Goal: Task Accomplishment & Management: Manage account settings

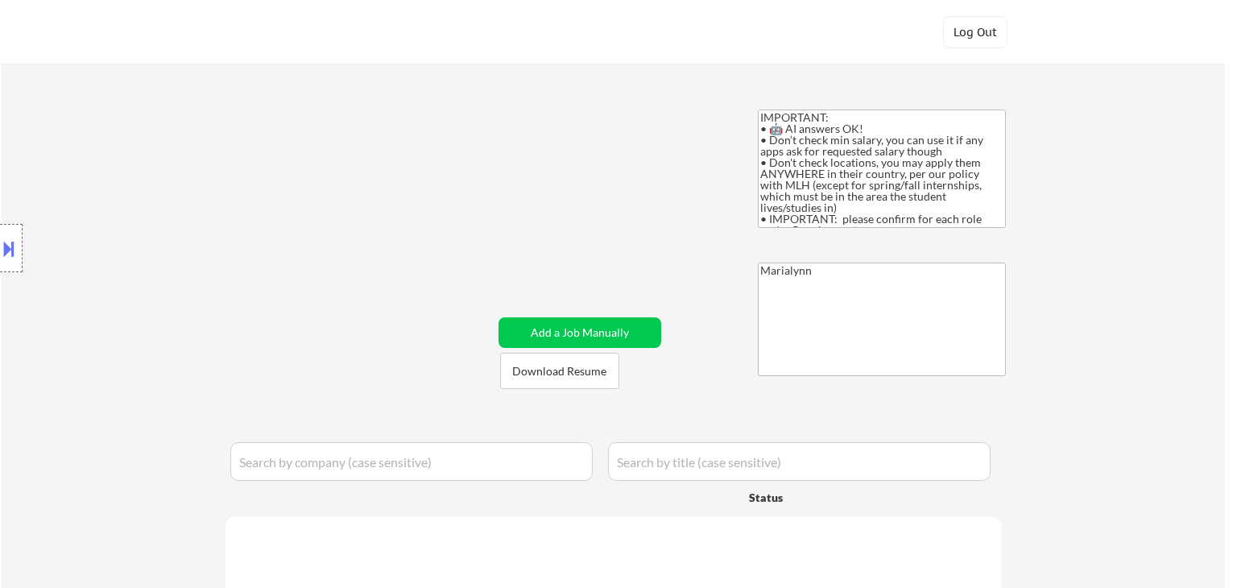
select select ""applied""
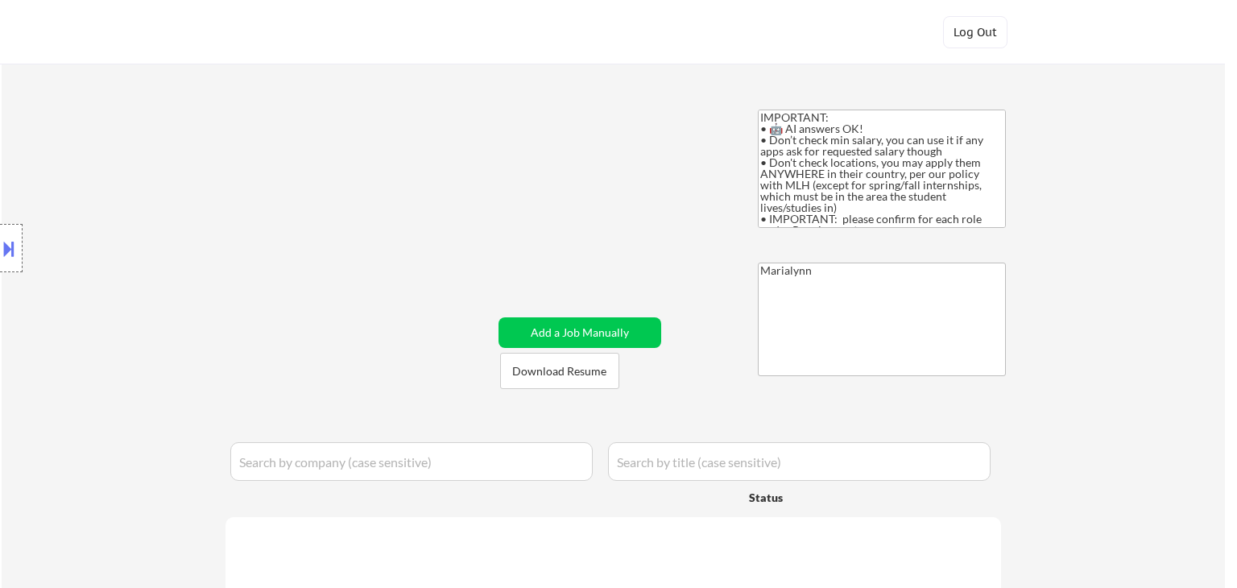
select select ""applied""
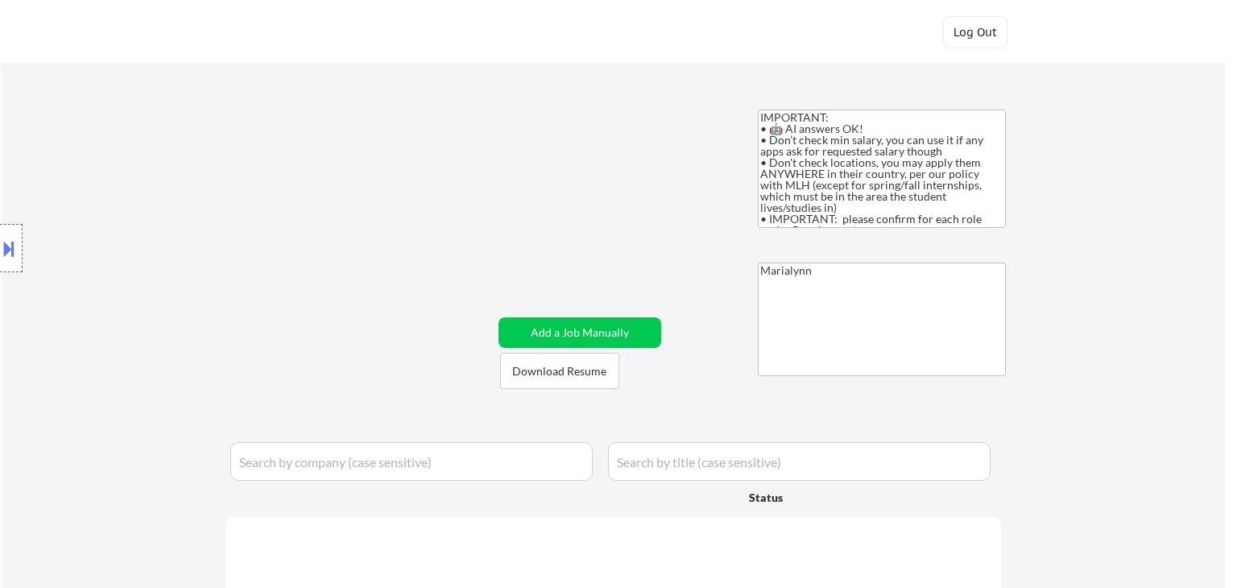
select select ""applied""
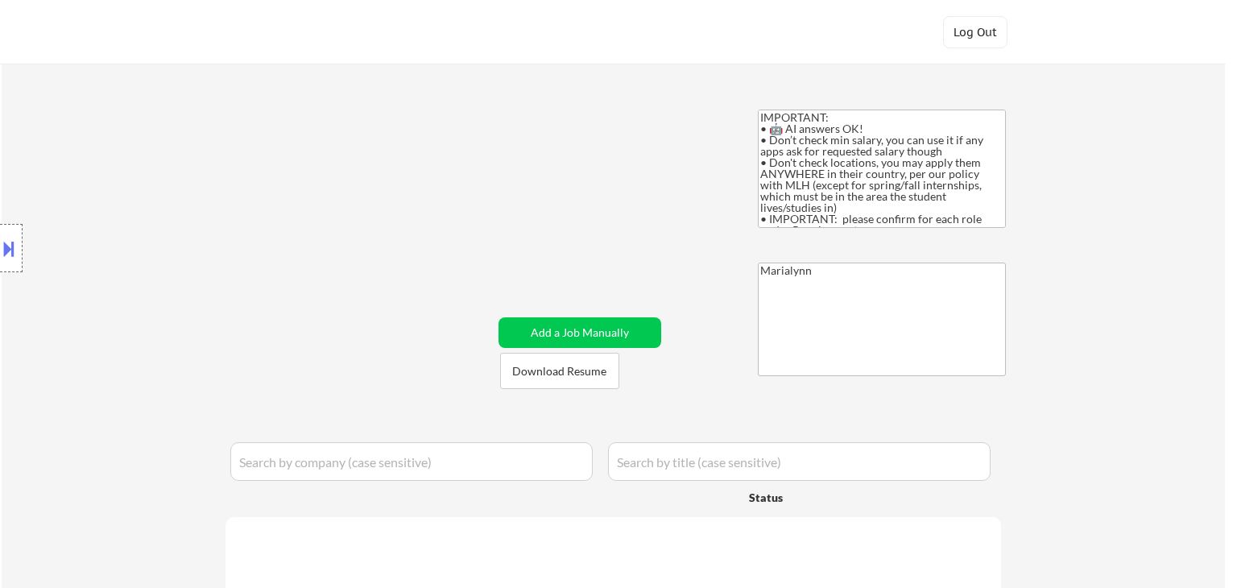
select select ""applied""
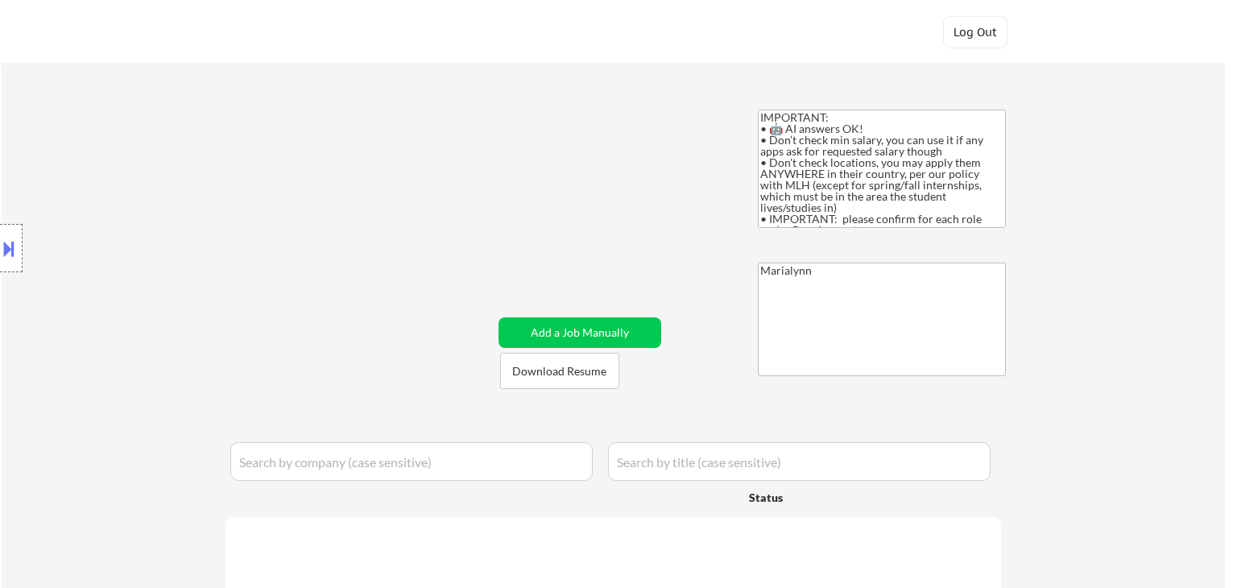
select select ""applied""
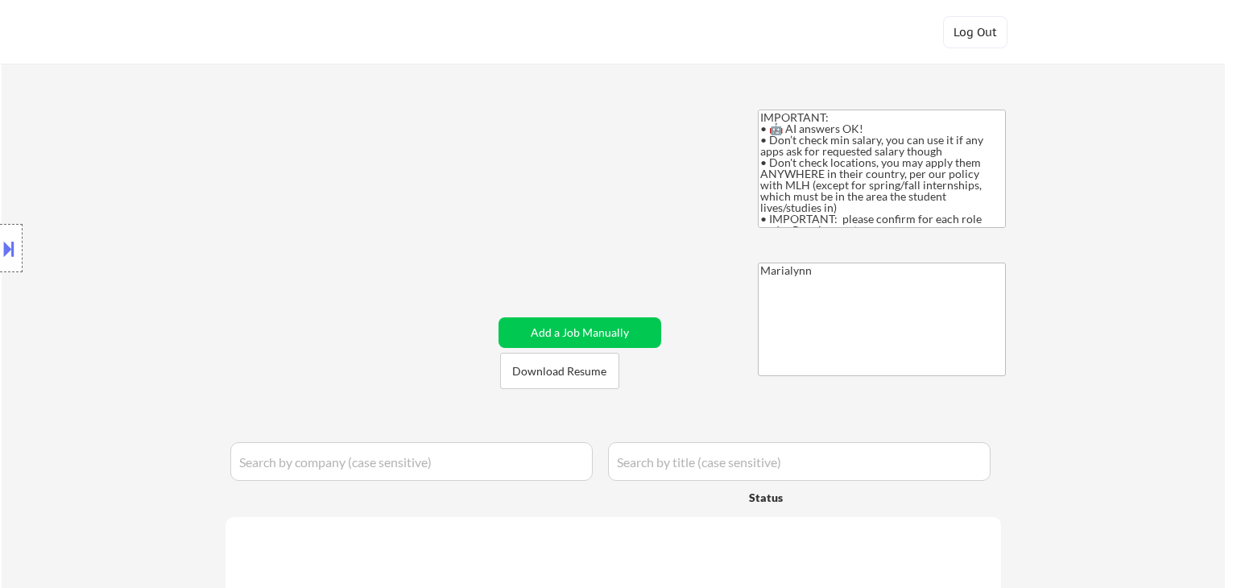
select select ""applied""
select select ""excluded__expired_""
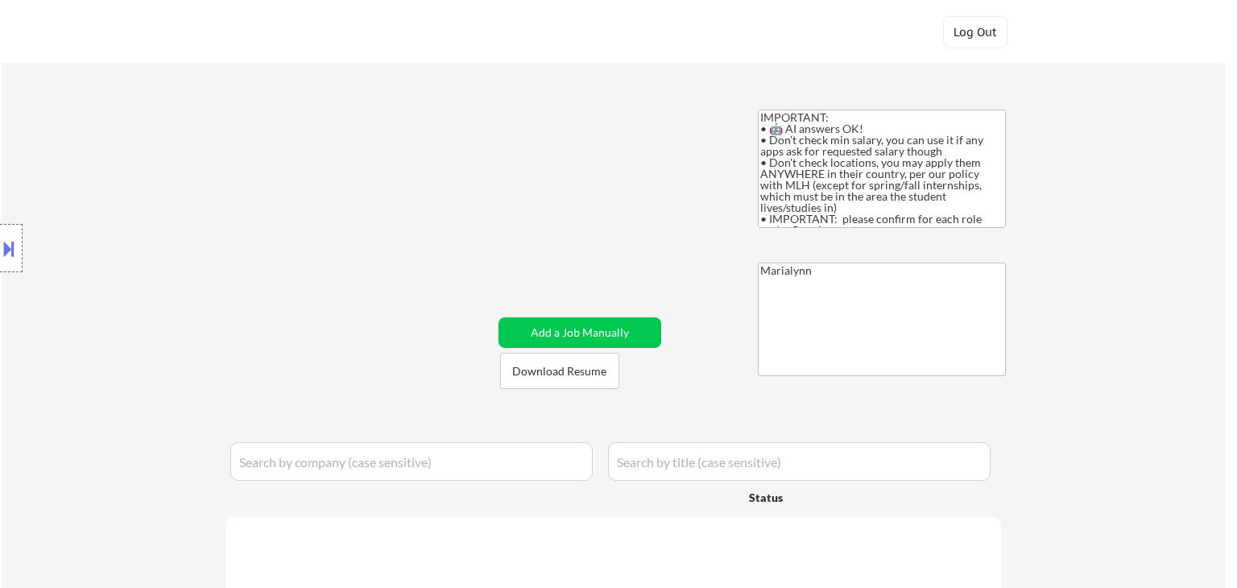
select select ""applied""
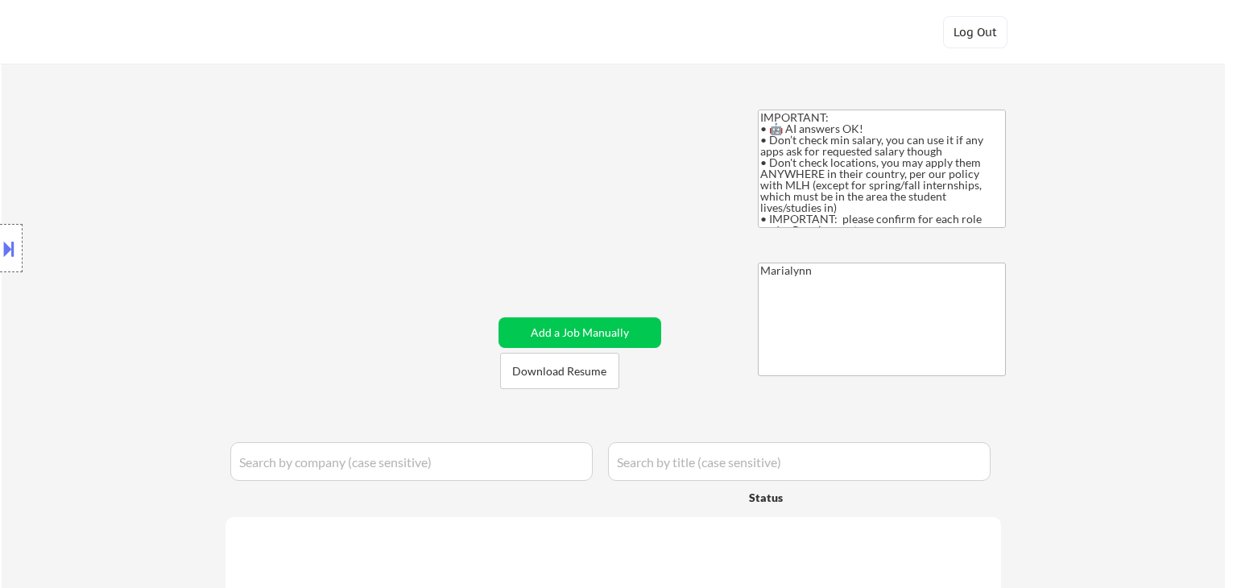
select select ""applied""
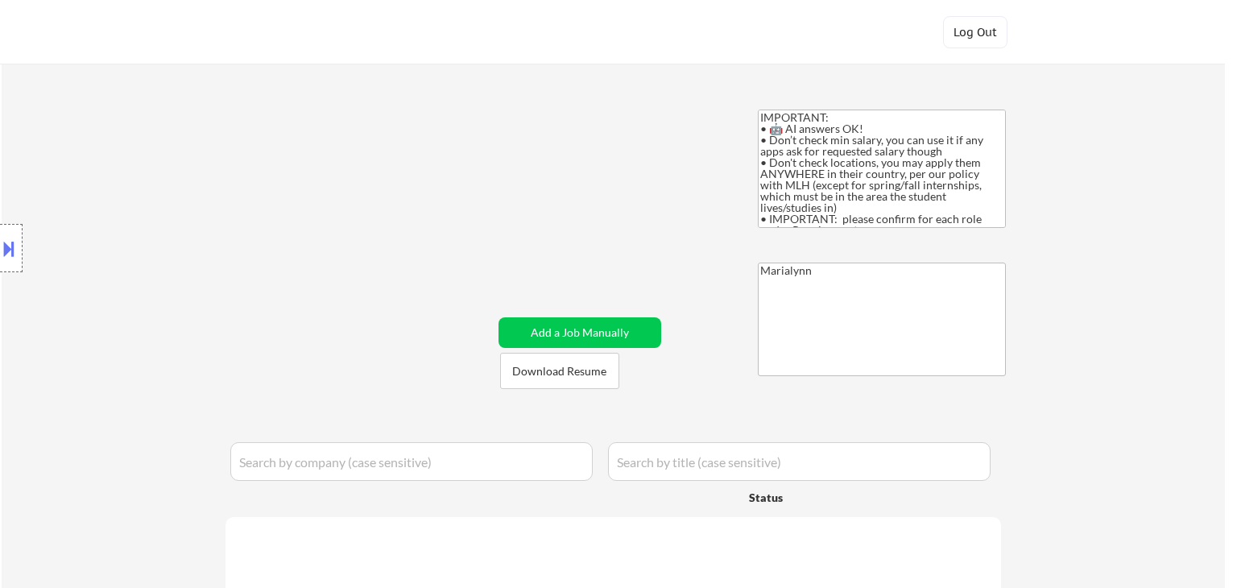
select select ""applied""
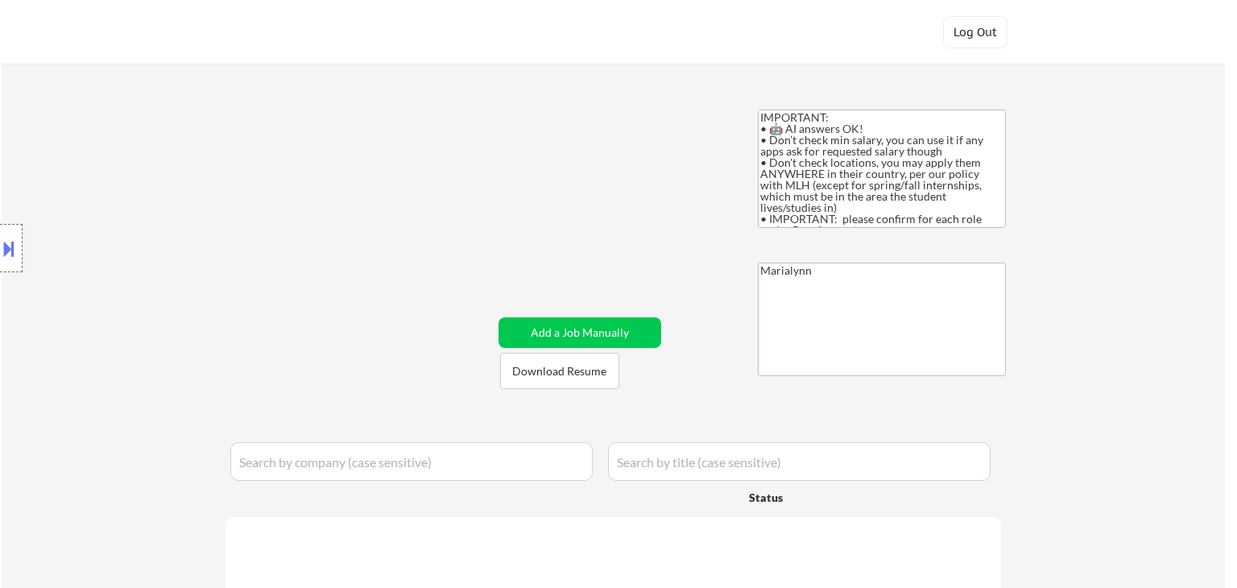
select select ""applied""
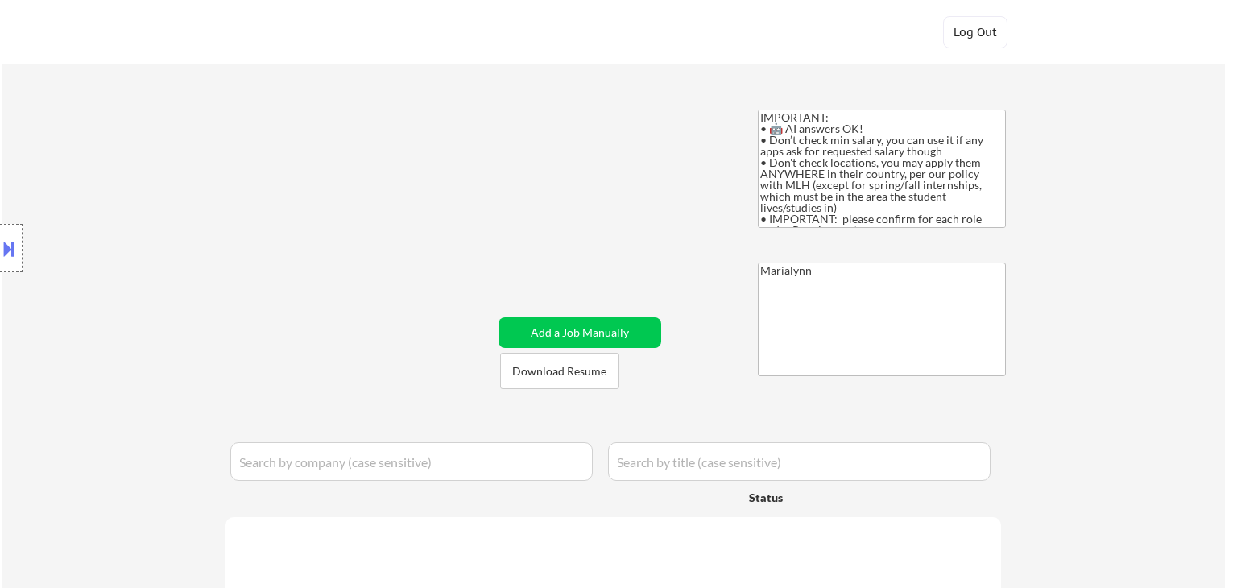
select select ""applied""
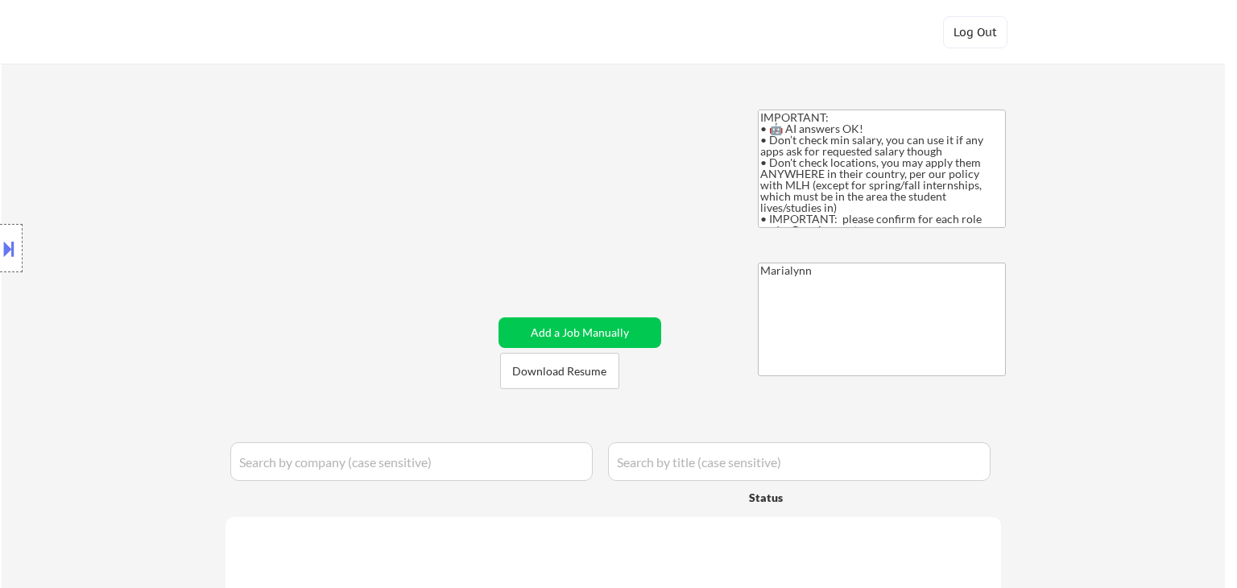
select select ""applied""
select select ""excluded__expired_""
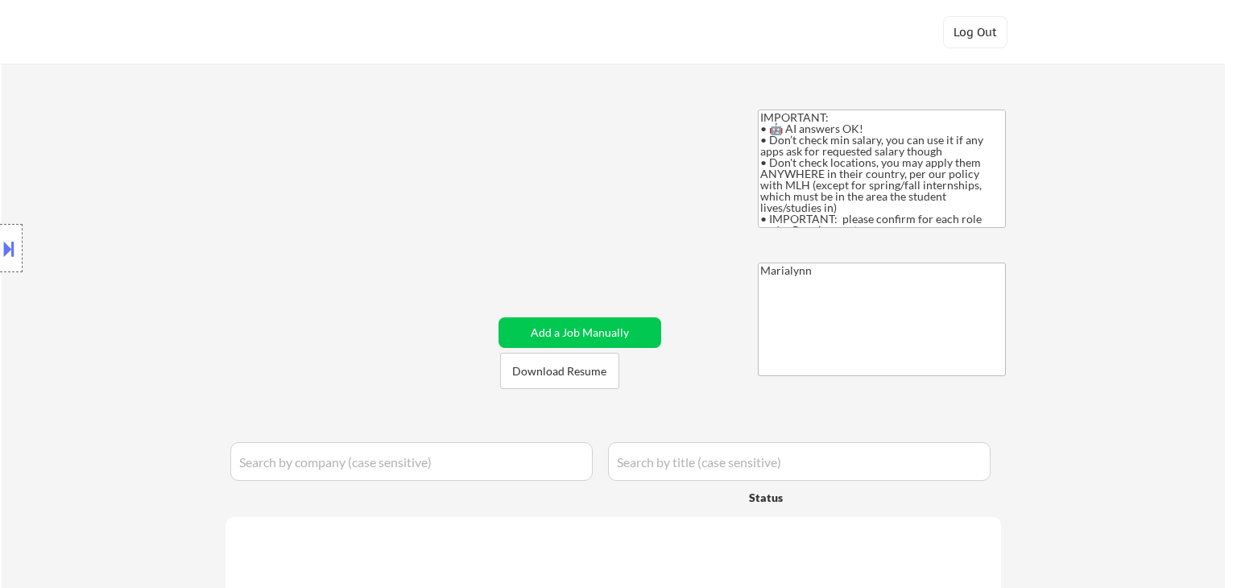
select select ""pending""
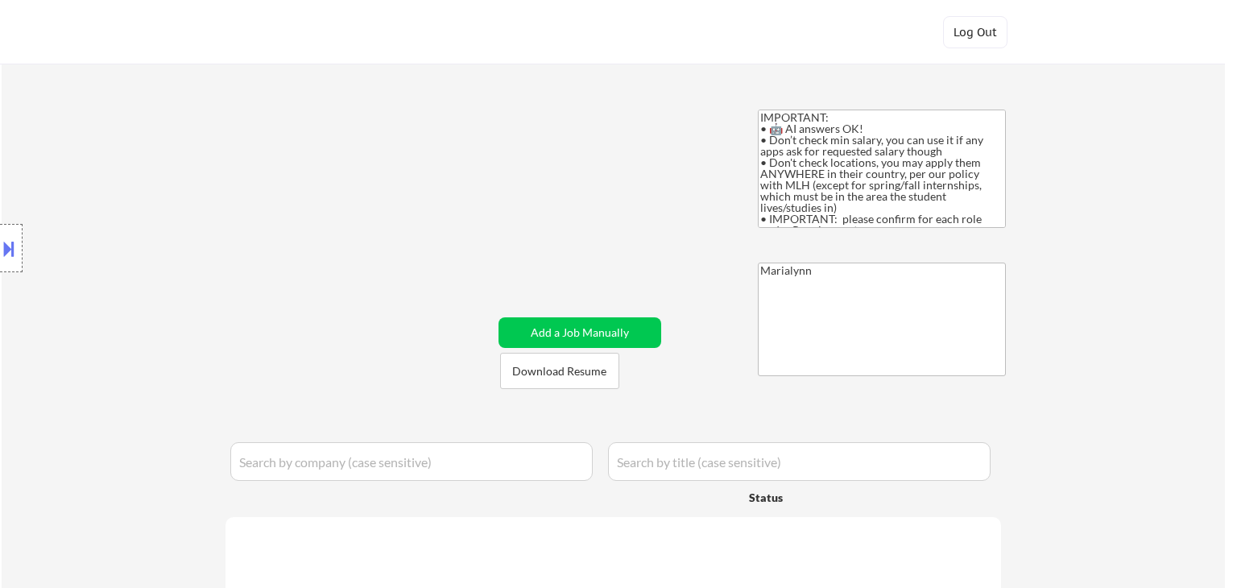
select select ""pending""
select select ""excluded__other_""
select select ""pending""
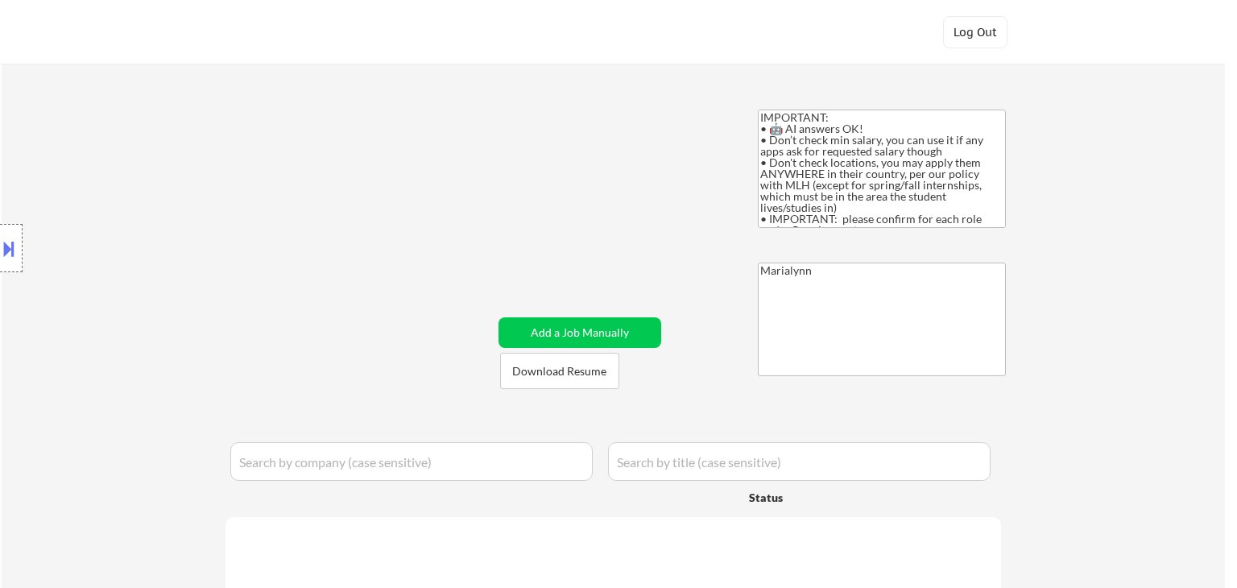
select select ""pending""
select select ""excluded""
select select ""pending""
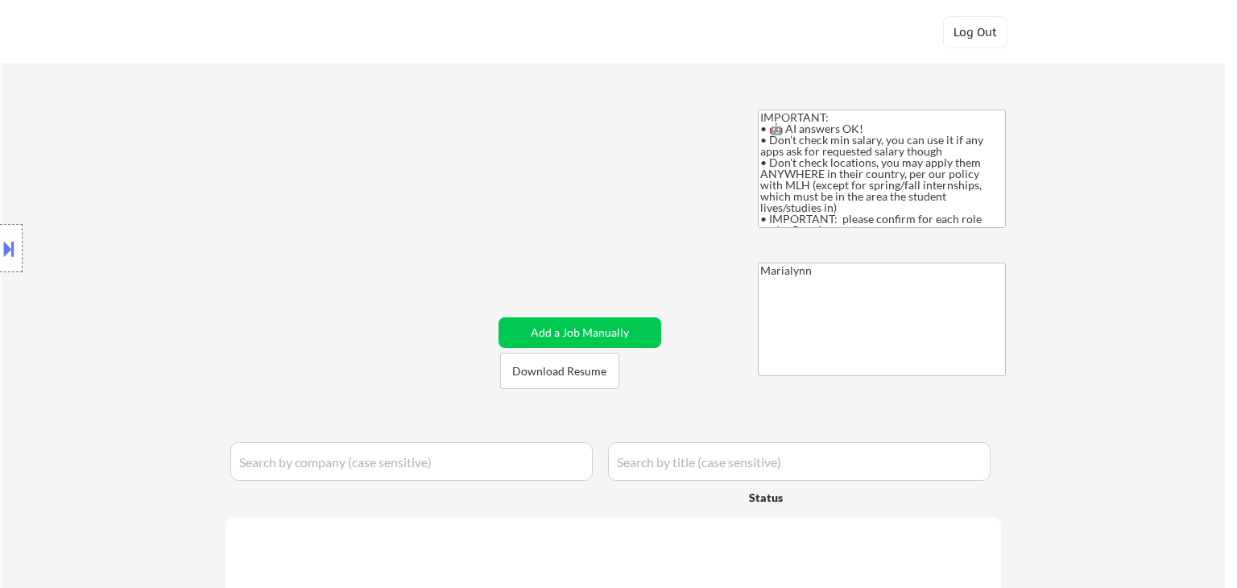
select select ""pending""
select select ""excluded__expired_""
select select ""pending""
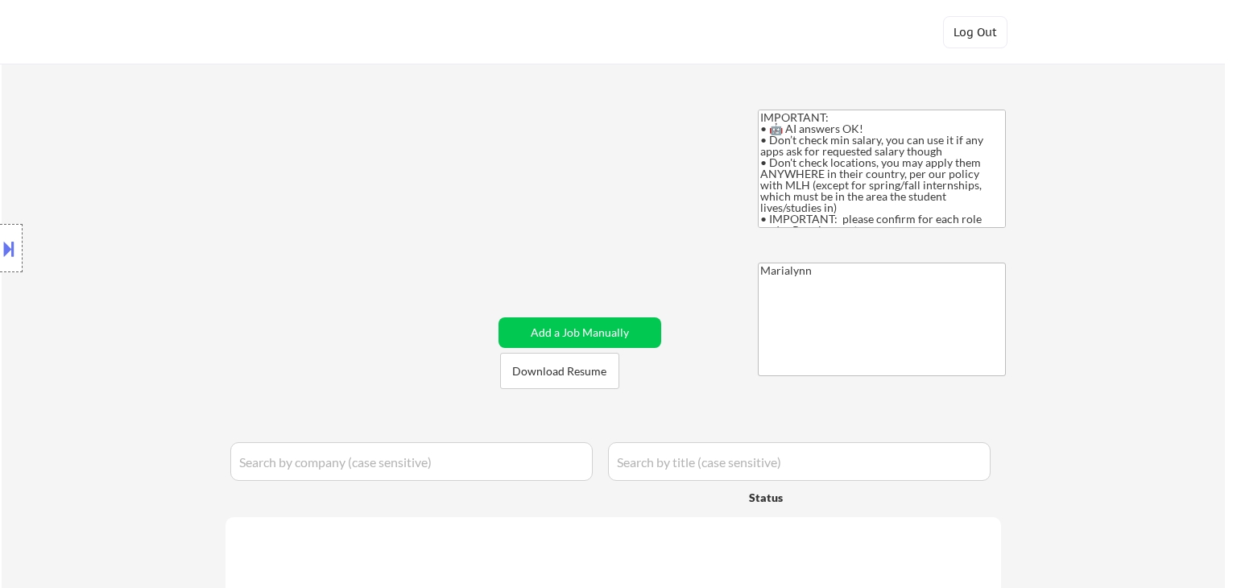
select select ""pending""
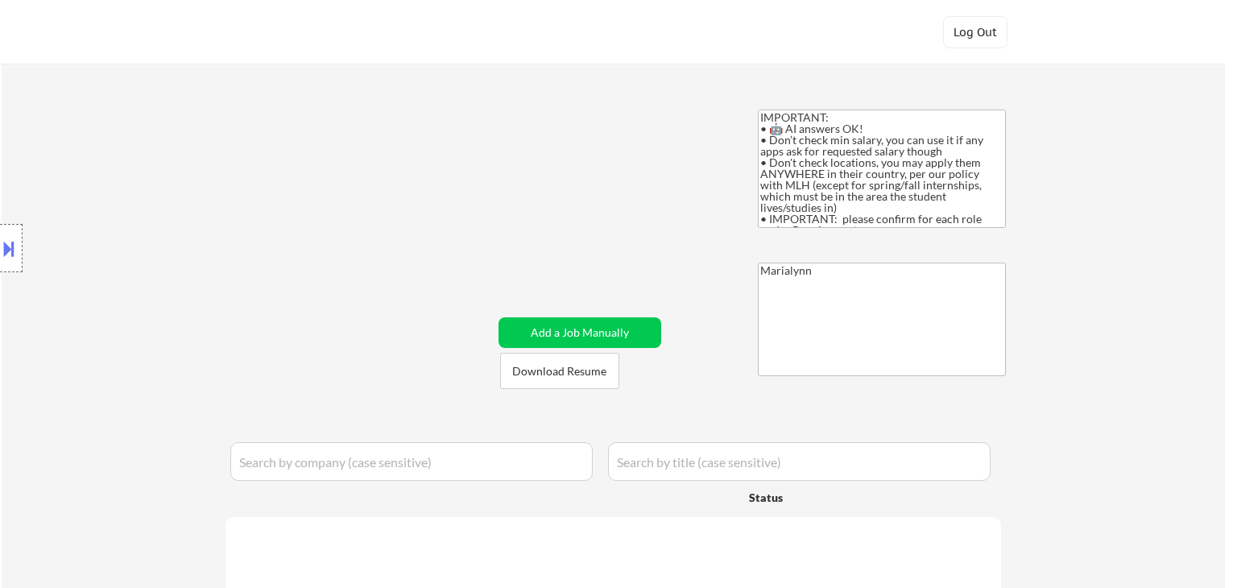
select select ""pending""
select select ""excluded__other_""
select select ""pending""
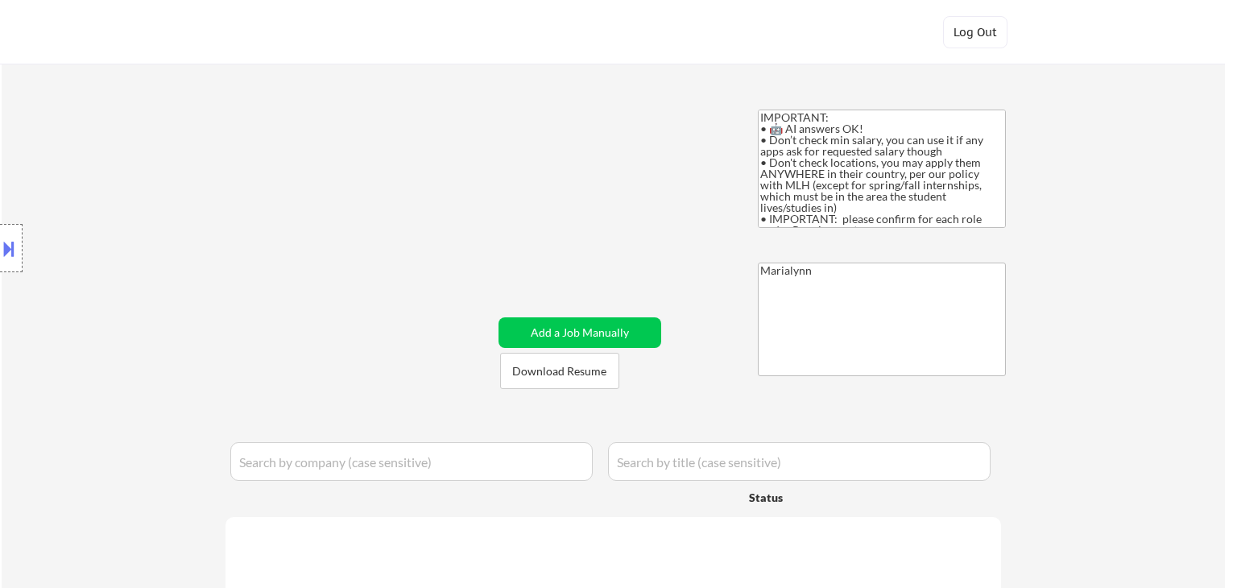
select select ""pending""
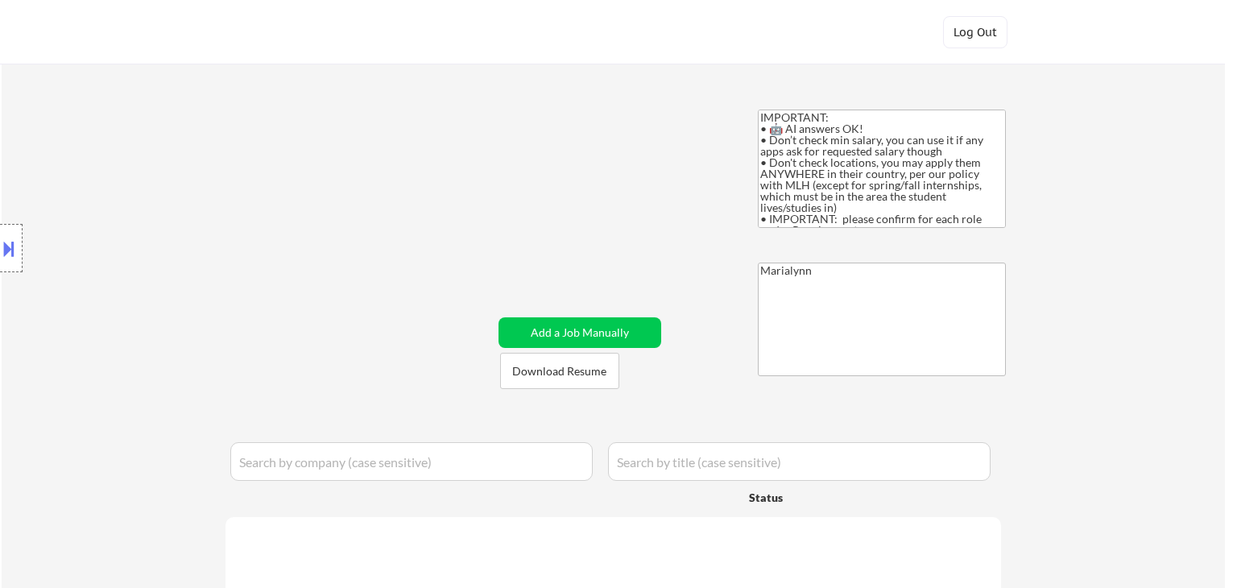
select select ""pending""
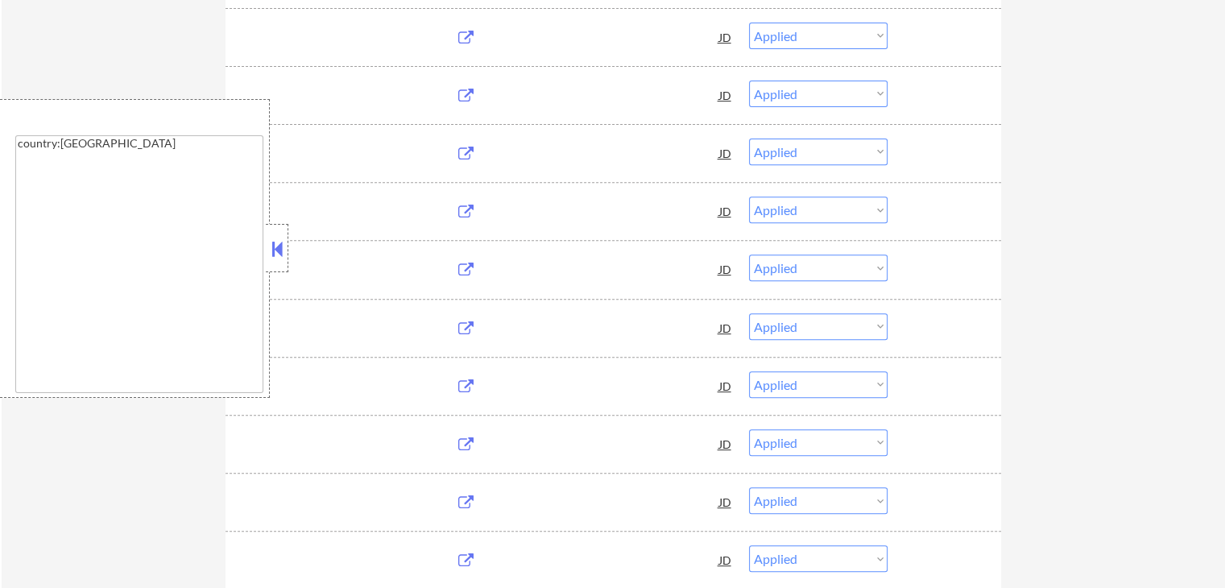
scroll to position [625, 0]
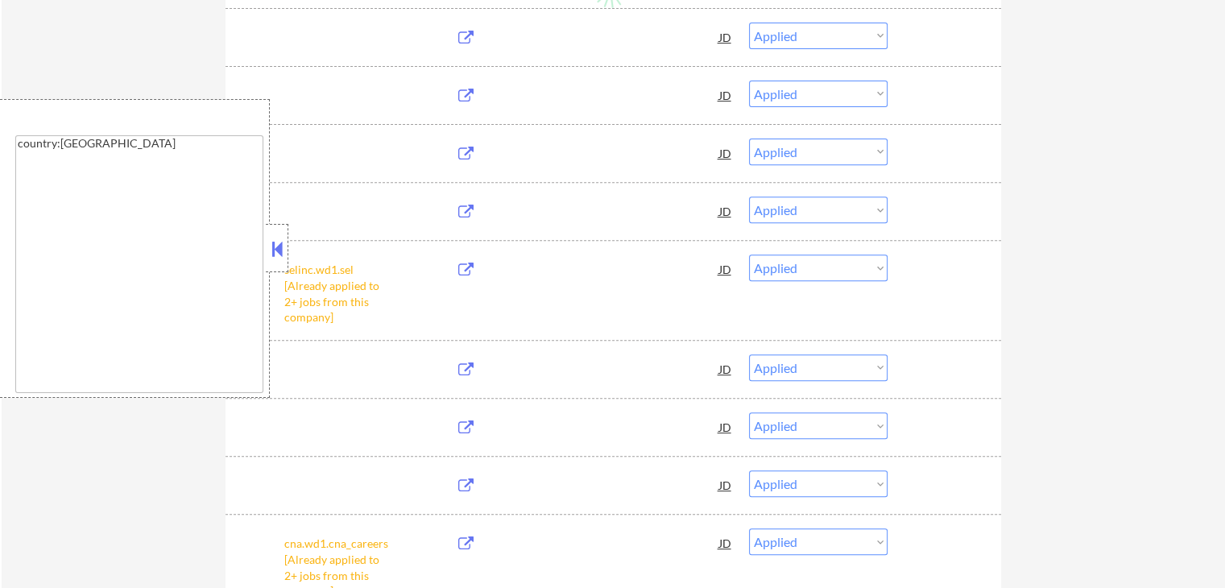
select select ""pending""
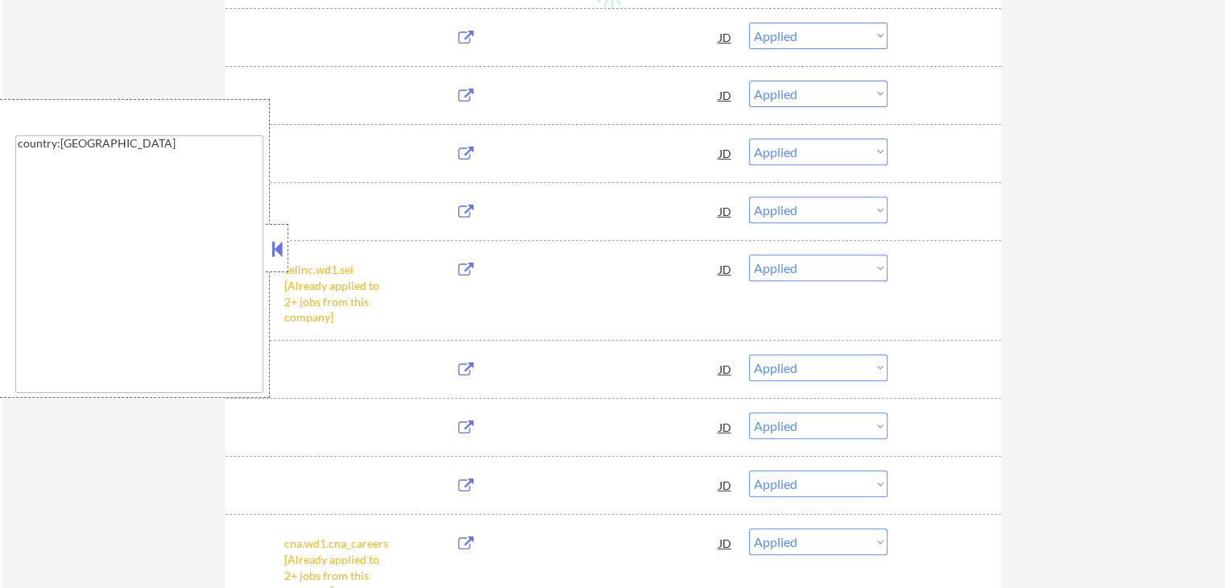
select select ""pending""
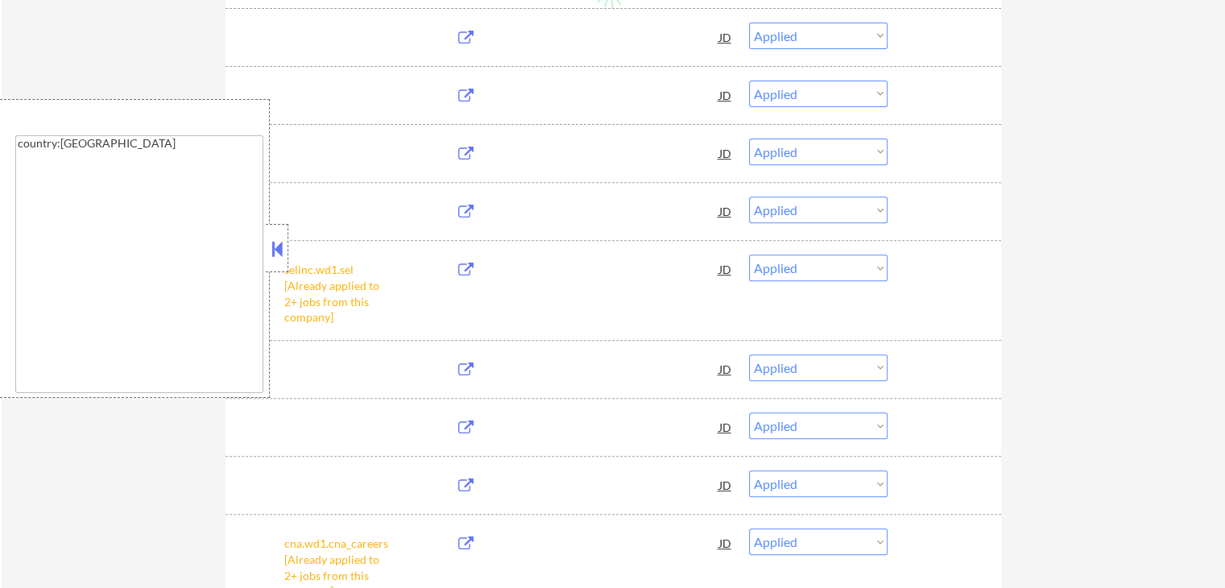
select select ""pending""
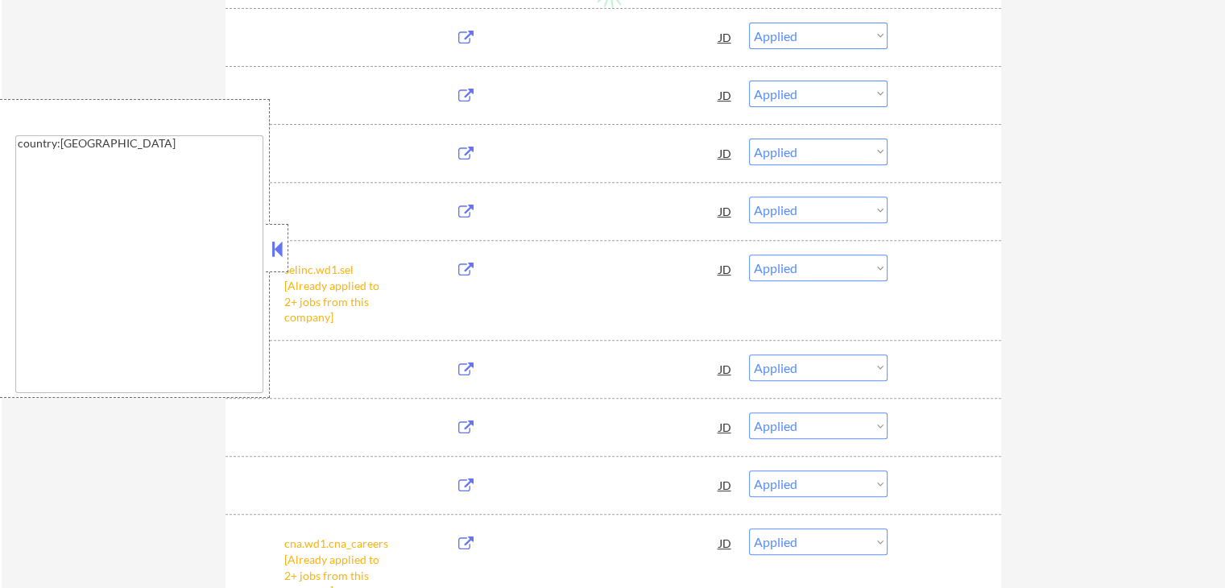
select select ""pending""
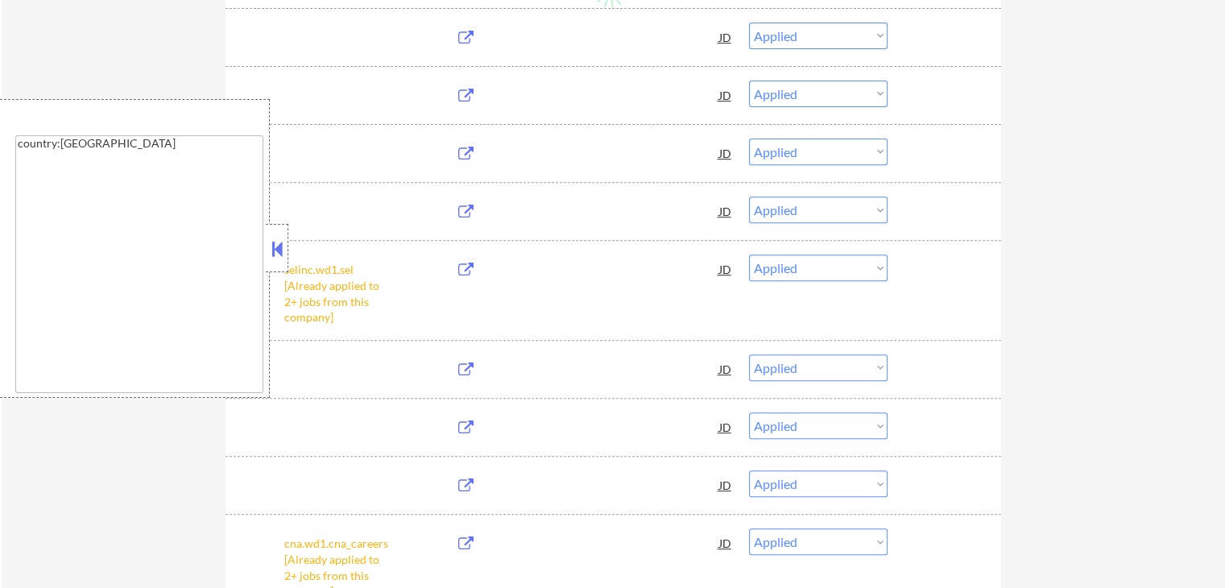
select select ""pending""
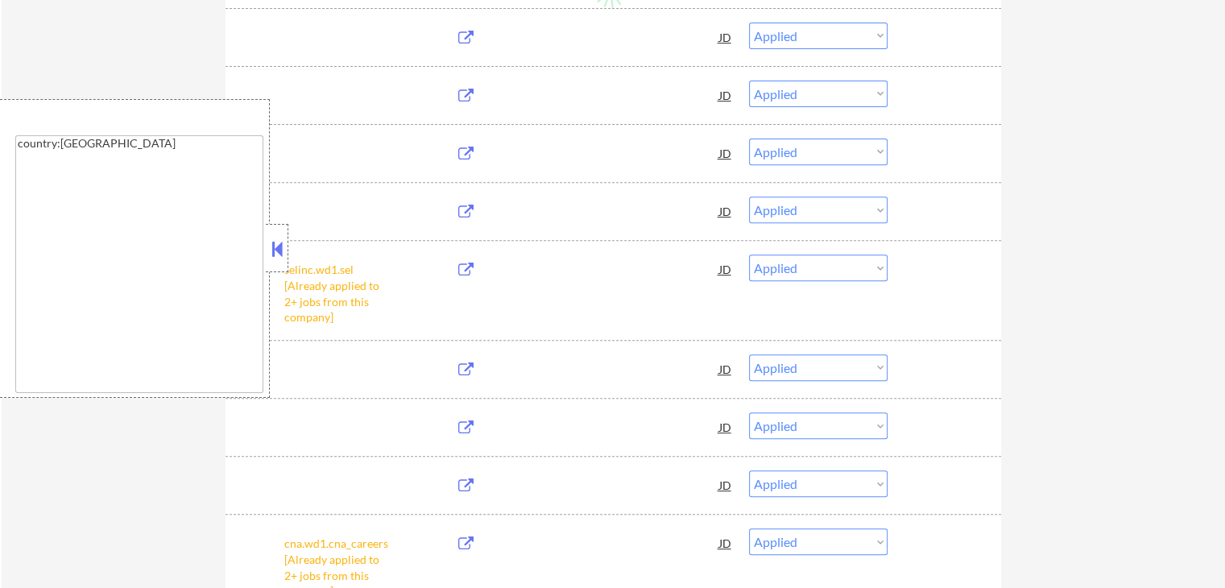
select select ""pending""
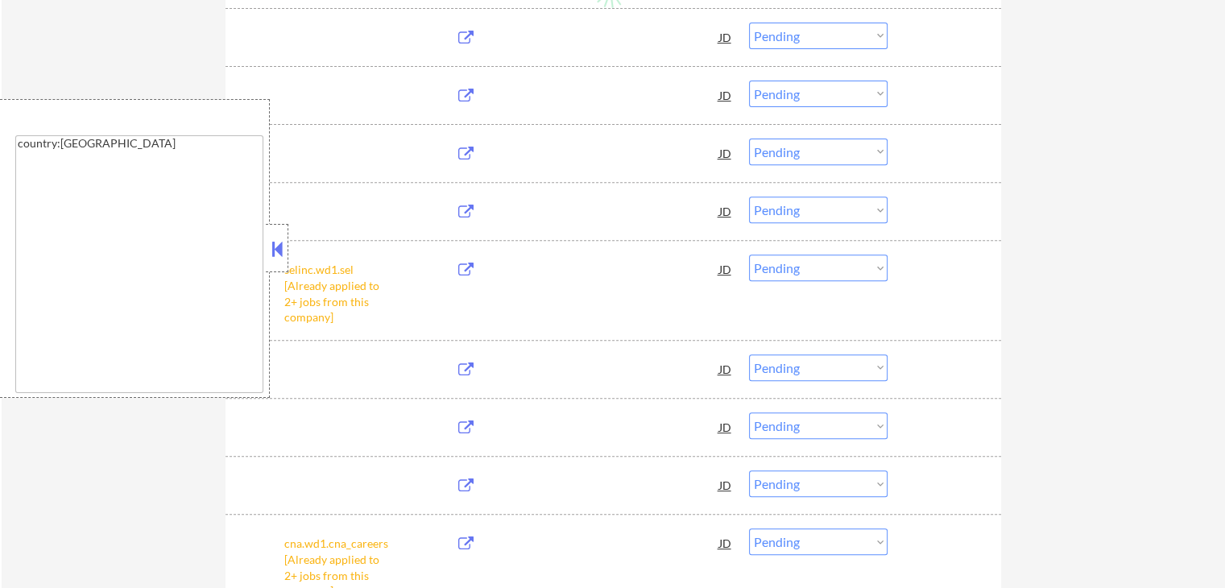
select select ""pending""
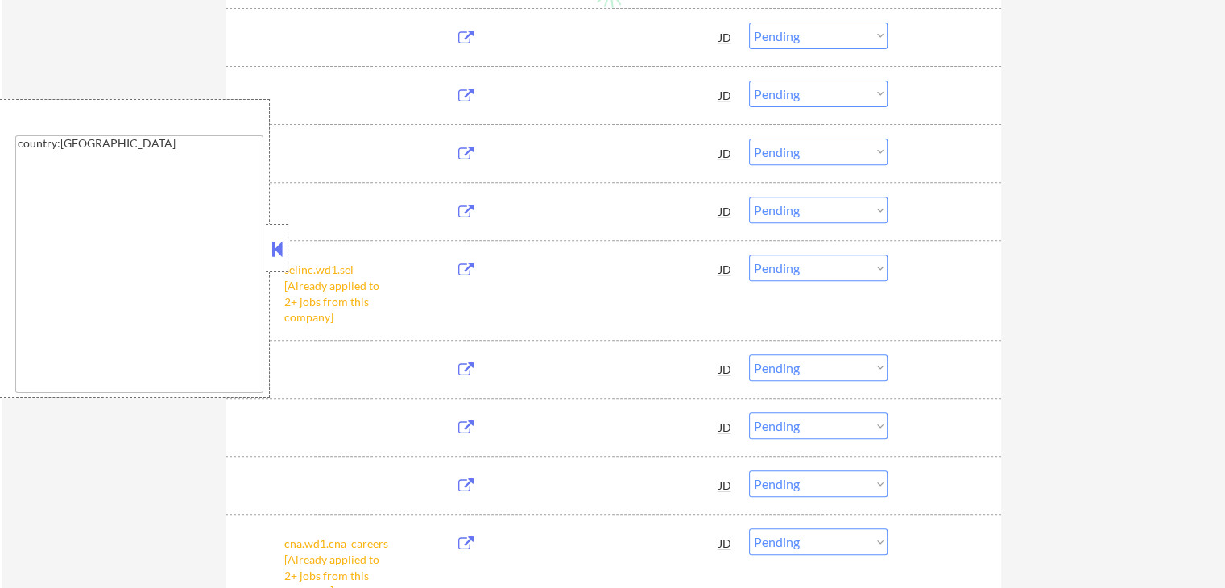
select select ""pending""
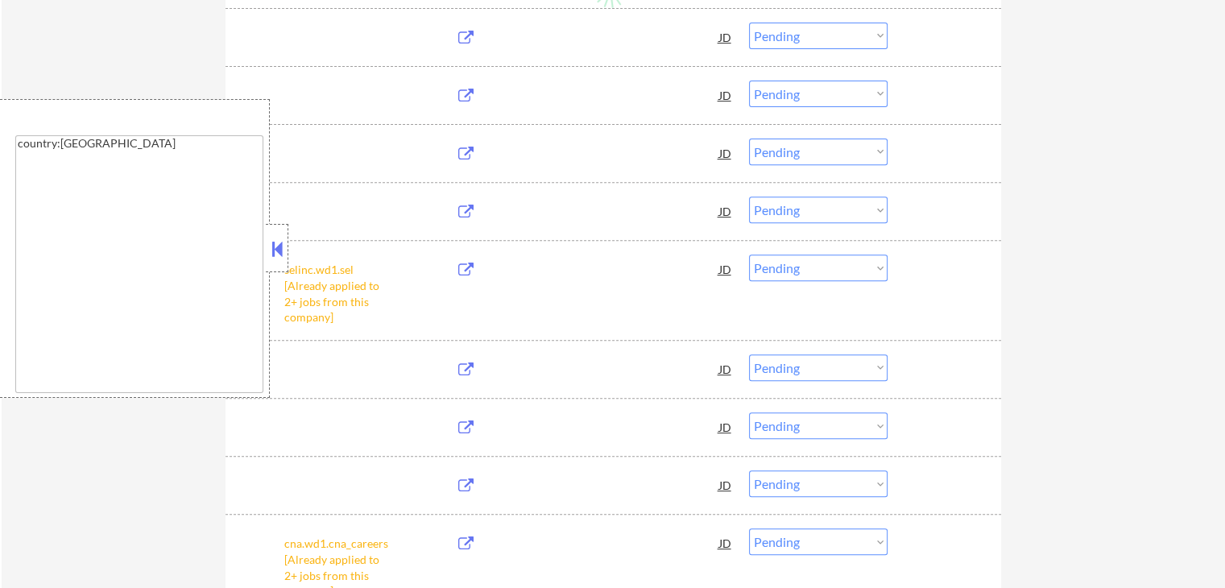
select select ""pending""
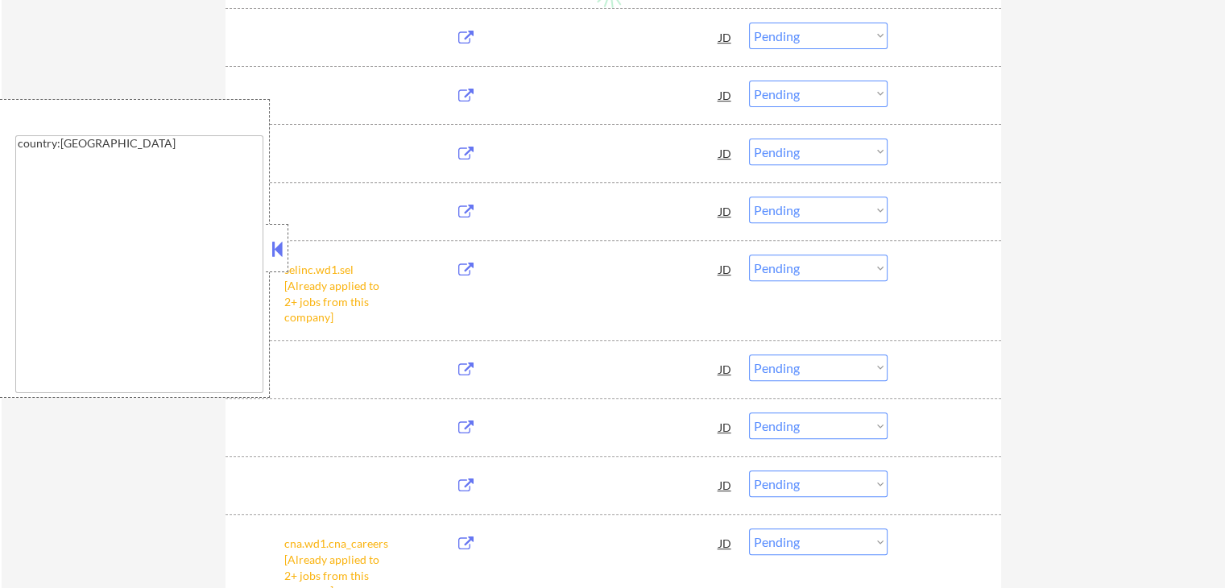
select select ""pending""
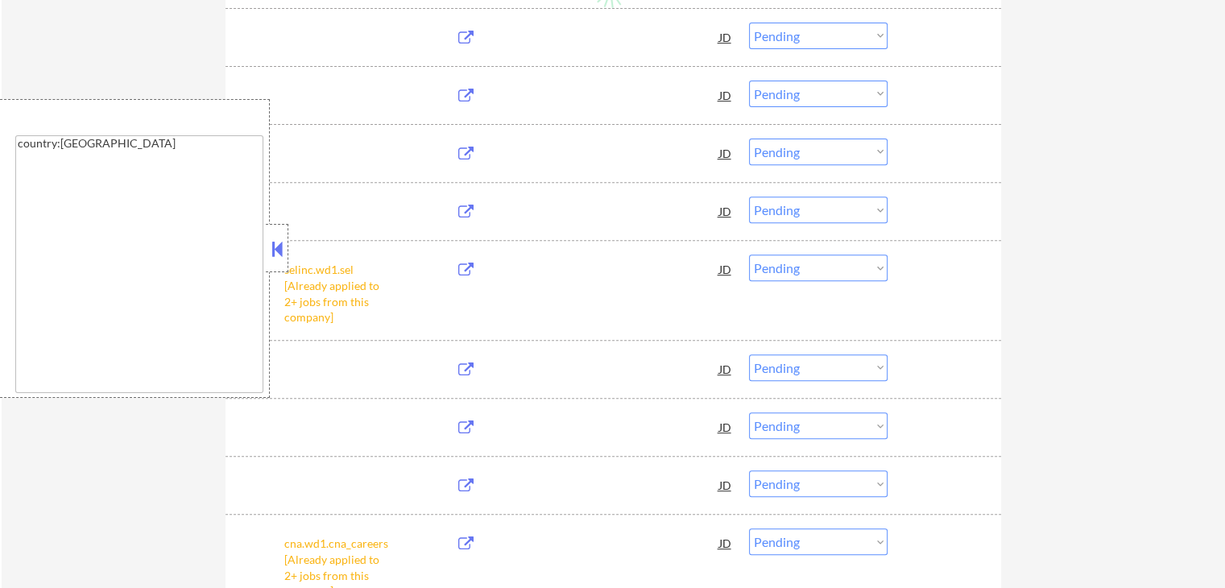
select select ""pending""
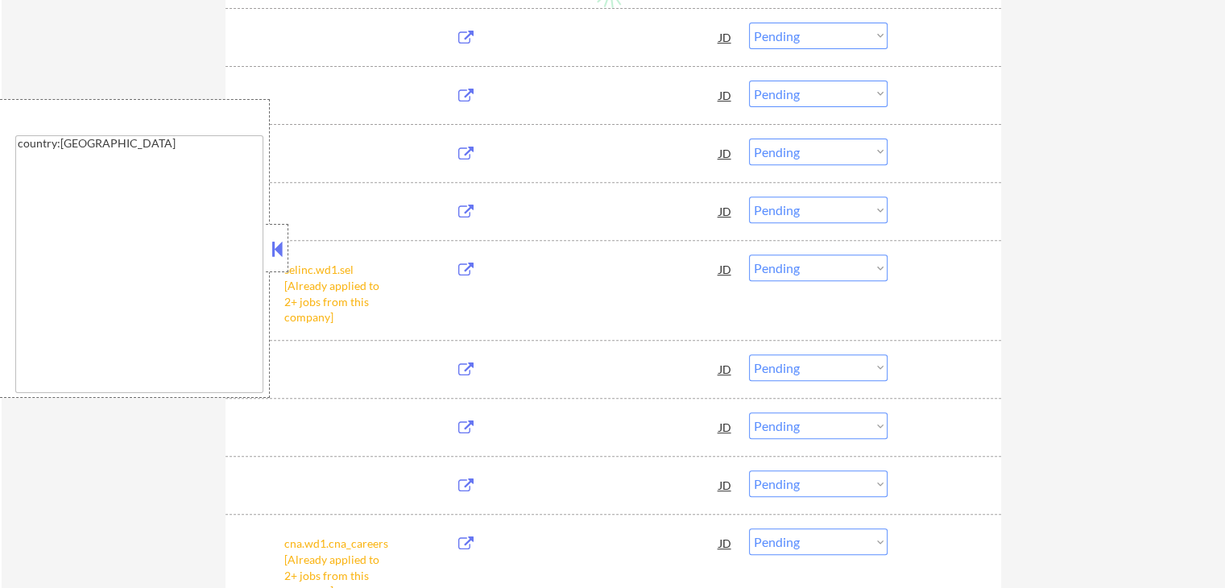
select select ""pending""
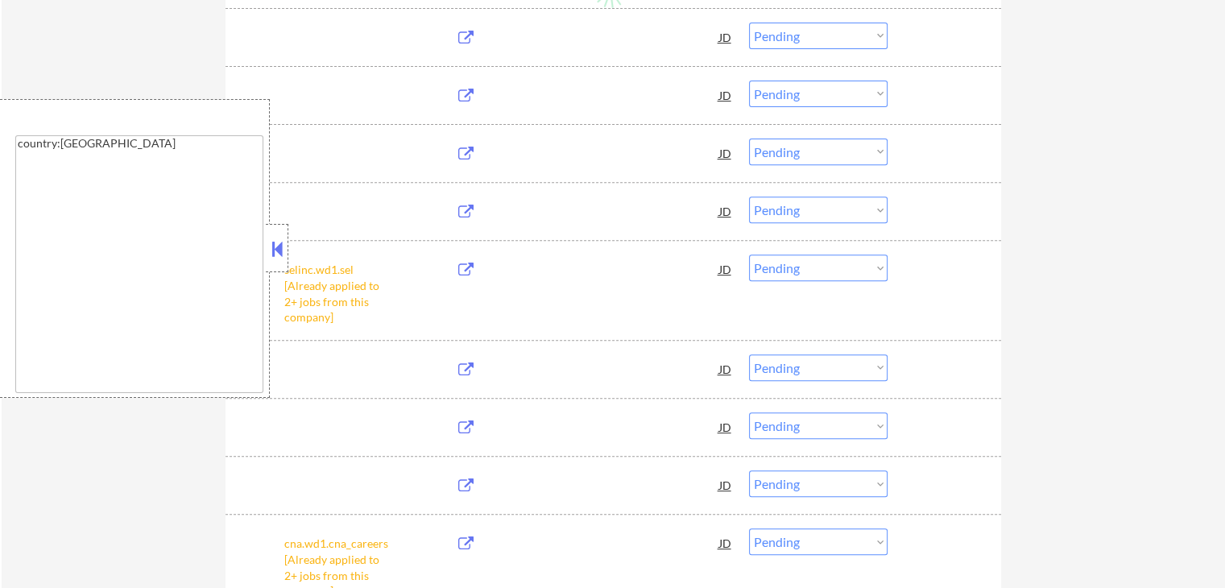
select select ""pending""
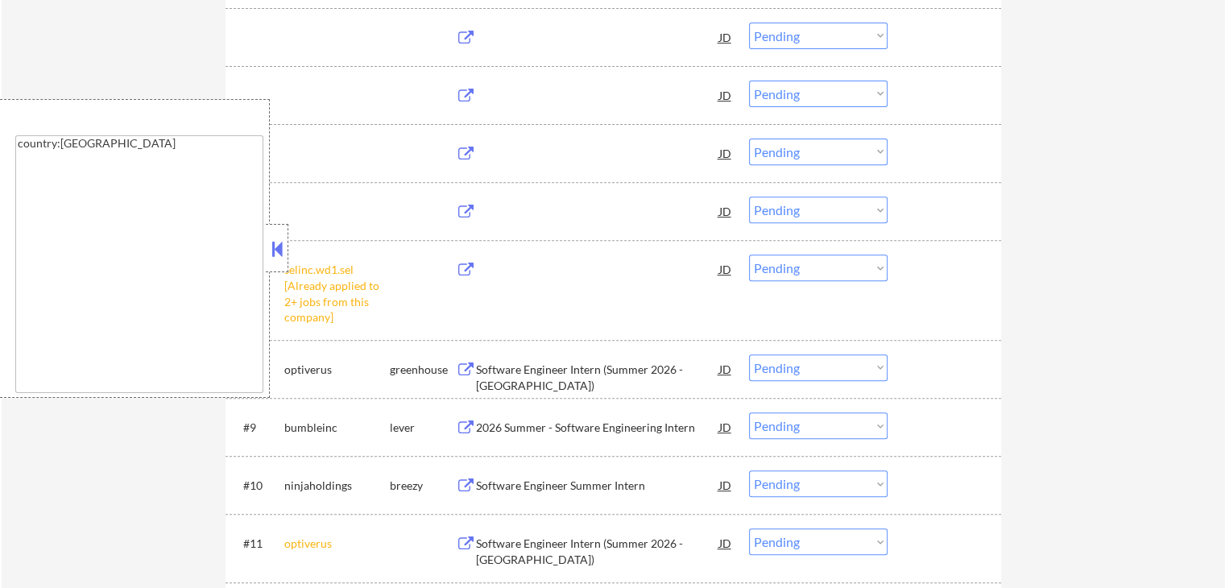
click at [280, 239] on button at bounding box center [277, 249] width 18 height 24
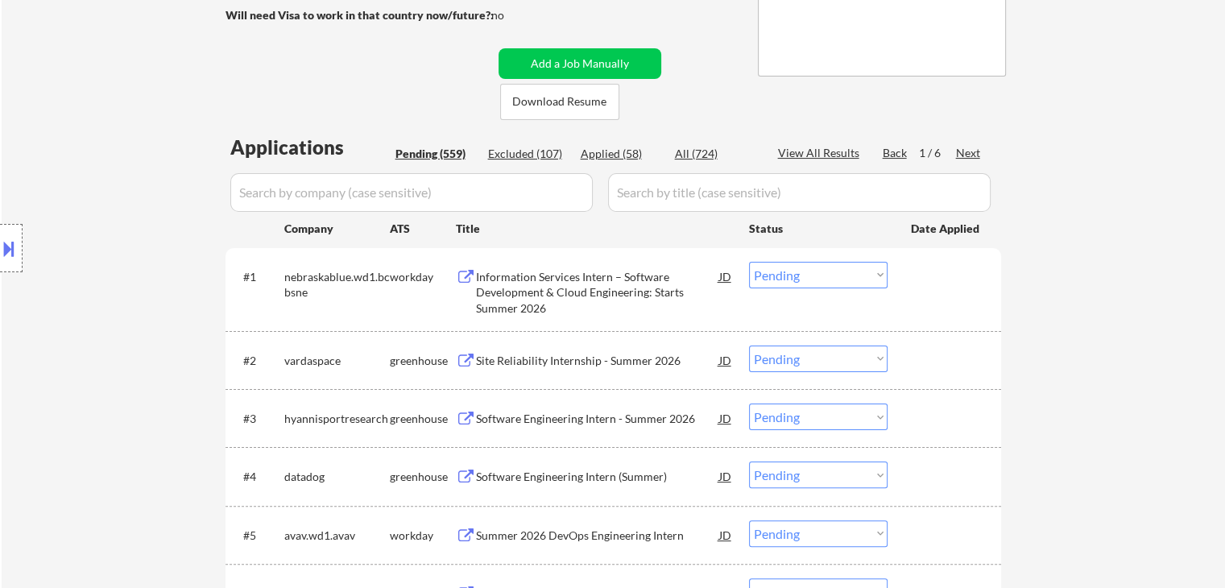
scroll to position [322, 0]
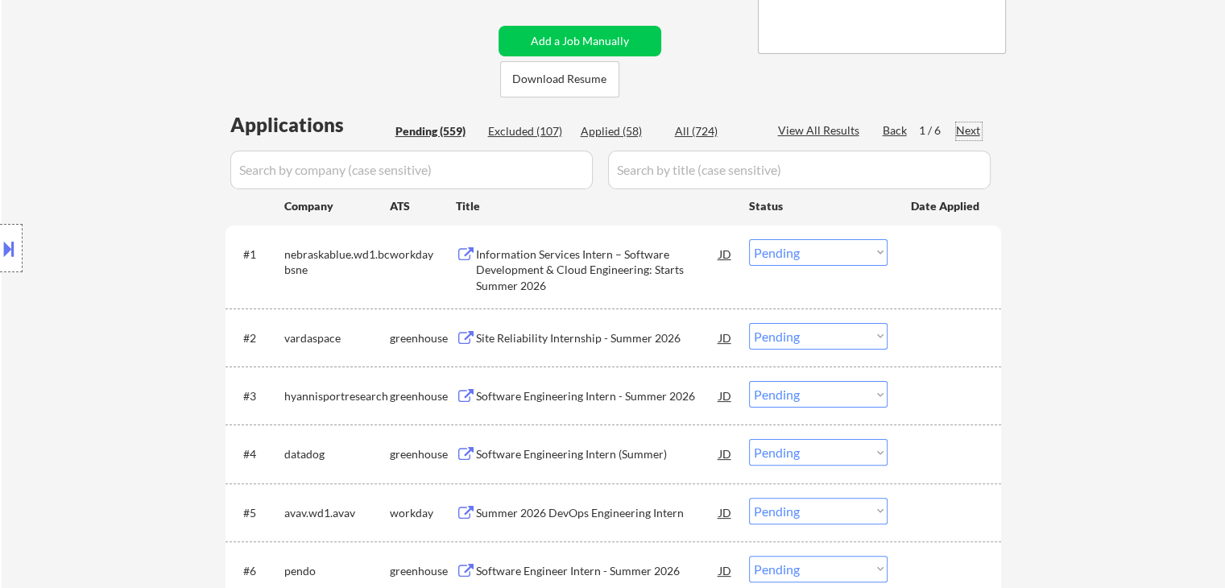
click at [974, 128] on div "Next" at bounding box center [969, 130] width 26 height 16
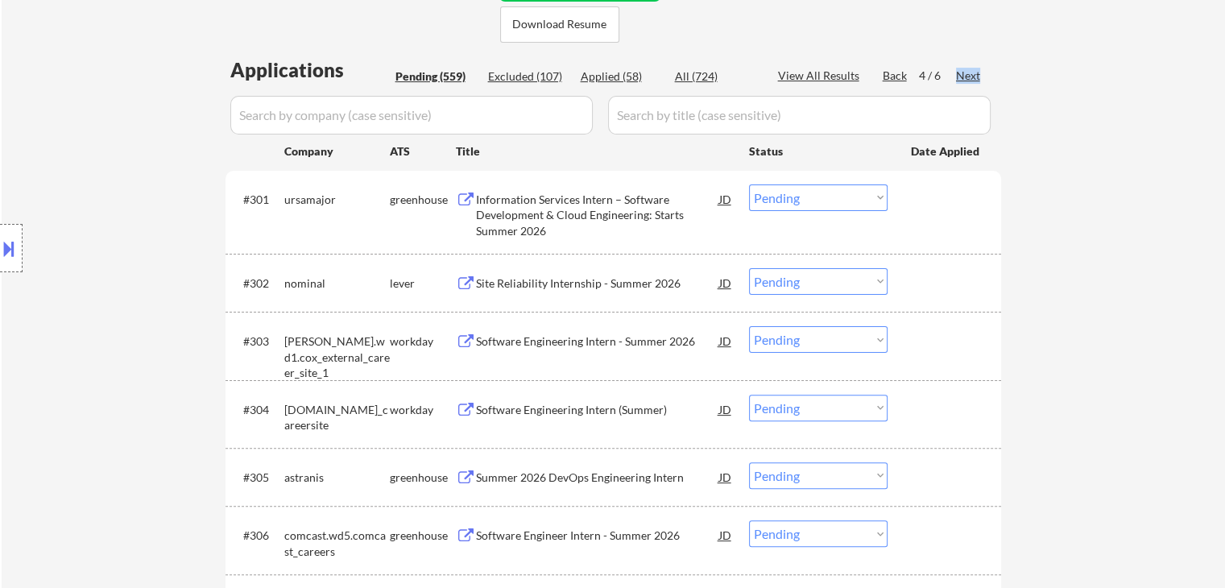
scroll to position [403, 0]
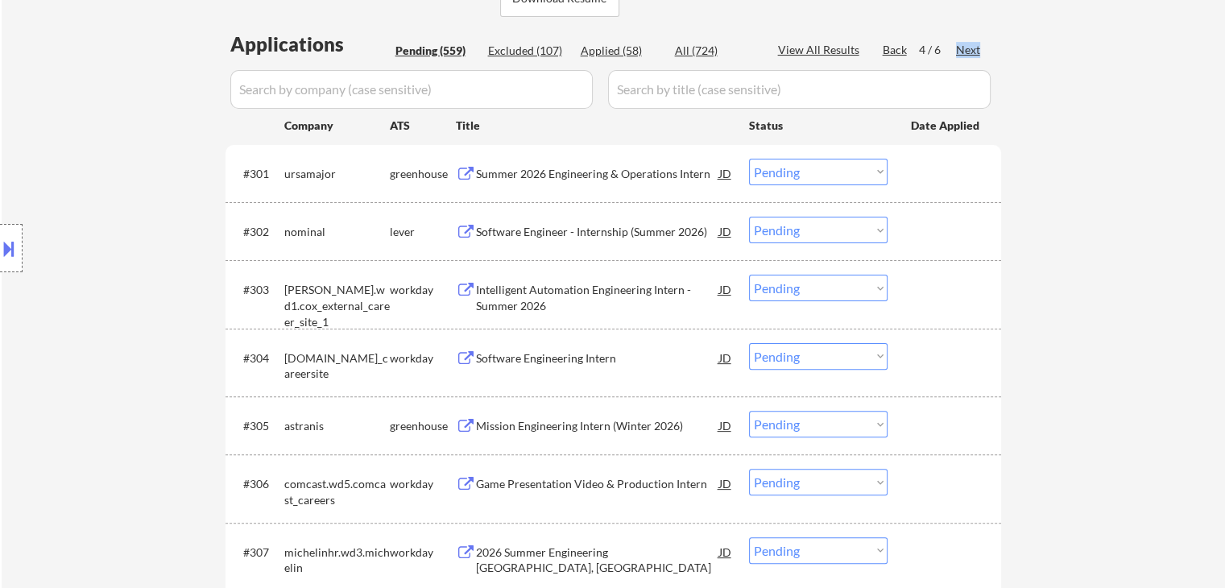
click at [800, 231] on select "Choose an option... Pending Applied Excluded (Questions) Excluded (Expired) Exc…" at bounding box center [818, 230] width 139 height 27
click at [749, 217] on select "Choose an option... Pending Applied Excluded (Questions) Excluded (Expired) Exc…" at bounding box center [818, 230] width 139 height 27
select select ""pending""
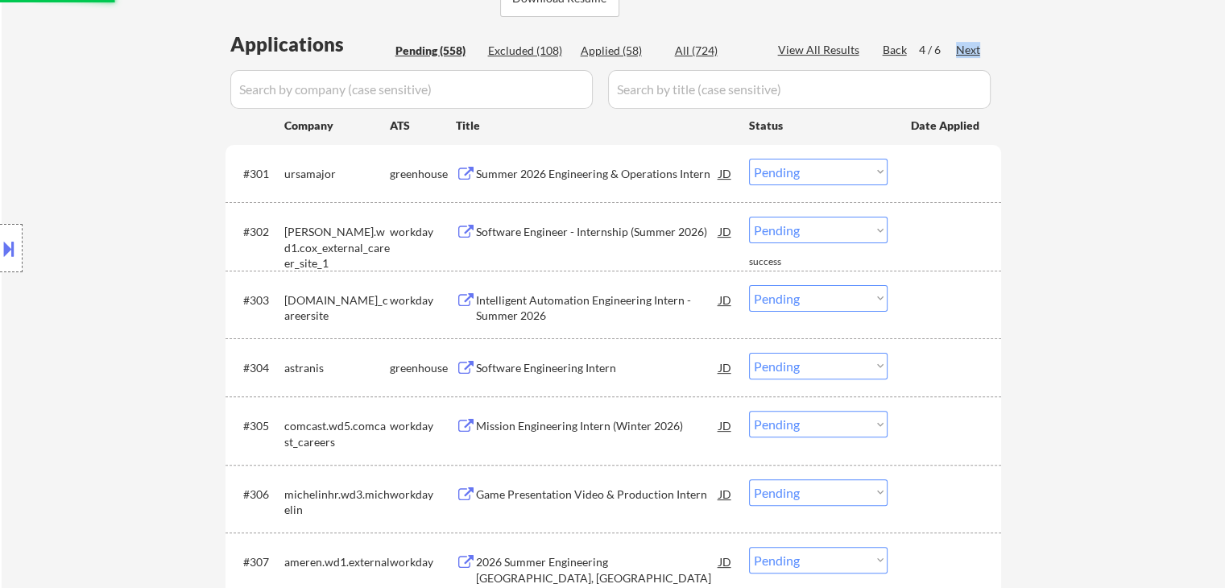
drag, startPoint x: 803, startPoint y: 174, endPoint x: 806, endPoint y: 184, distance: 10.2
click at [803, 174] on select "Choose an option... Pending Applied Excluded (Questions) Excluded (Expired) Exc…" at bounding box center [818, 172] width 139 height 27
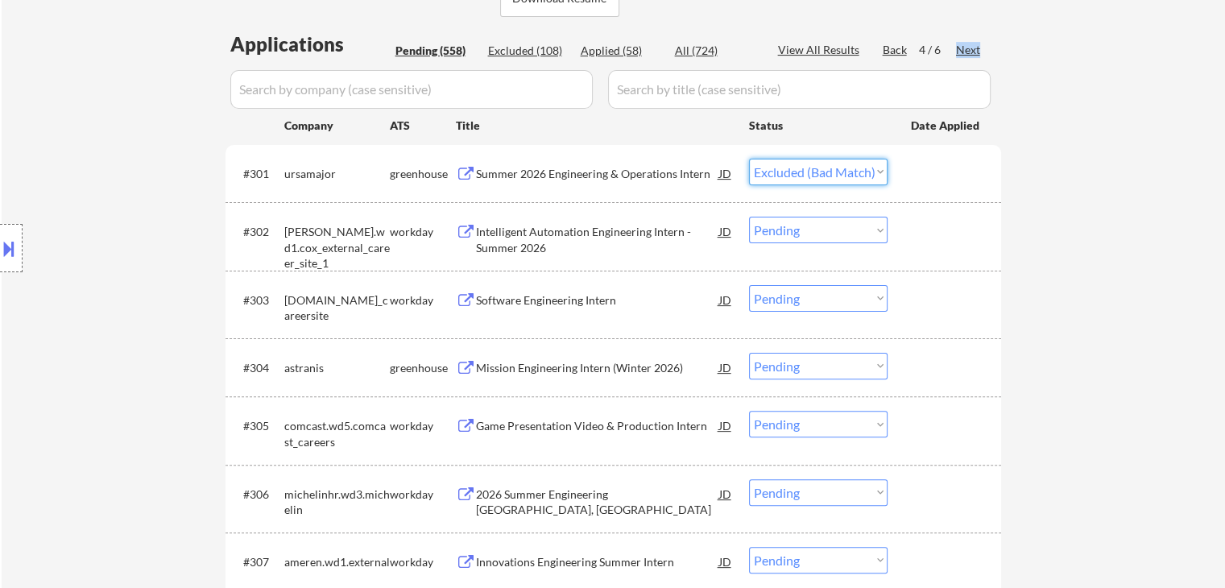
click at [749, 159] on select "Choose an option... Pending Applied Excluded (Questions) Excluded (Expired) Exc…" at bounding box center [818, 172] width 139 height 27
select select ""pending""
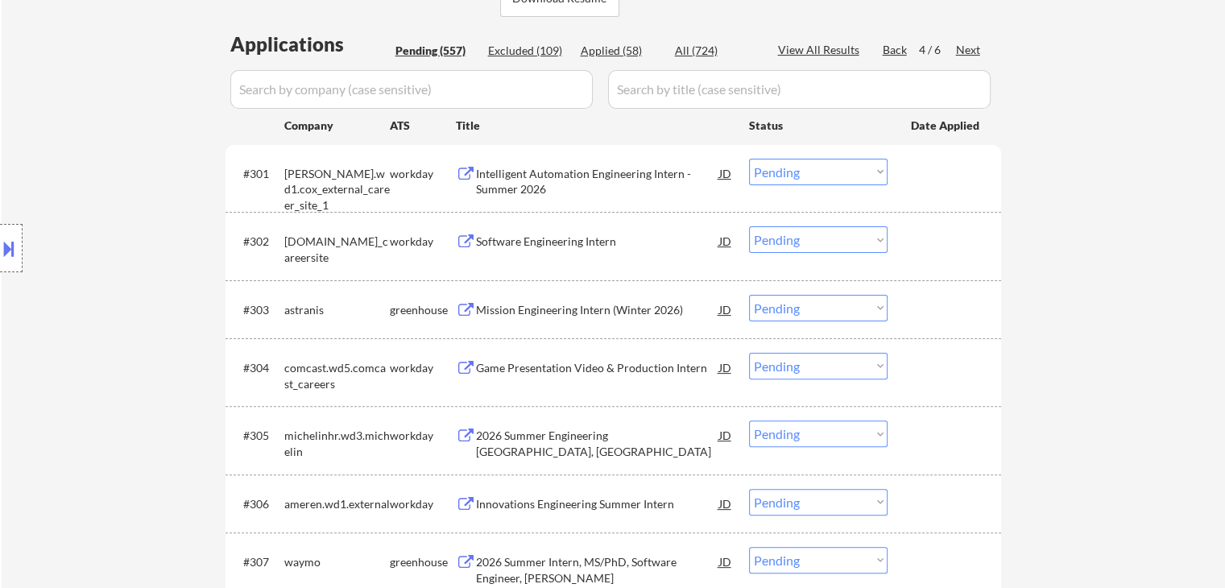
click at [576, 240] on div "Software Engineering Intern" at bounding box center [597, 242] width 243 height 16
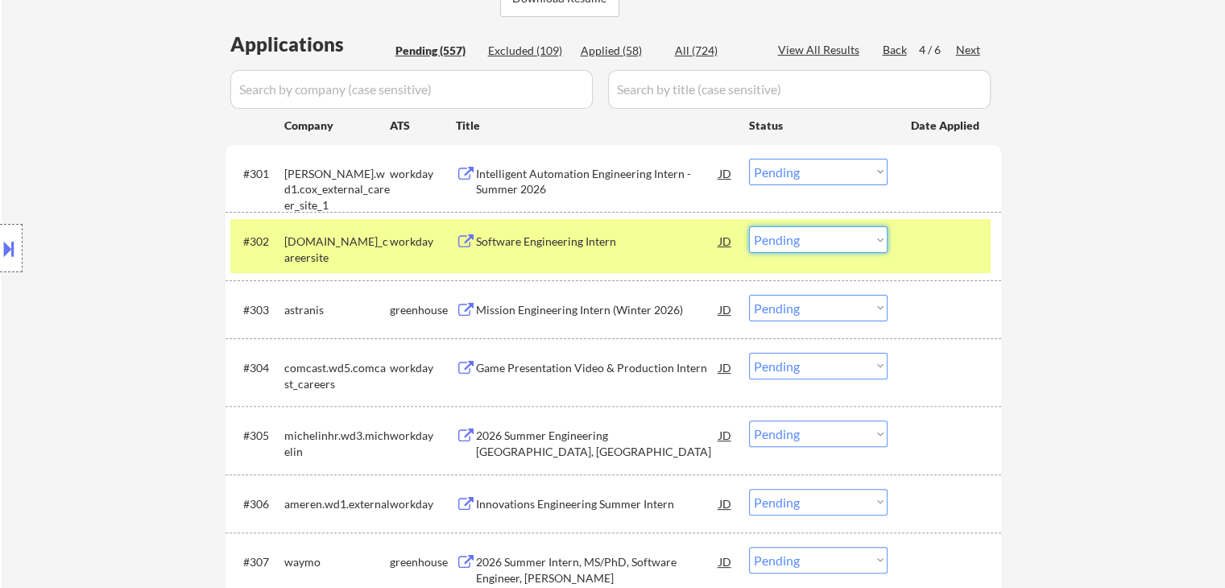
drag, startPoint x: 773, startPoint y: 244, endPoint x: 784, endPoint y: 251, distance: 12.7
click at [773, 244] on select "Choose an option... Pending Applied Excluded (Questions) Excluded (Expired) Exc…" at bounding box center [818, 239] width 139 height 27
click at [749, 226] on select "Choose an option... Pending Applied Excluded (Questions) Excluded (Expired) Exc…" at bounding box center [818, 239] width 139 height 27
select select ""pending""
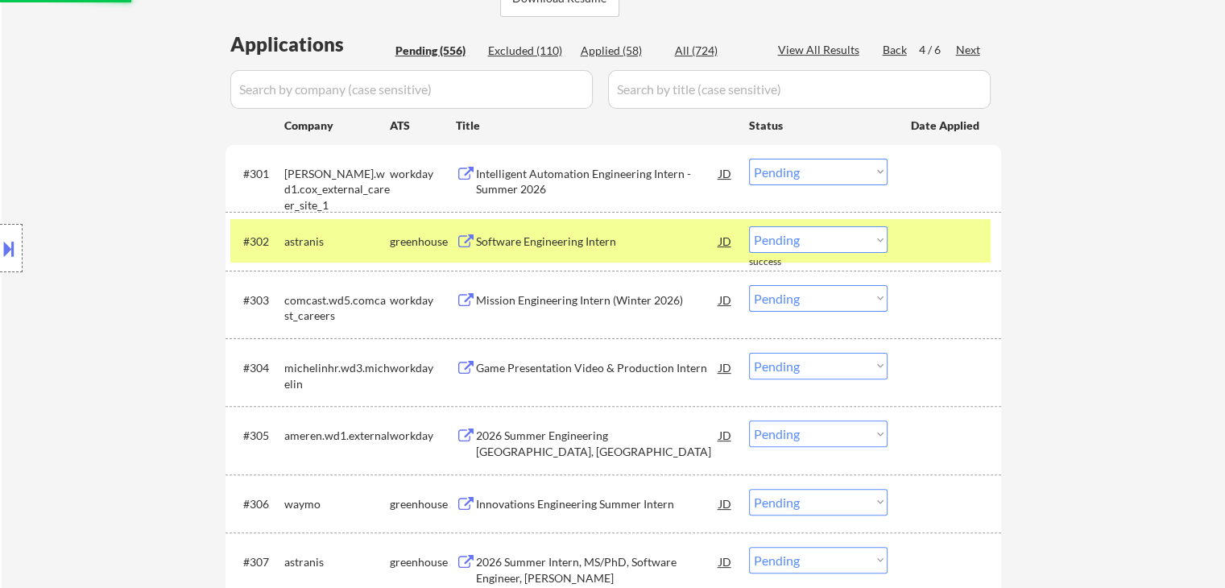
click at [372, 245] on div "astranis" at bounding box center [336, 242] width 105 height 16
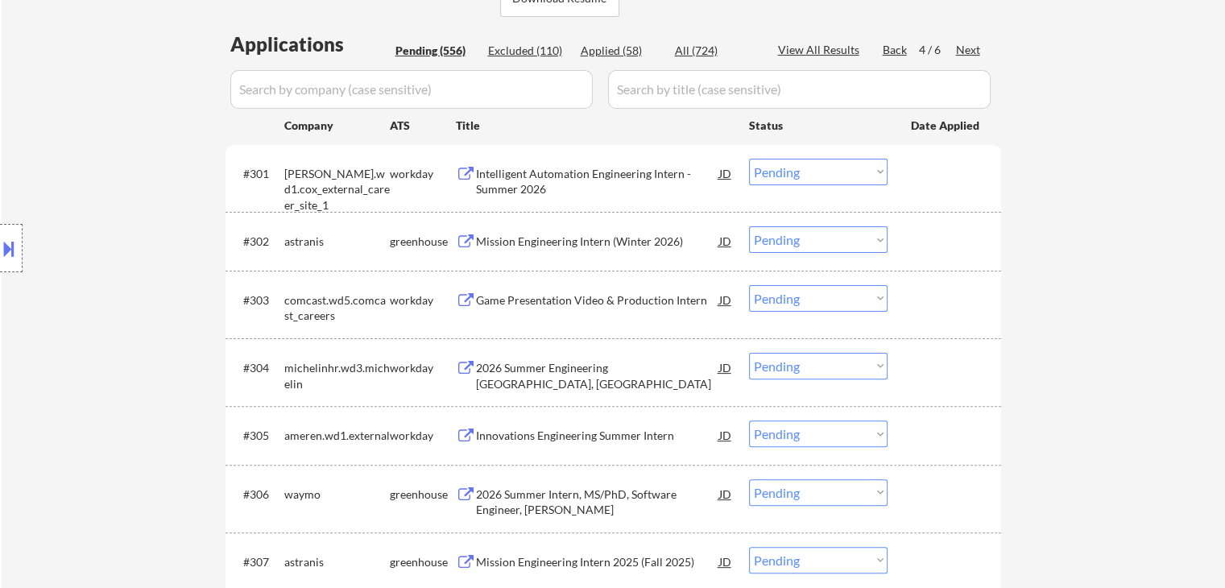
click at [616, 248] on div "Mission Engineering Intern (Winter 2026)" at bounding box center [597, 242] width 243 height 16
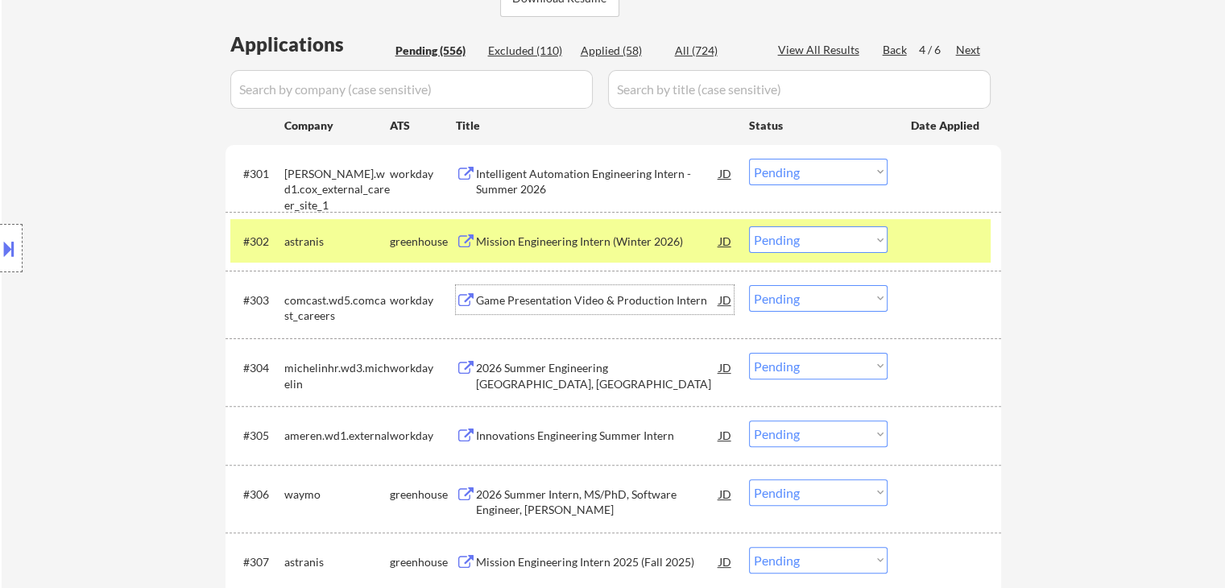
click at [609, 300] on div "Game Presentation Video & Production Intern" at bounding box center [597, 300] width 243 height 16
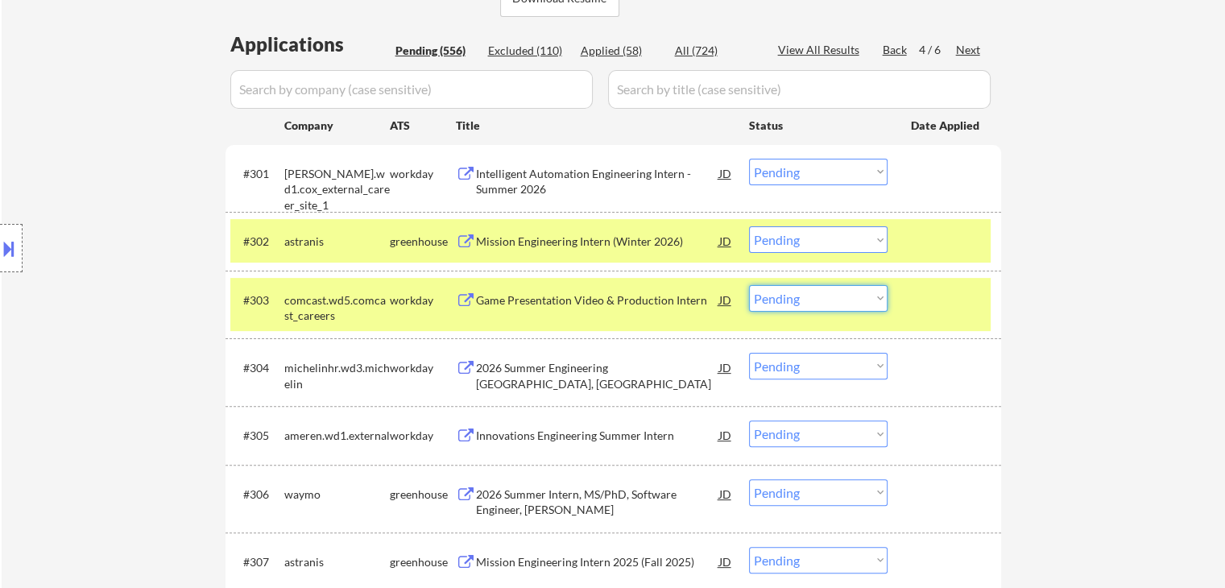
click at [778, 301] on select "Choose an option... Pending Applied Excluded (Questions) Excluded (Expired) Exc…" at bounding box center [818, 298] width 139 height 27
click at [749, 285] on select "Choose an option... Pending Applied Excluded (Questions) Excluded (Expired) Exc…" at bounding box center [818, 298] width 139 height 27
drag, startPoint x: 384, startPoint y: 300, endPoint x: 410, endPoint y: 306, distance: 26.4
click at [386, 300] on div "comcast.wd5.comcast_careers" at bounding box center [336, 307] width 105 height 31
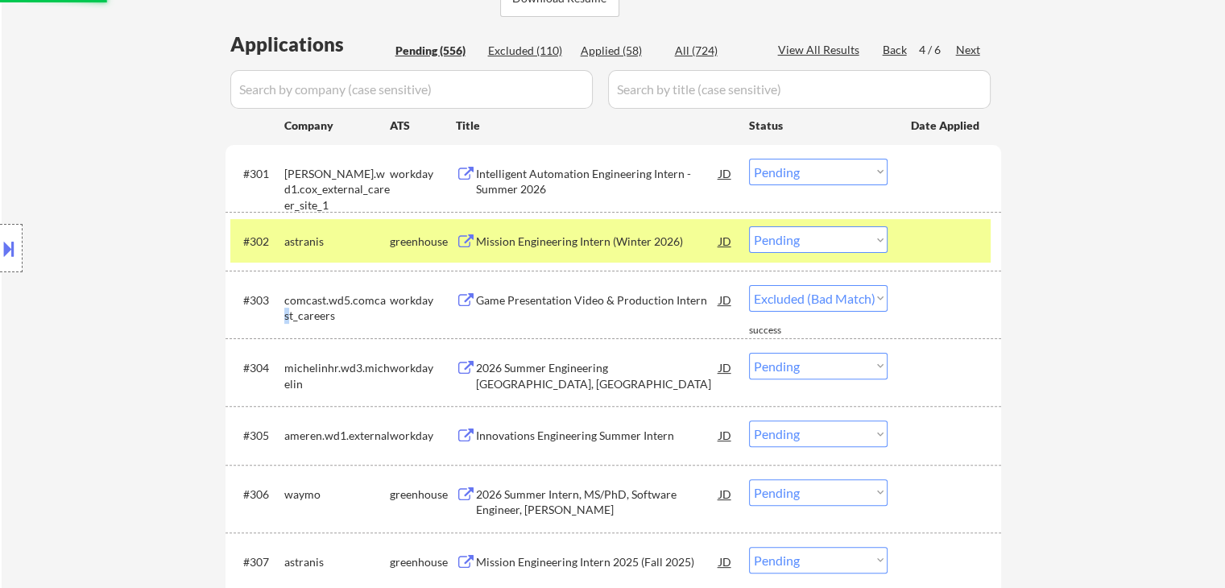
select select ""pending""
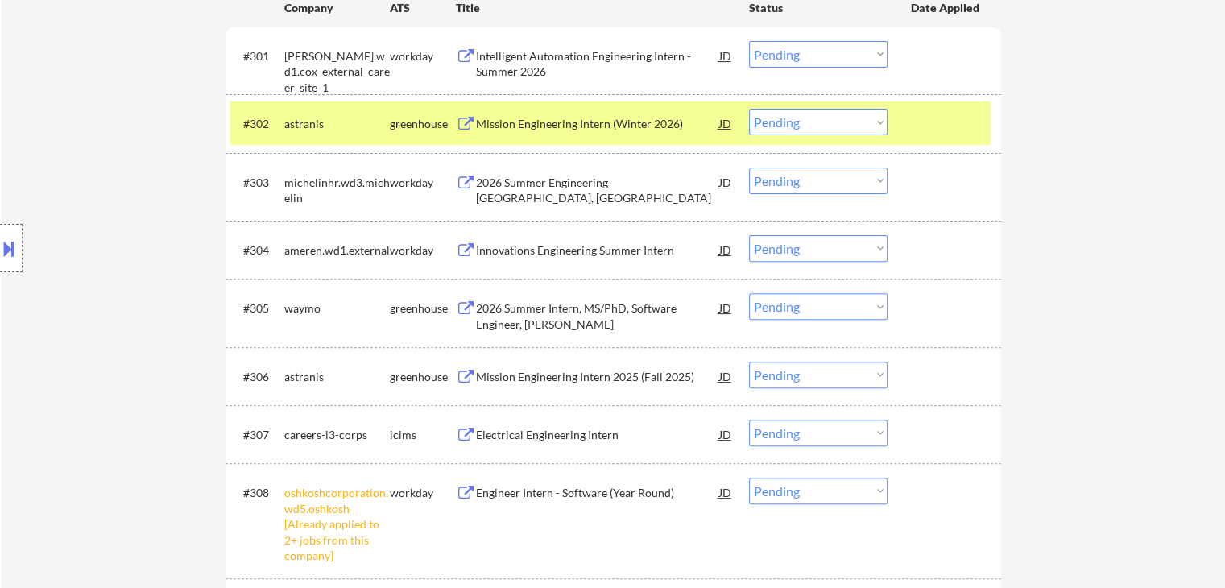
scroll to position [564, 0]
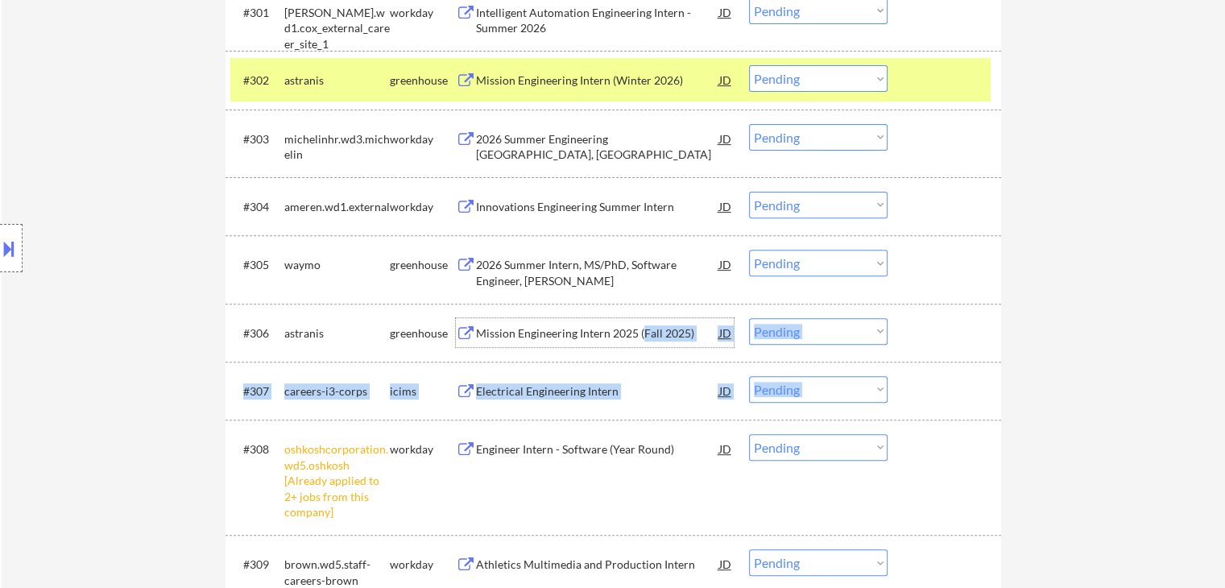
drag, startPoint x: 644, startPoint y: 339, endPoint x: 654, endPoint y: 374, distance: 36.7
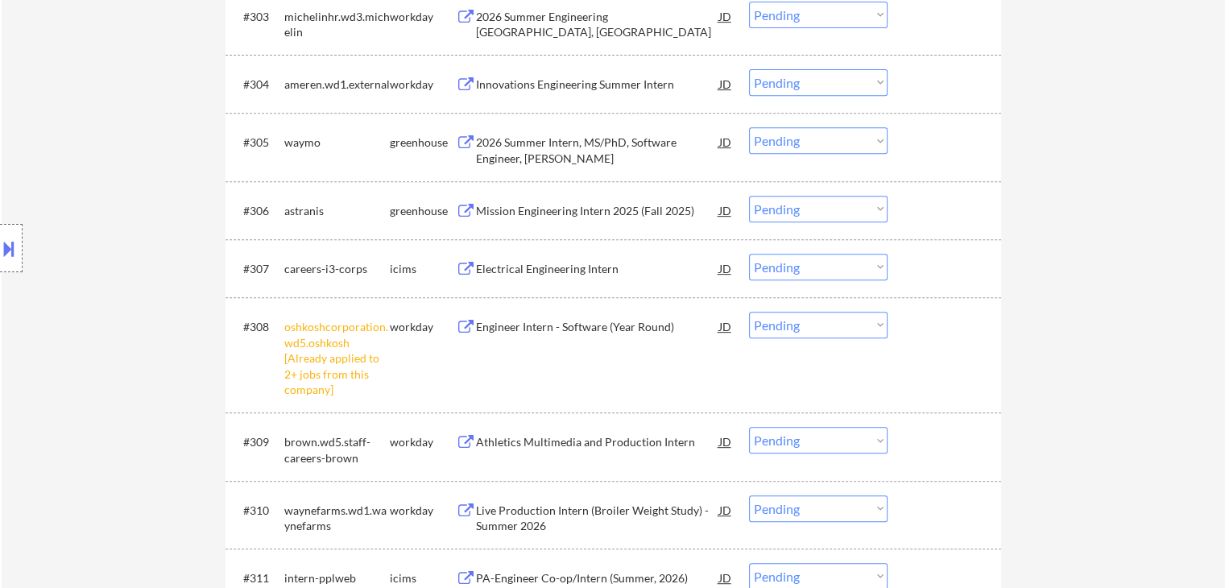
scroll to position [725, 0]
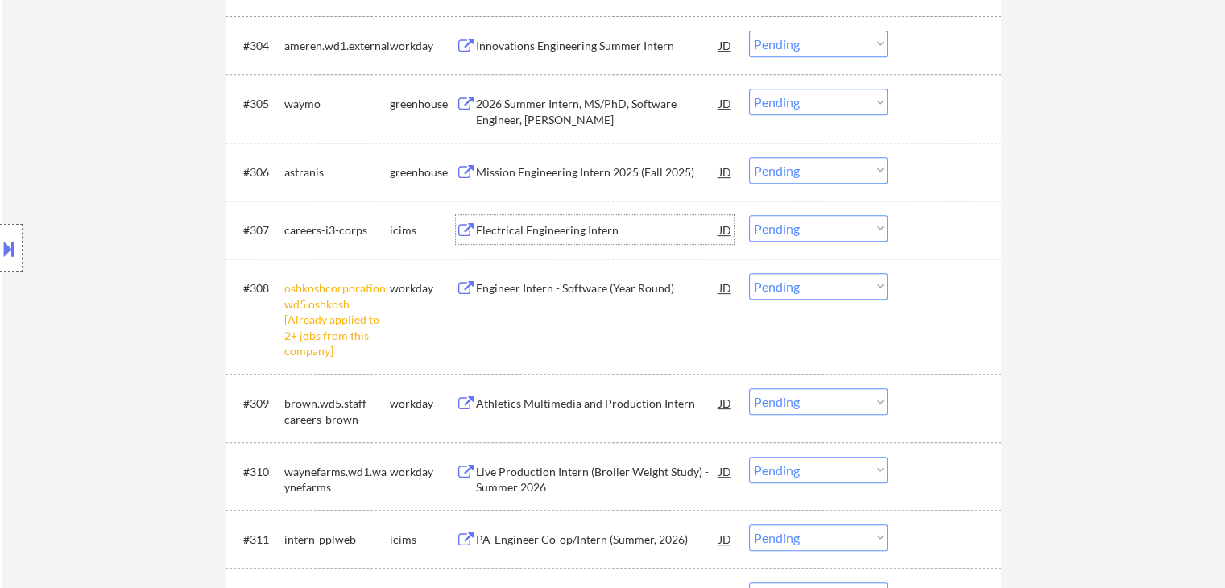
click at [602, 226] on div "Electrical Engineering Intern" at bounding box center [597, 230] width 243 height 16
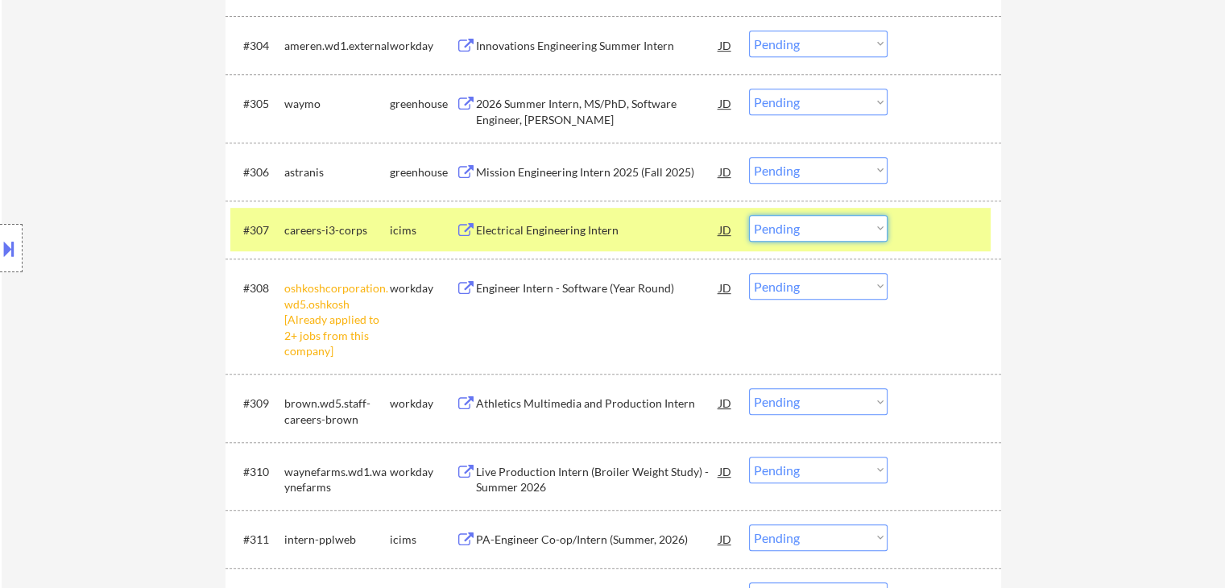
click at [800, 233] on select "Choose an option... Pending Applied Excluded (Questions) Excluded (Expired) Exc…" at bounding box center [818, 228] width 139 height 27
click at [749, 215] on select "Choose an option... Pending Applied Excluded (Questions) Excluded (Expired) Exc…" at bounding box center [818, 228] width 139 height 27
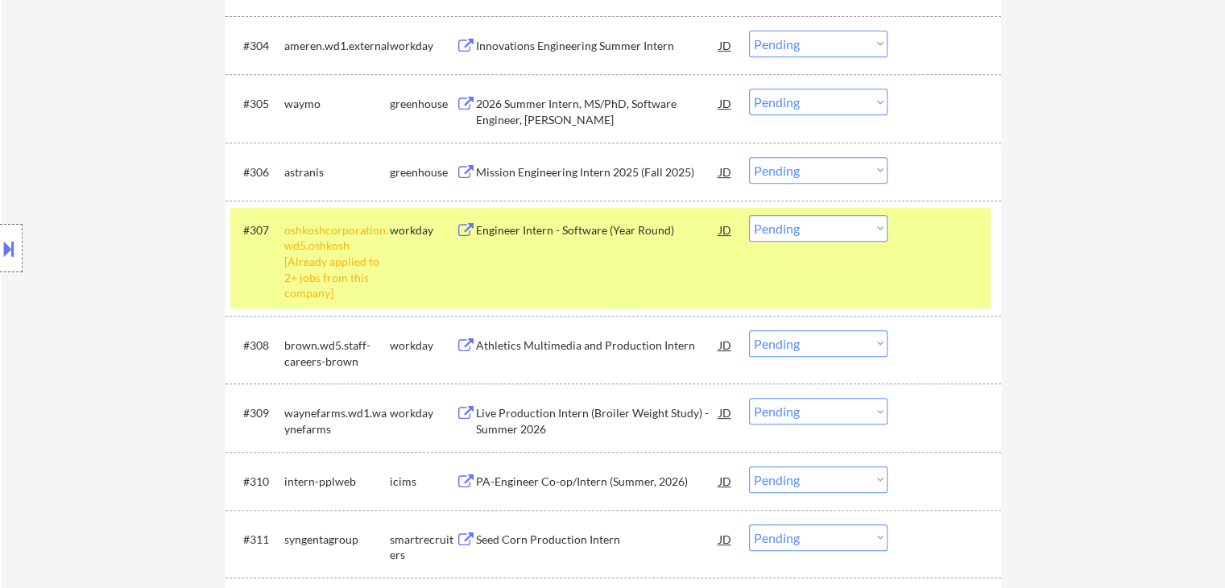
click at [794, 231] on select "Choose an option... Pending Applied Excluded (Questions) Excluded (Expired) Exc…" at bounding box center [818, 228] width 139 height 27
click at [749, 215] on select "Choose an option... Pending Applied Excluded (Questions) Excluded (Expired) Exc…" at bounding box center [818, 228] width 139 height 27
select select ""pending""
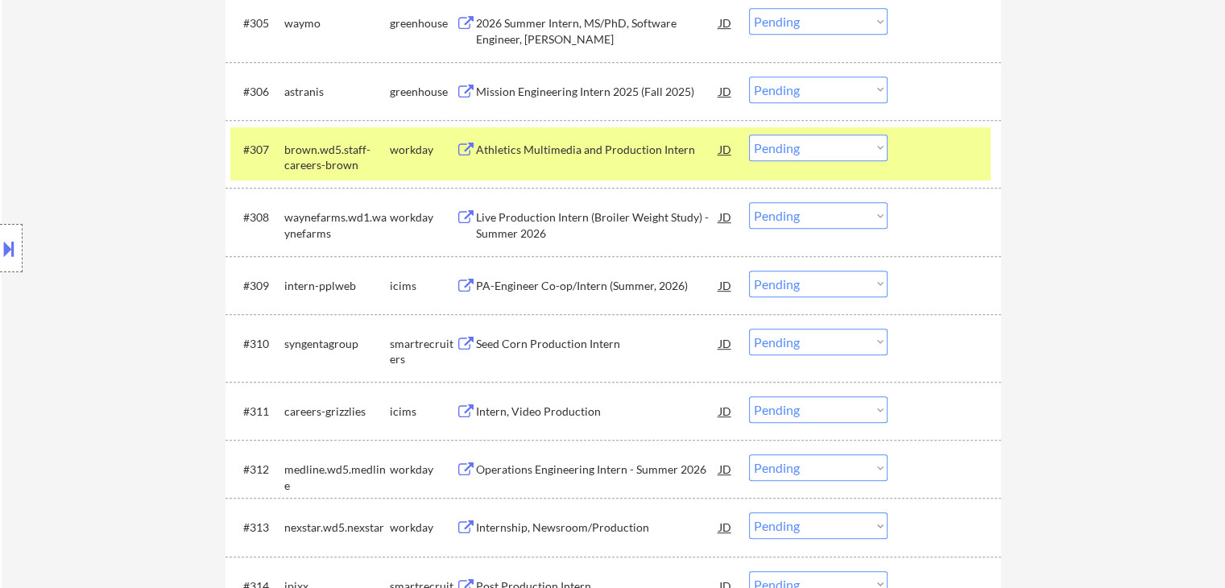
scroll to position [886, 0]
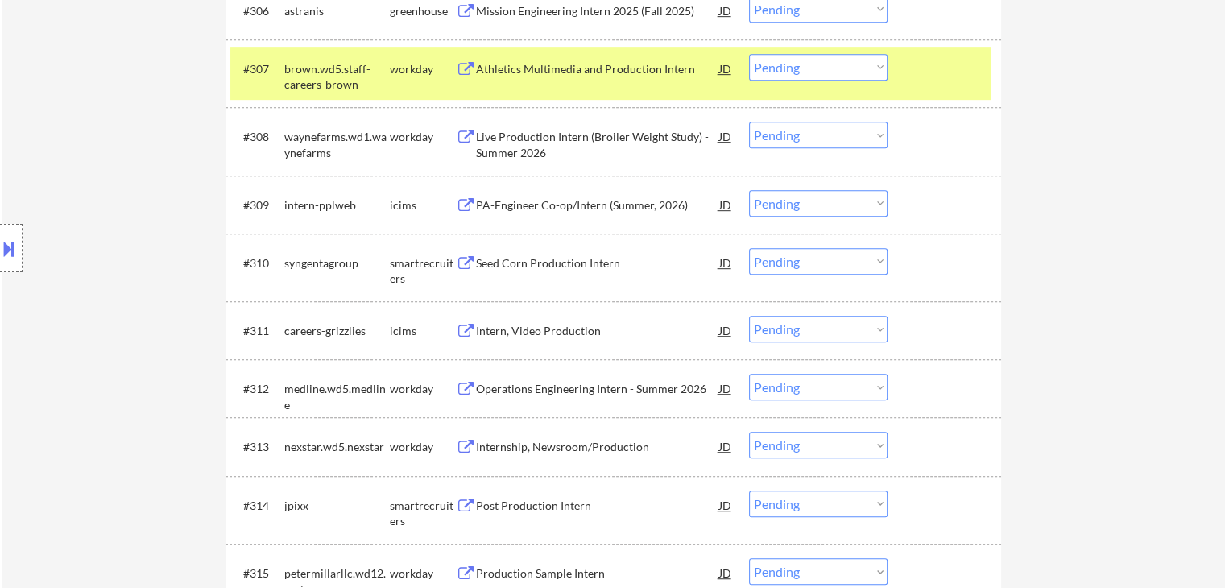
click at [829, 261] on select "Choose an option... Pending Applied Excluded (Questions) Excluded (Expired) Exc…" at bounding box center [818, 261] width 139 height 27
click at [749, 248] on select "Choose an option... Pending Applied Excluded (Questions) Excluded (Expired) Exc…" at bounding box center [818, 261] width 139 height 27
select select ""pending""
click at [837, 333] on div "#311 careers-grizzlies icims Intern, Video Production JD Choose an option... Pe…" at bounding box center [610, 329] width 760 height 43
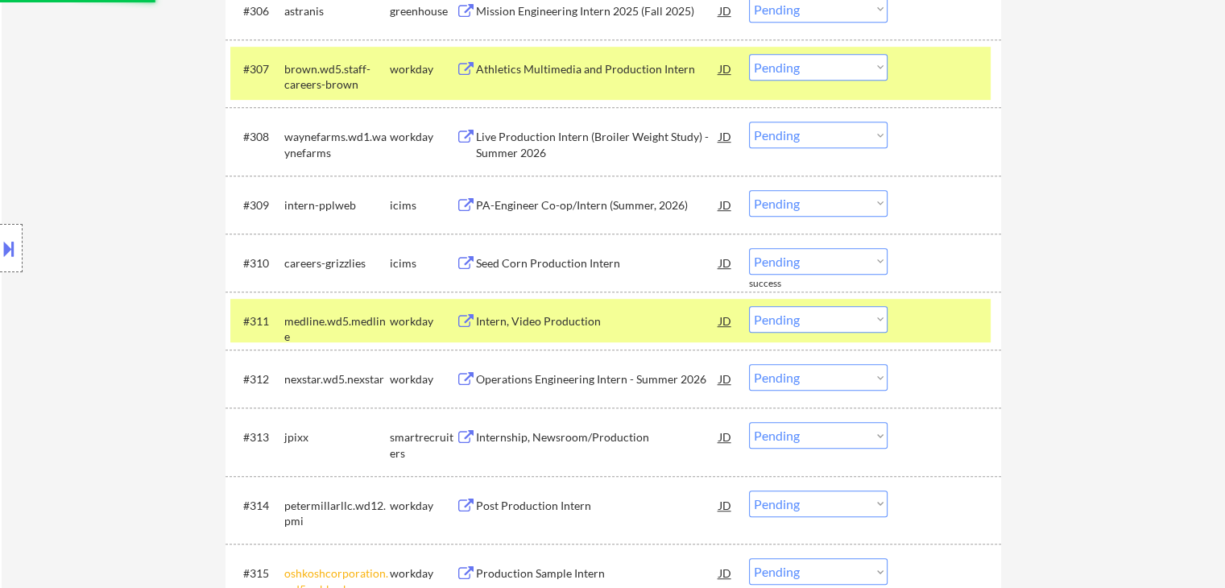
click at [844, 316] on select "Choose an option... Pending Applied Excluded (Questions) Excluded (Expired) Exc…" at bounding box center [818, 319] width 139 height 27
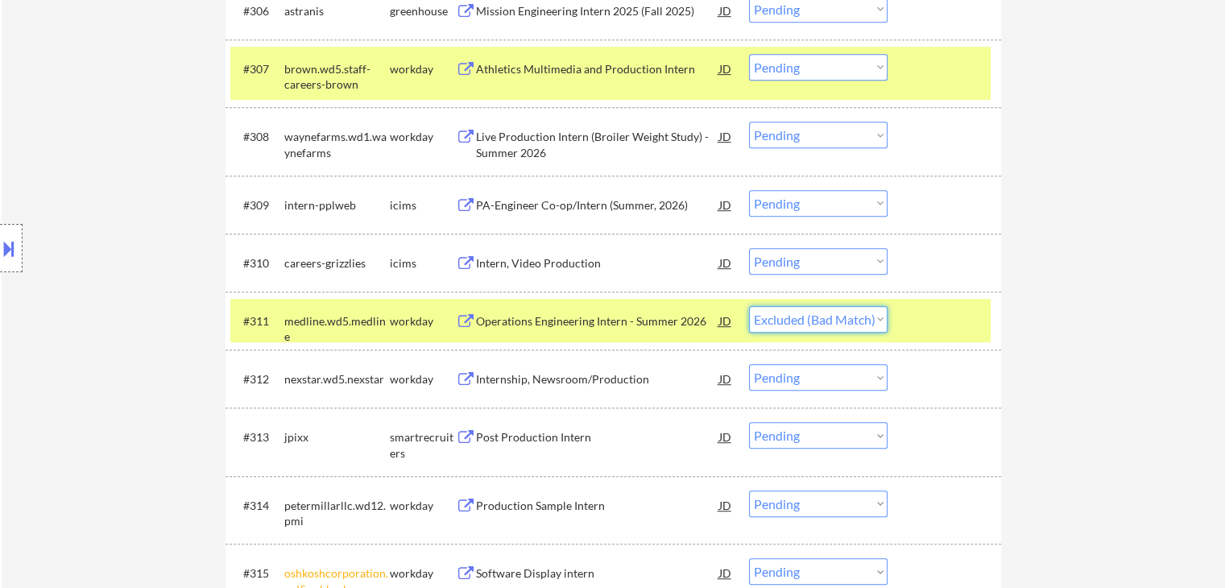
click at [749, 306] on select "Choose an option... Pending Applied Excluded (Questions) Excluded (Expired) Exc…" at bounding box center [818, 319] width 139 height 27
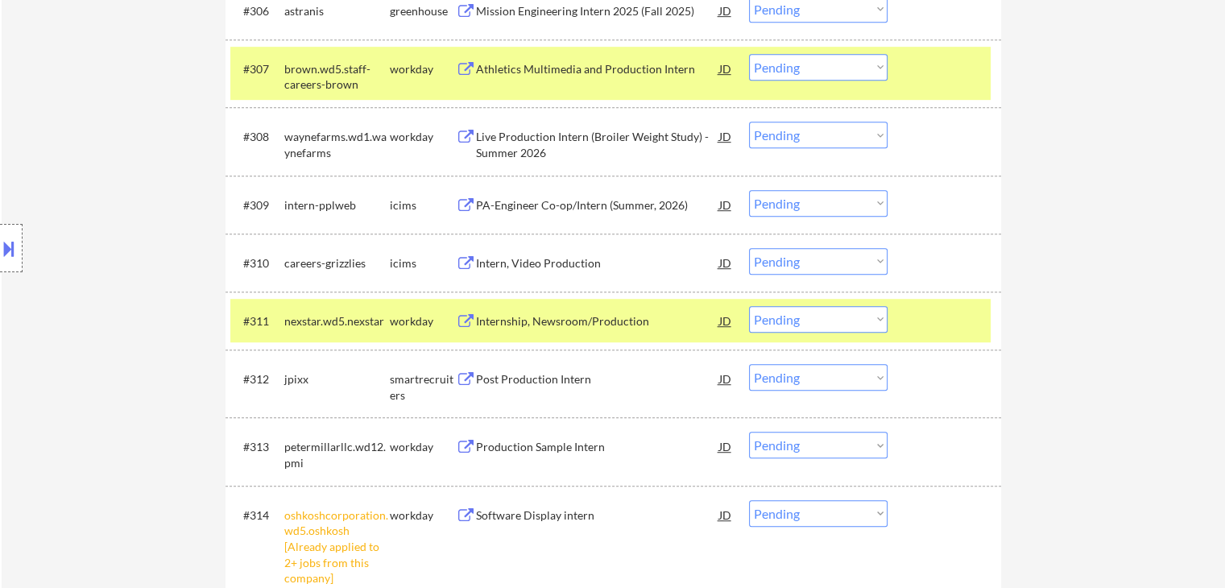
click at [817, 323] on select "Choose an option... Pending Applied Excluded (Questions) Excluded (Expired) Exc…" at bounding box center [818, 319] width 139 height 27
click at [749, 306] on select "Choose an option... Pending Applied Excluded (Questions) Excluded (Expired) Exc…" at bounding box center [818, 319] width 139 height 27
select select ""pending""
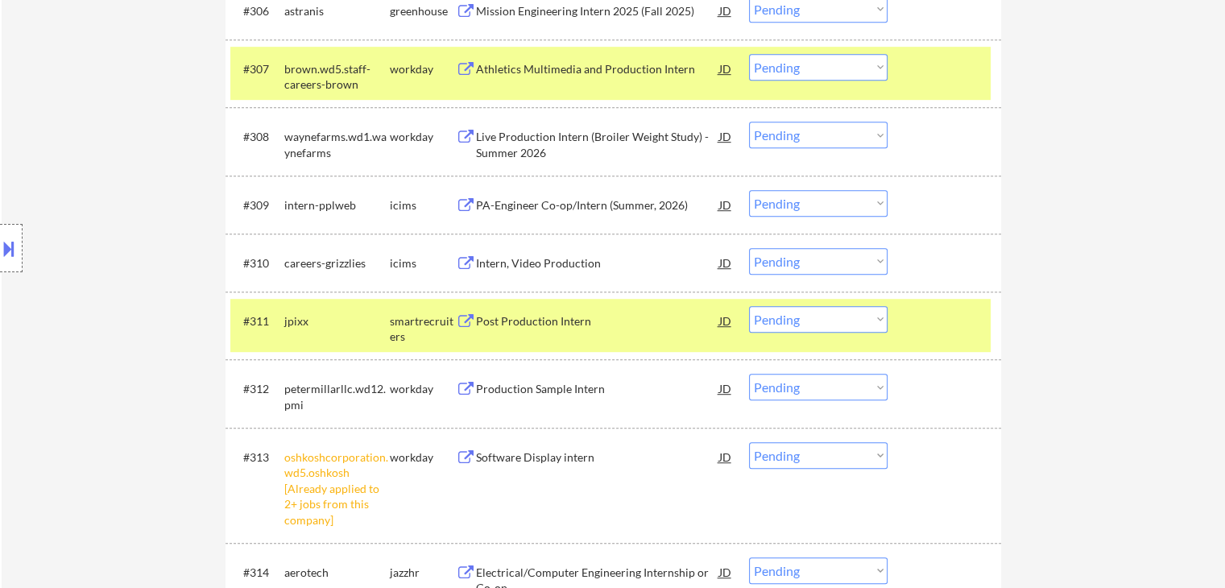
drag, startPoint x: 817, startPoint y: 456, endPoint x: 835, endPoint y: 469, distance: 23.0
click at [817, 457] on select "Choose an option... Pending Applied Excluded (Questions) Excluded (Expired) Exc…" at bounding box center [818, 455] width 139 height 27
click at [749, 442] on select "Choose an option... Pending Applied Excluded (Questions) Excluded (Expired) Exc…" at bounding box center [818, 455] width 139 height 27
select select ""pending""
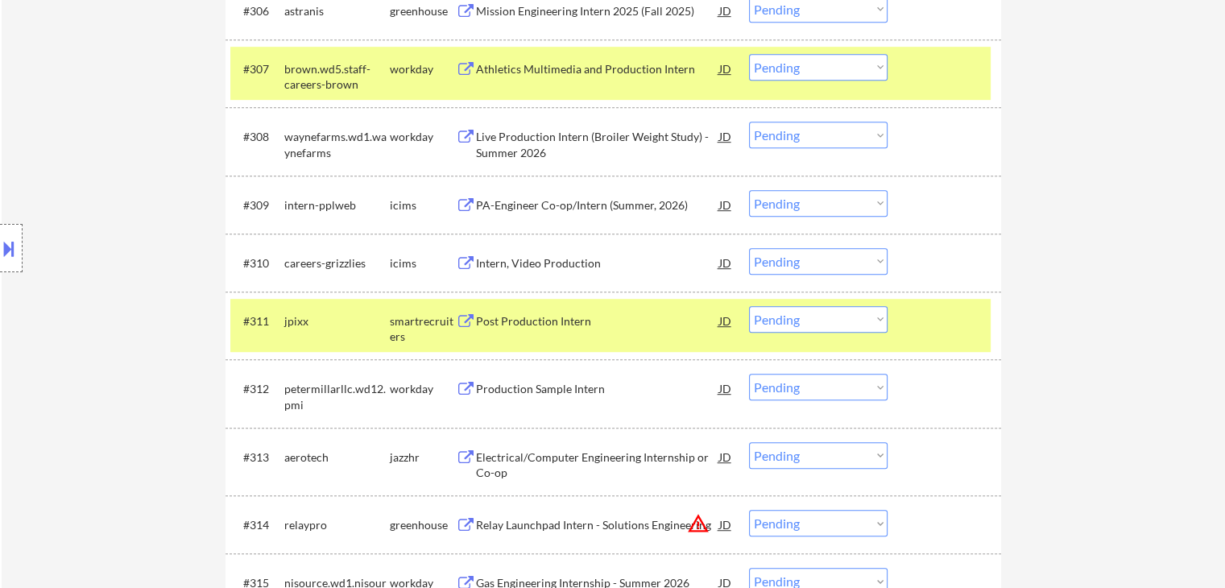
click at [598, 325] on div "Post Production Intern" at bounding box center [597, 321] width 243 height 16
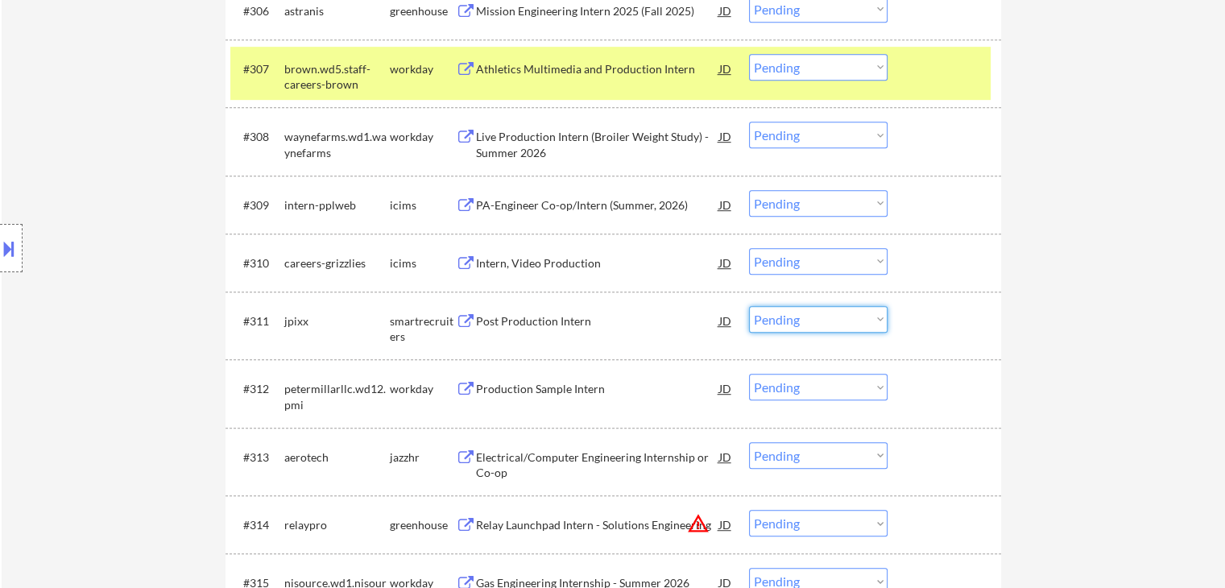
click at [790, 321] on select "Choose an option... Pending Applied Excluded (Questions) Excluded (Expired) Exc…" at bounding box center [818, 319] width 139 height 27
click at [749, 306] on select "Choose an option... Pending Applied Excluded (Questions) Excluded (Expired) Exc…" at bounding box center [818, 319] width 139 height 27
select select ""pending""
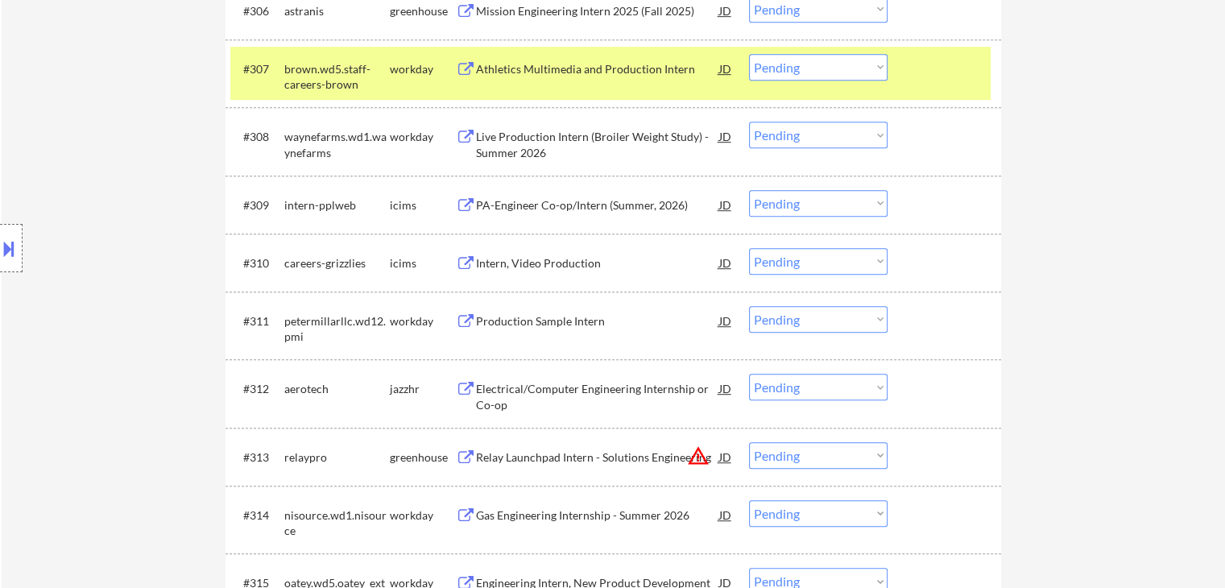
click at [396, 71] on div "workday" at bounding box center [423, 69] width 66 height 16
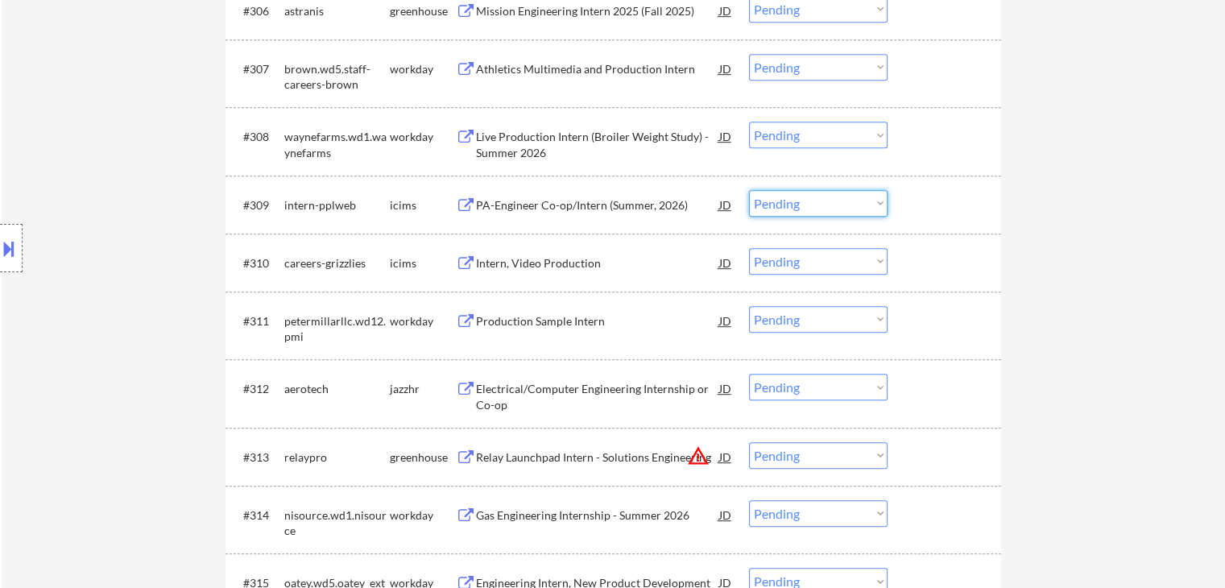
click at [820, 207] on select "Choose an option... Pending Applied Excluded (Questions) Excluded (Expired) Exc…" at bounding box center [818, 203] width 139 height 27
click at [749, 190] on select "Choose an option... Pending Applied Excluded (Questions) Excluded (Expired) Exc…" at bounding box center [818, 203] width 139 height 27
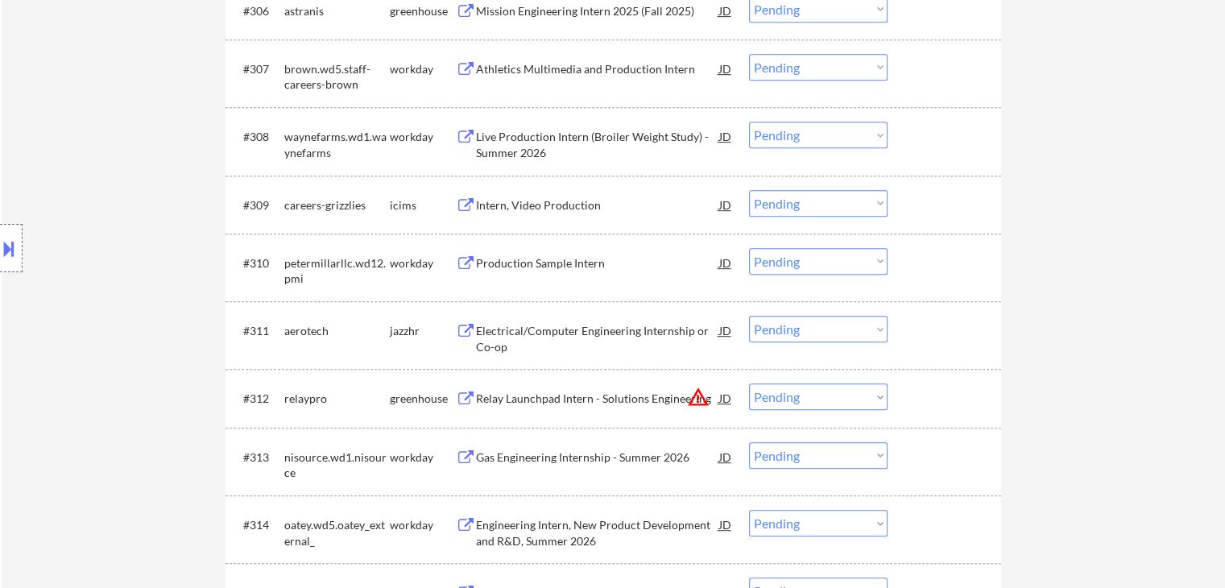
click at [828, 205] on select "Choose an option... Pending Applied Excluded (Questions) Excluded (Expired) Exc…" at bounding box center [818, 203] width 139 height 27
click at [749, 190] on select "Choose an option... Pending Applied Excluded (Questions) Excluded (Expired) Exc…" at bounding box center [818, 203] width 139 height 27
select select ""pending""
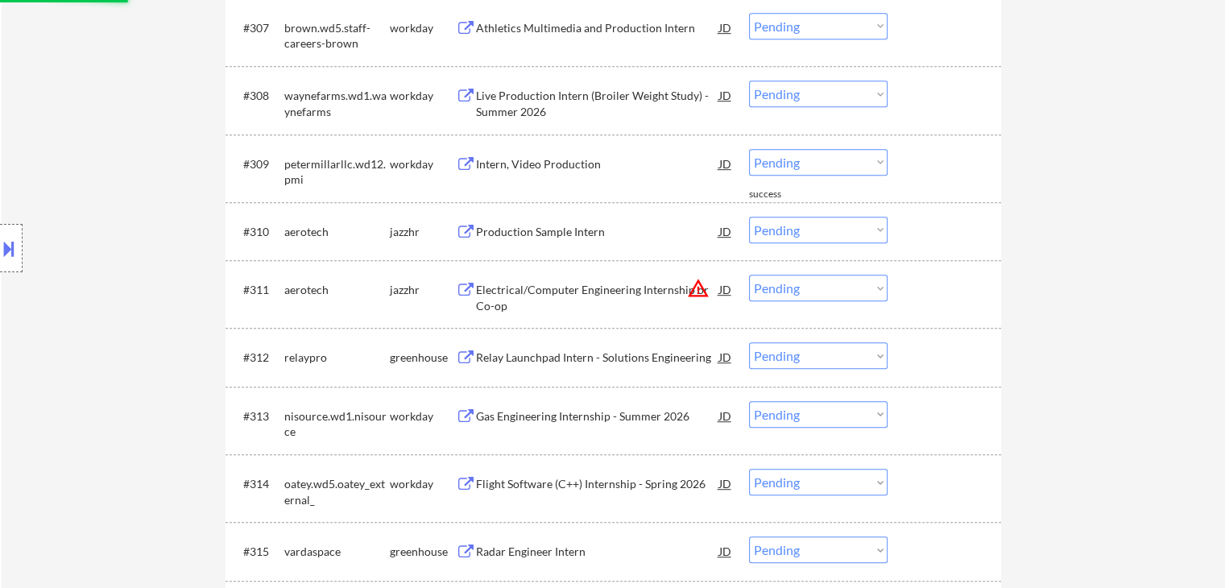
scroll to position [966, 0]
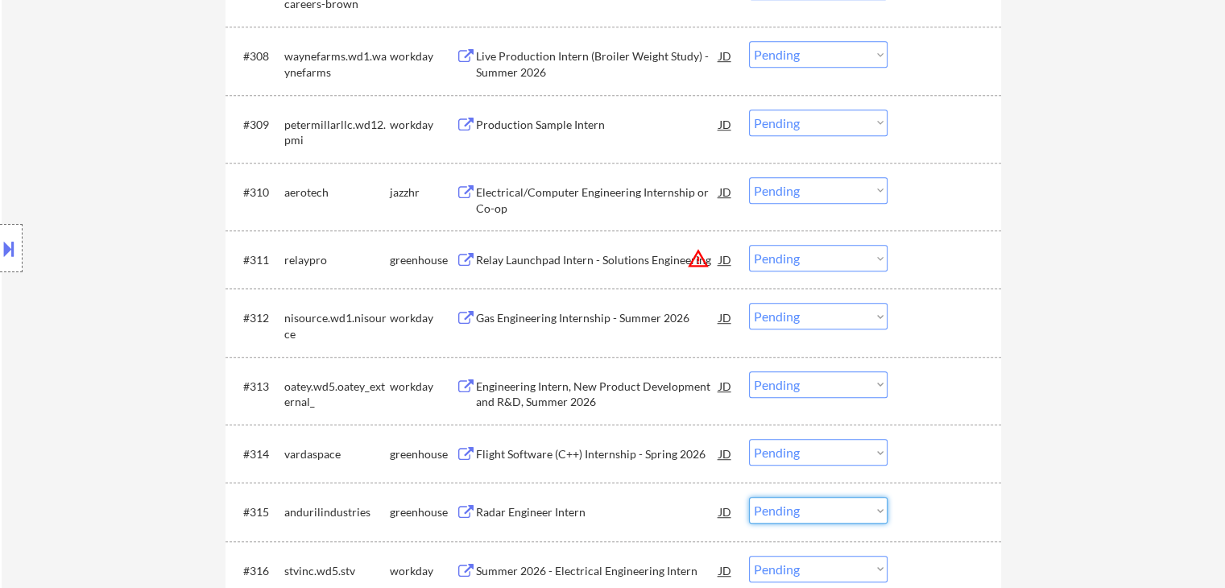
click at [804, 516] on select "Choose an option... Pending Applied Excluded (Questions) Excluded (Expired) Exc…" at bounding box center [818, 510] width 139 height 27
click at [749, 497] on select "Choose an option... Pending Applied Excluded (Questions) Excluded (Expired) Exc…" at bounding box center [818, 510] width 139 height 27
select select ""pending""
click at [631, 460] on div "Flight Software (C++) Internship - Spring 2026" at bounding box center [597, 454] width 243 height 16
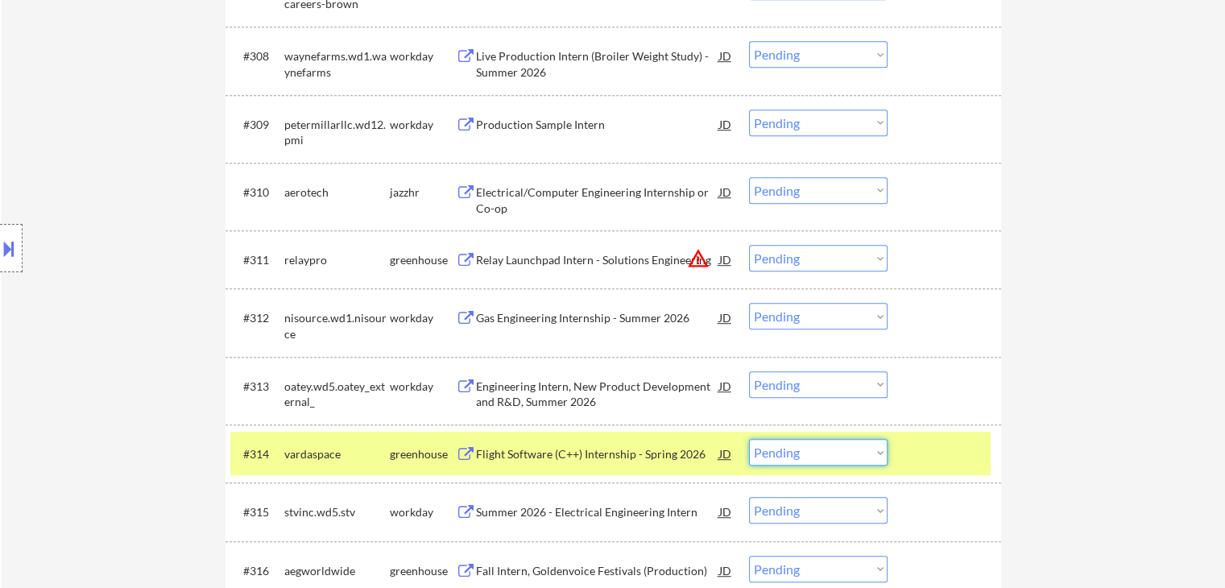
click at [824, 460] on select "Choose an option... Pending Applied Excluded (Questions) Excluded (Expired) Exc…" at bounding box center [818, 452] width 139 height 27
click at [749, 439] on select "Choose an option... Pending Applied Excluded (Questions) Excluded (Expired) Exc…" at bounding box center [818, 452] width 139 height 27
select select ""pending""
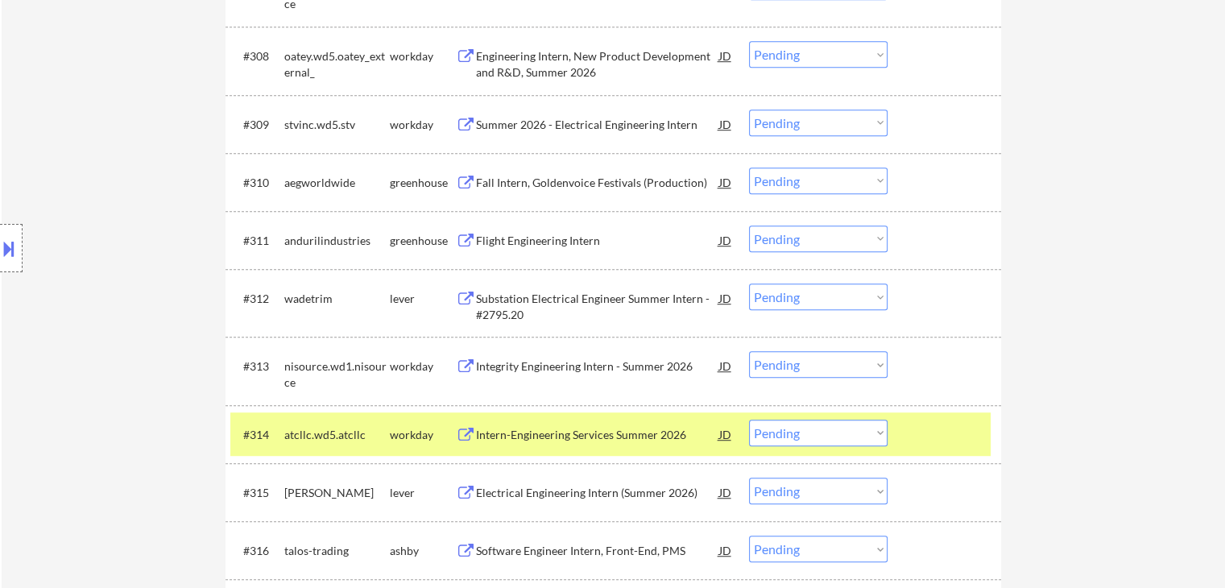
click at [307, 432] on div "atcllc.wd5.atcllc" at bounding box center [336, 435] width 105 height 16
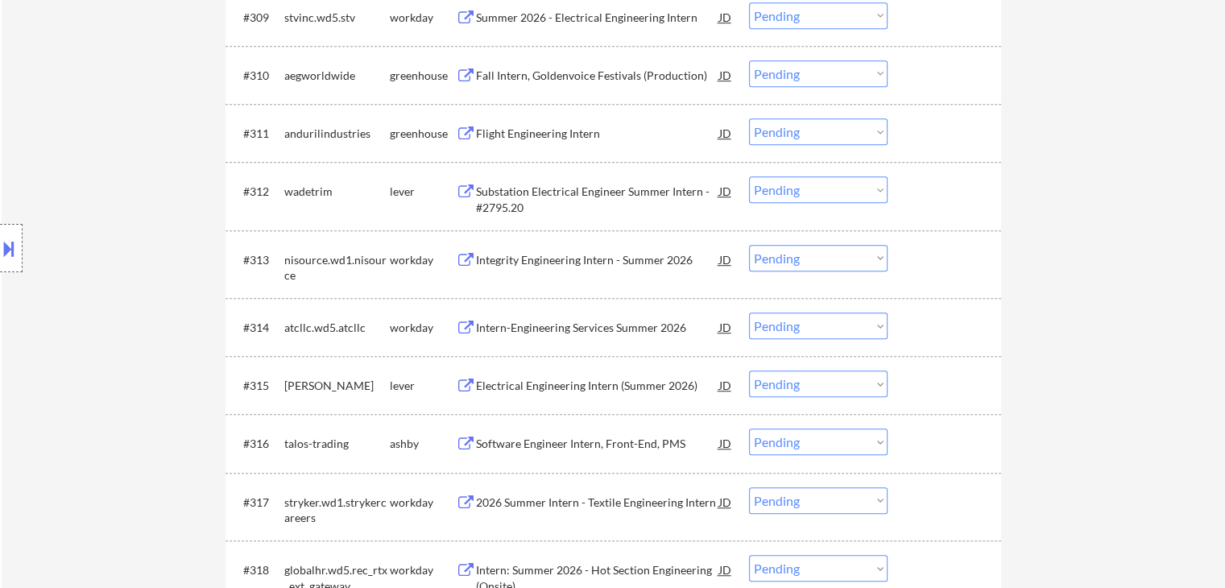
scroll to position [1208, 0]
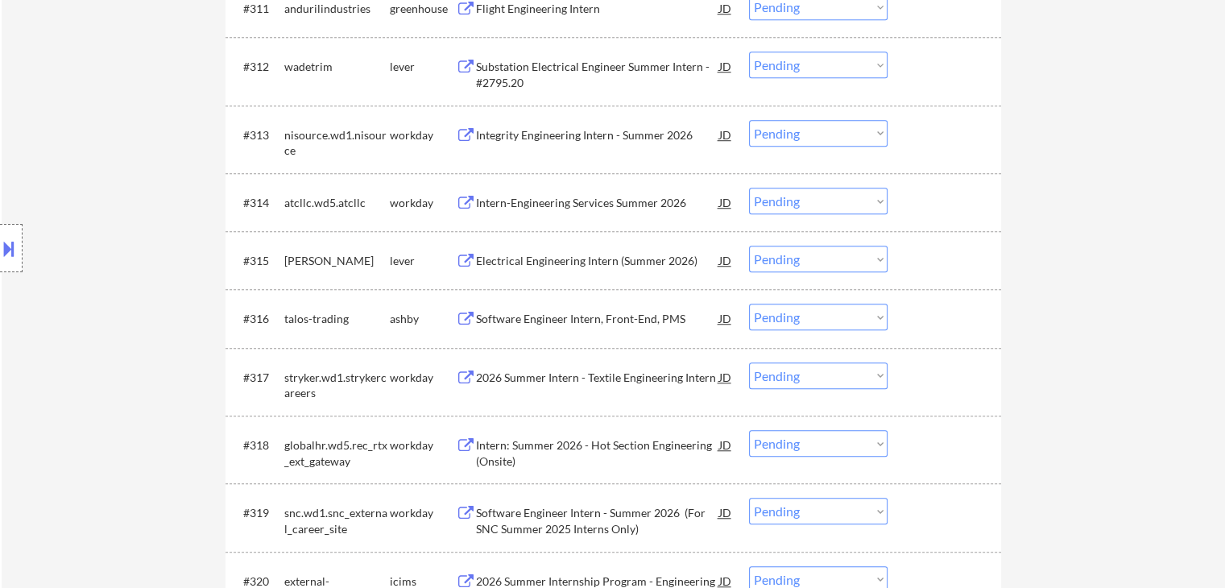
click at [644, 320] on div "Software Engineer Intern, Front-End, PMS" at bounding box center [597, 319] width 243 height 16
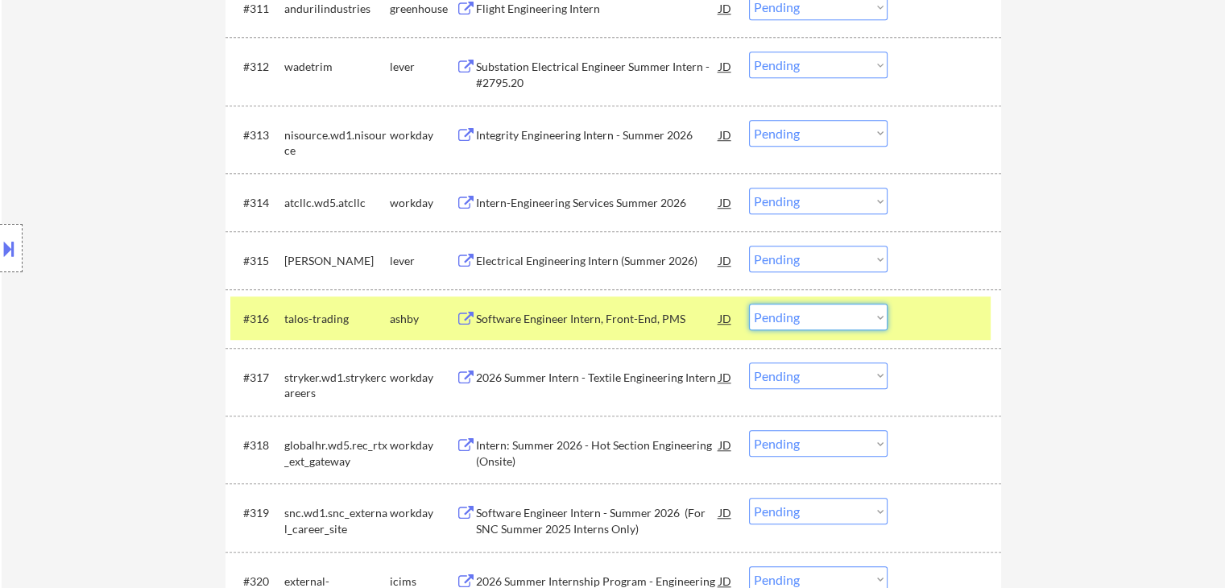
click at [819, 324] on select "Choose an option... Pending Applied Excluded (Questions) Excluded (Expired) Exc…" at bounding box center [818, 317] width 139 height 27
click at [749, 304] on select "Choose an option... Pending Applied Excluded (Questions) Excluded (Expired) Exc…" at bounding box center [818, 317] width 139 height 27
select select ""pending""
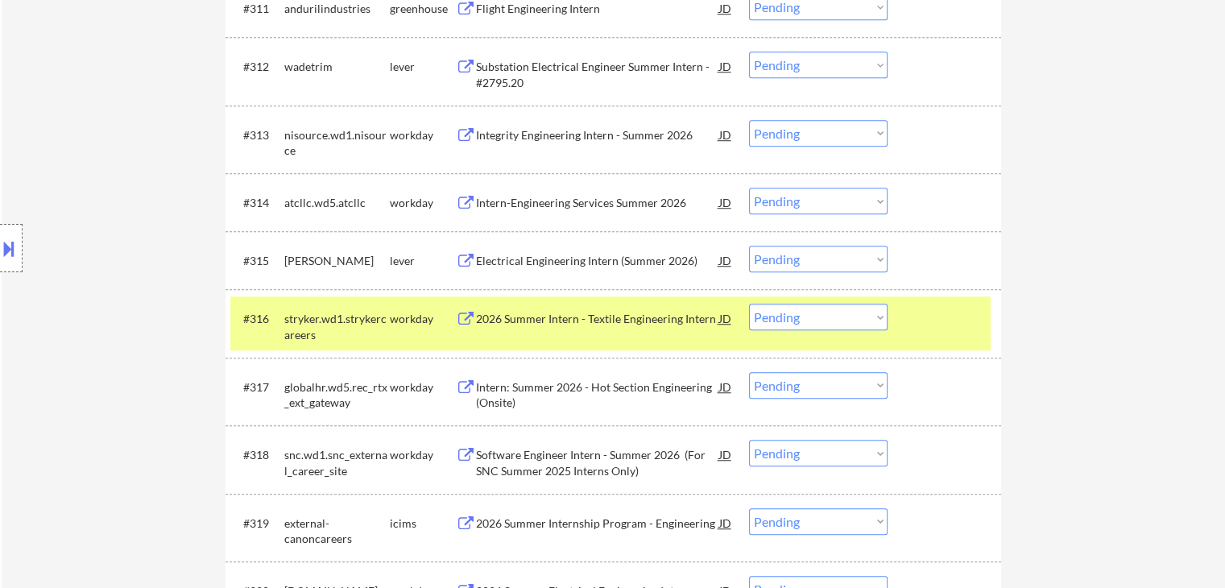
click at [403, 322] on div "workday" at bounding box center [423, 319] width 66 height 16
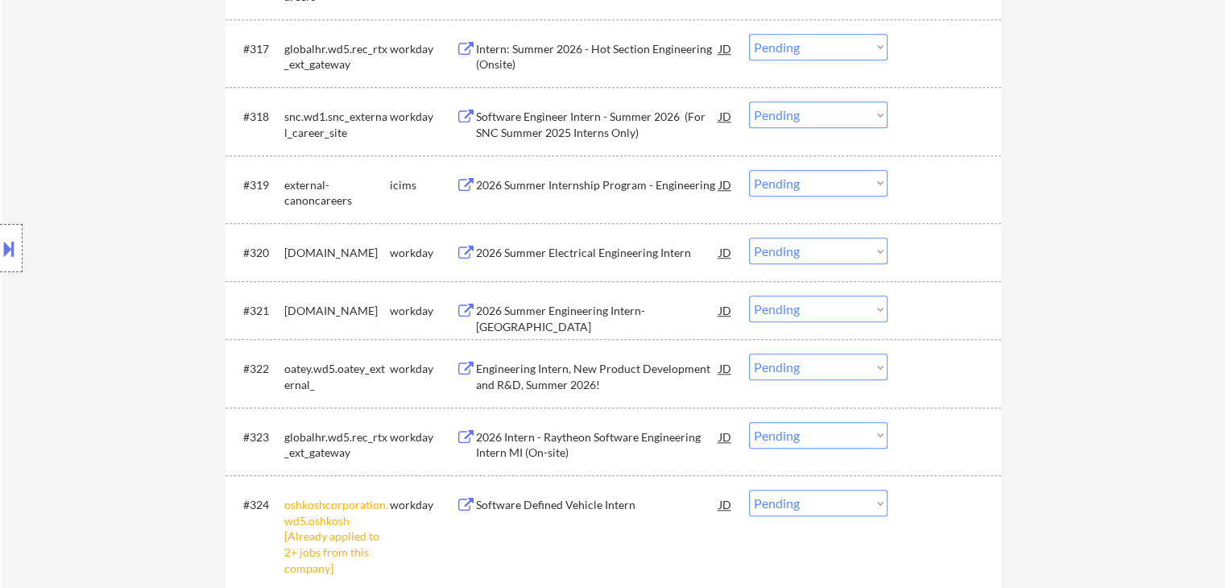
scroll to position [1691, 0]
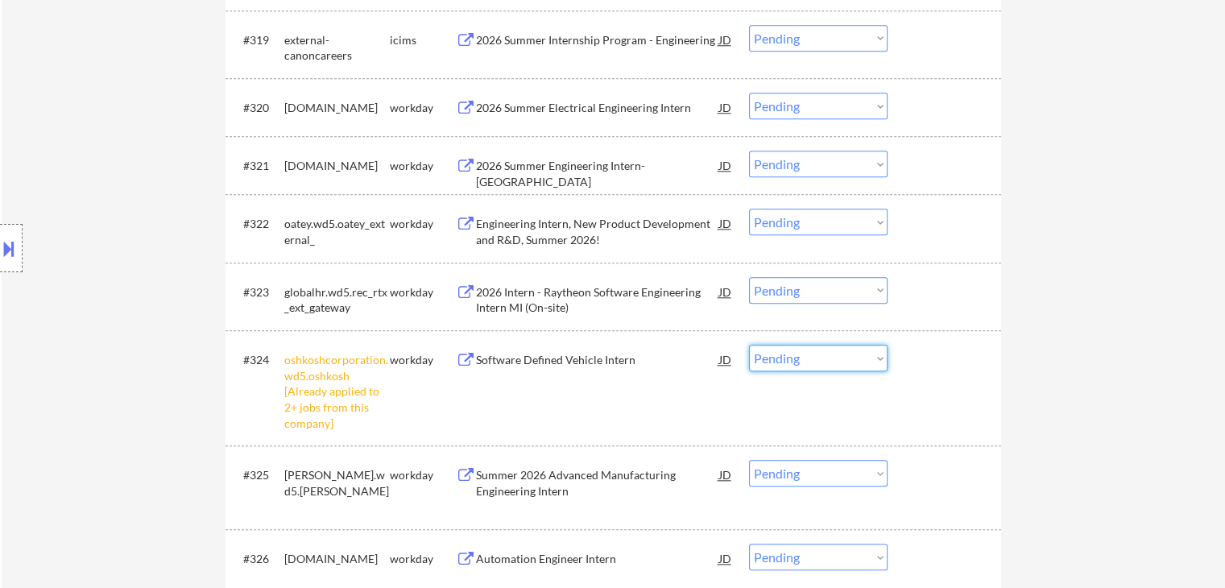
drag, startPoint x: 818, startPoint y: 360, endPoint x: 821, endPoint y: 370, distance: 11.0
click at [818, 360] on select "Choose an option... Pending Applied Excluded (Questions) Excluded (Expired) Exc…" at bounding box center [818, 358] width 139 height 27
click at [749, 345] on select "Choose an option... Pending Applied Excluded (Questions) Excluded (Expired) Exc…" at bounding box center [818, 358] width 139 height 27
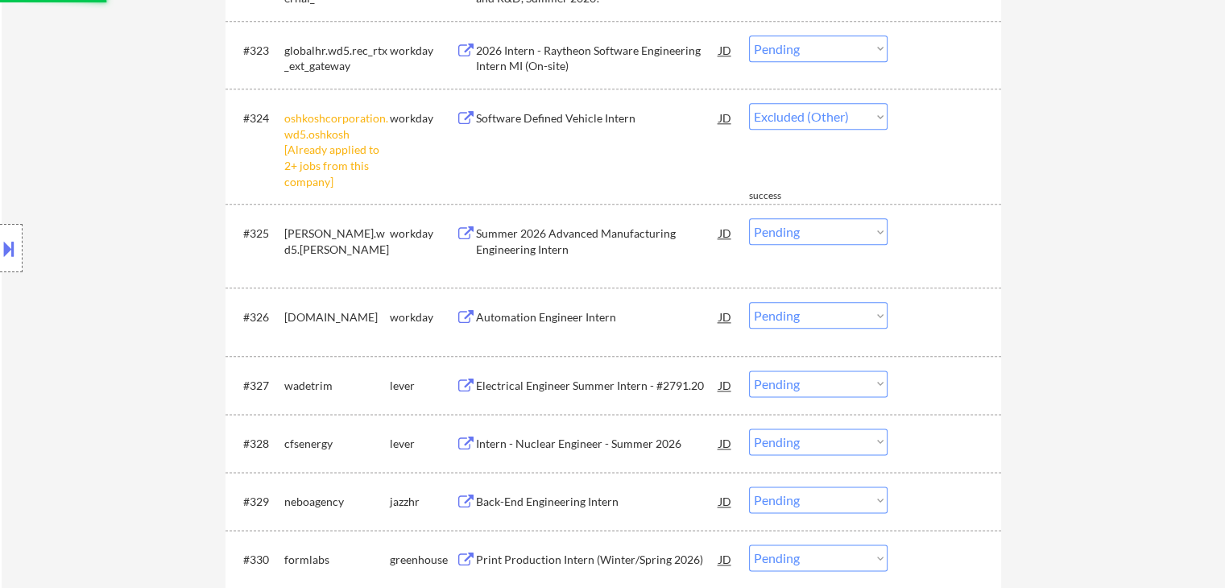
select select ""pending""
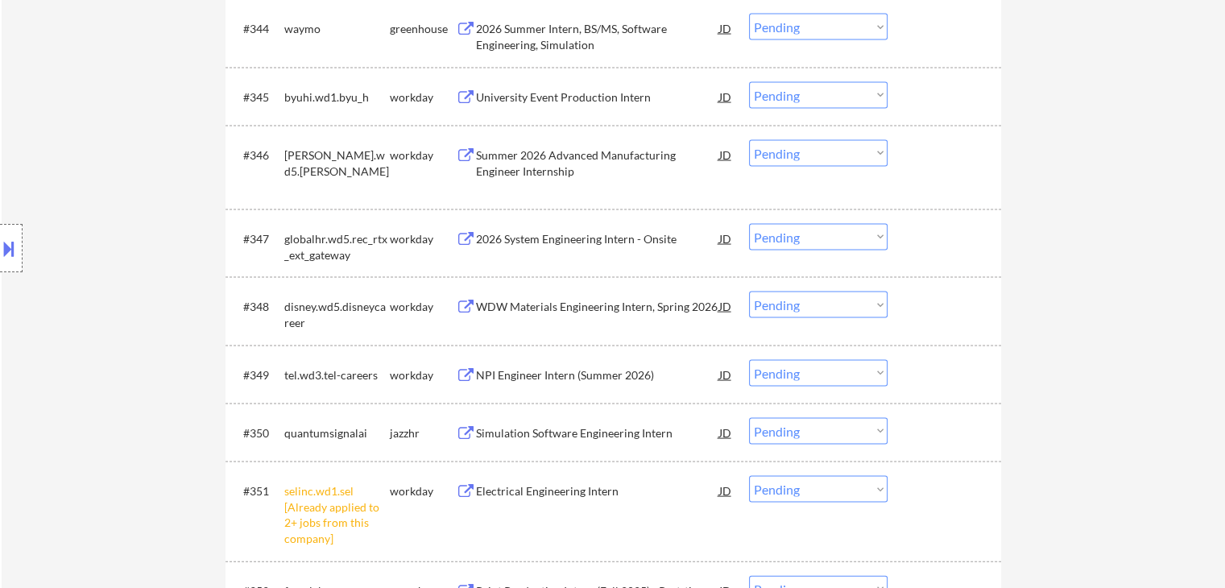
scroll to position [3382, 0]
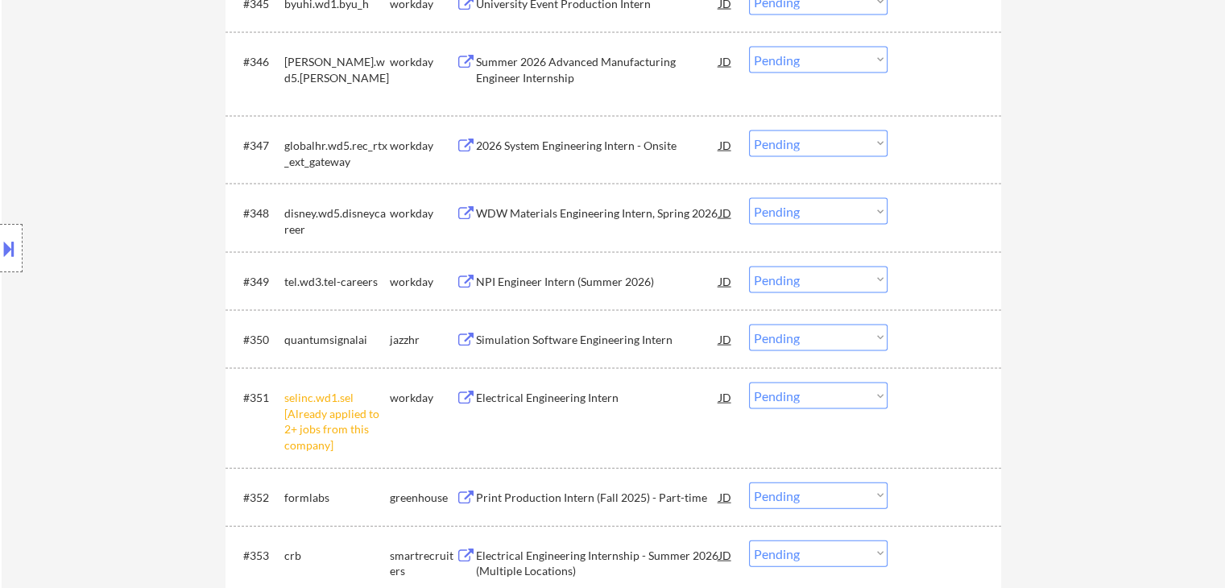
drag, startPoint x: 825, startPoint y: 404, endPoint x: 828, endPoint y: 414, distance: 10.0
click at [825, 404] on select "Choose an option... Pending Applied Excluded (Questions) Excluded (Expired) Exc…" at bounding box center [818, 396] width 139 height 27
click at [749, 383] on select "Choose an option... Pending Applied Excluded (Questions) Excluded (Expired) Exc…" at bounding box center [818, 396] width 139 height 27
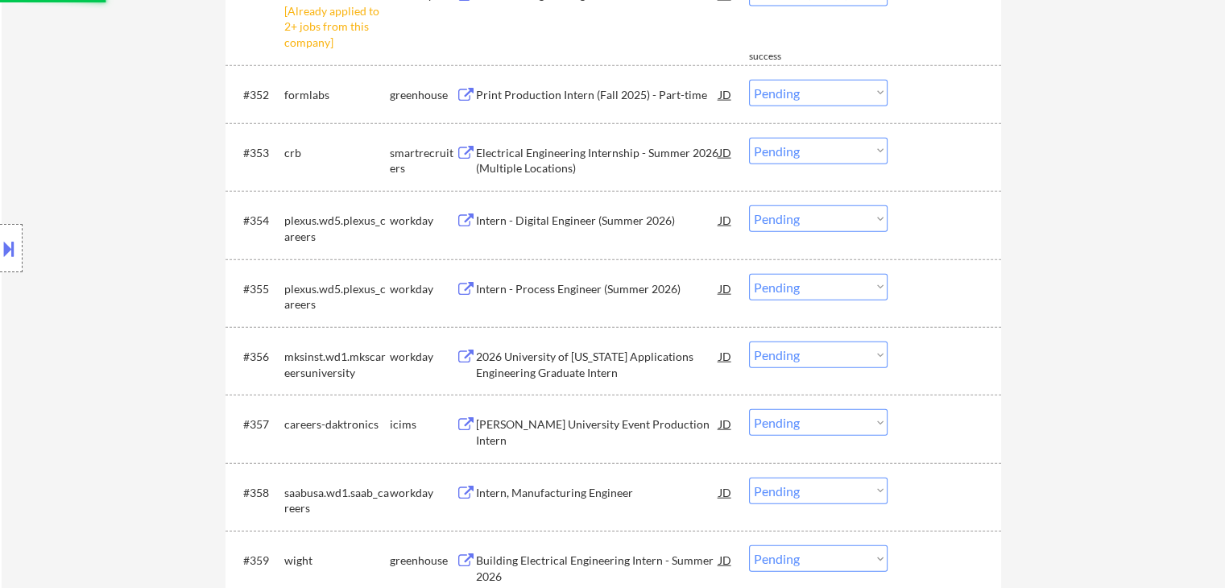
select select ""pending""
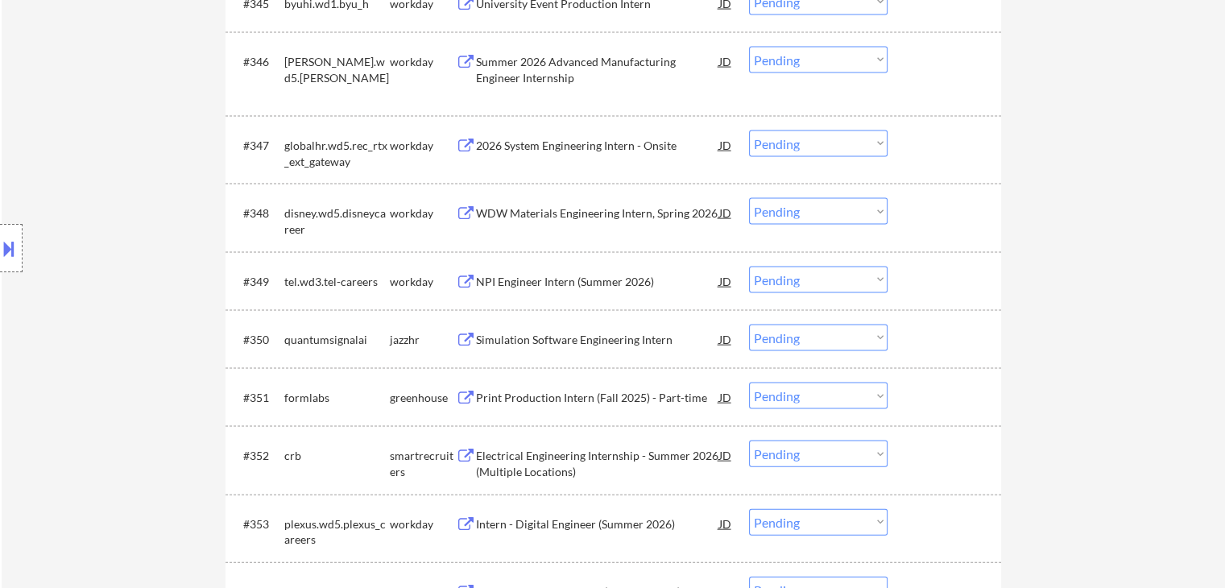
click at [594, 344] on div "Simulation Software Engineering Intern" at bounding box center [597, 340] width 243 height 16
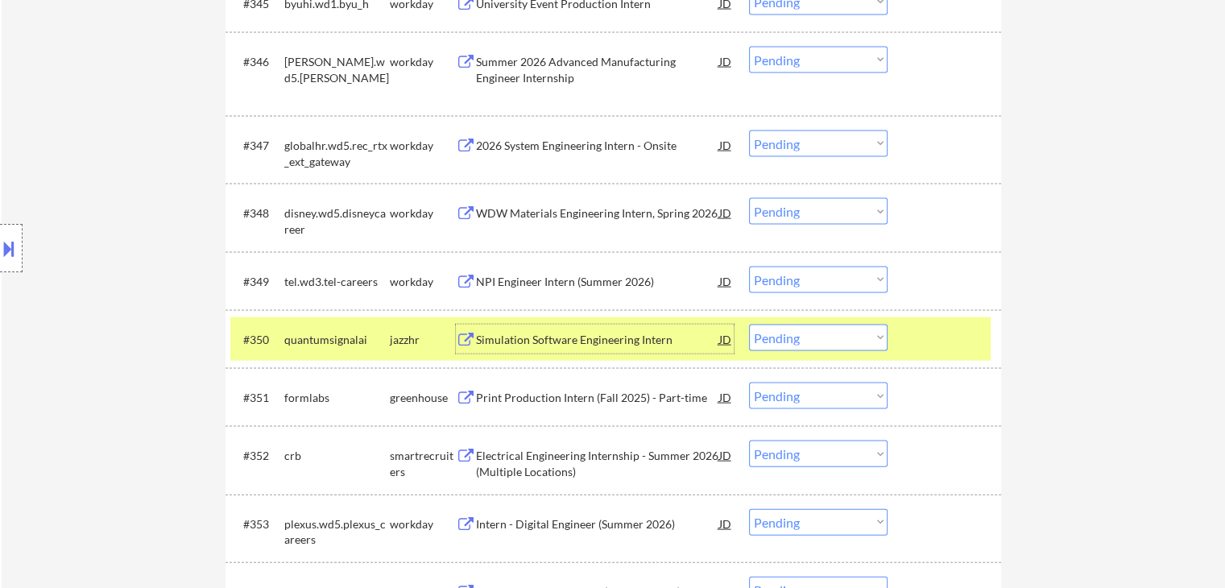
drag, startPoint x: 813, startPoint y: 342, endPoint x: 825, endPoint y: 349, distance: 13.4
click at [813, 342] on select "Choose an option... Pending Applied Excluded (Questions) Excluded (Expired) Exc…" at bounding box center [818, 338] width 139 height 27
click at [749, 325] on select "Choose an option... Pending Applied Excluded (Questions) Excluded (Expired) Exc…" at bounding box center [818, 338] width 139 height 27
select select ""pending""
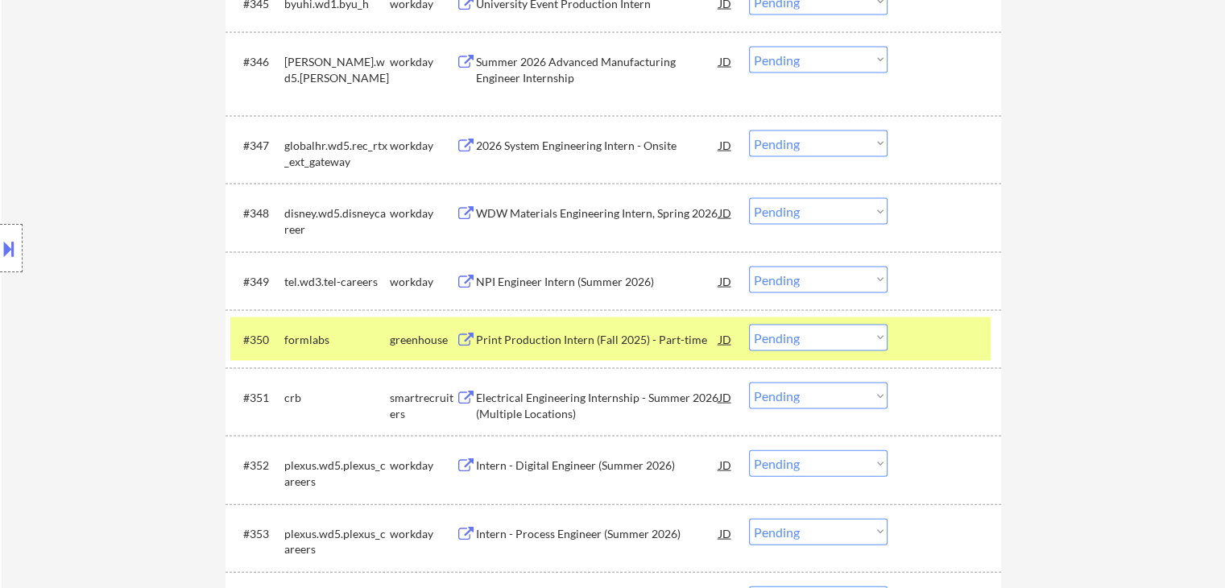
click at [337, 333] on div "formlabs" at bounding box center [336, 340] width 105 height 16
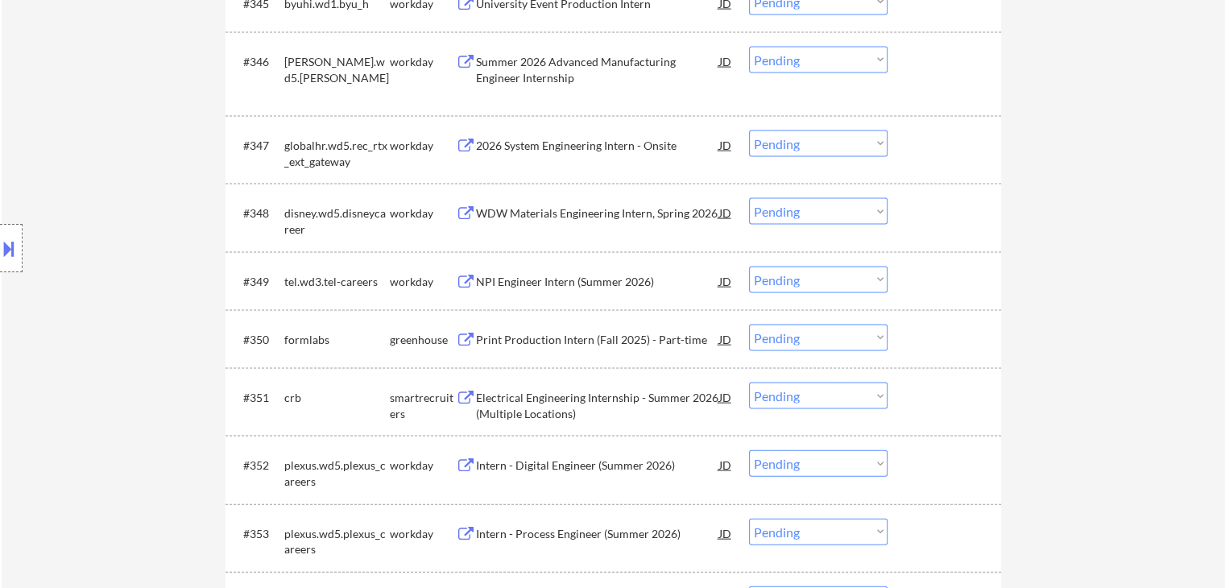
click at [560, 143] on div "2026 System Engineering Intern - Onsite" at bounding box center [597, 146] width 243 height 16
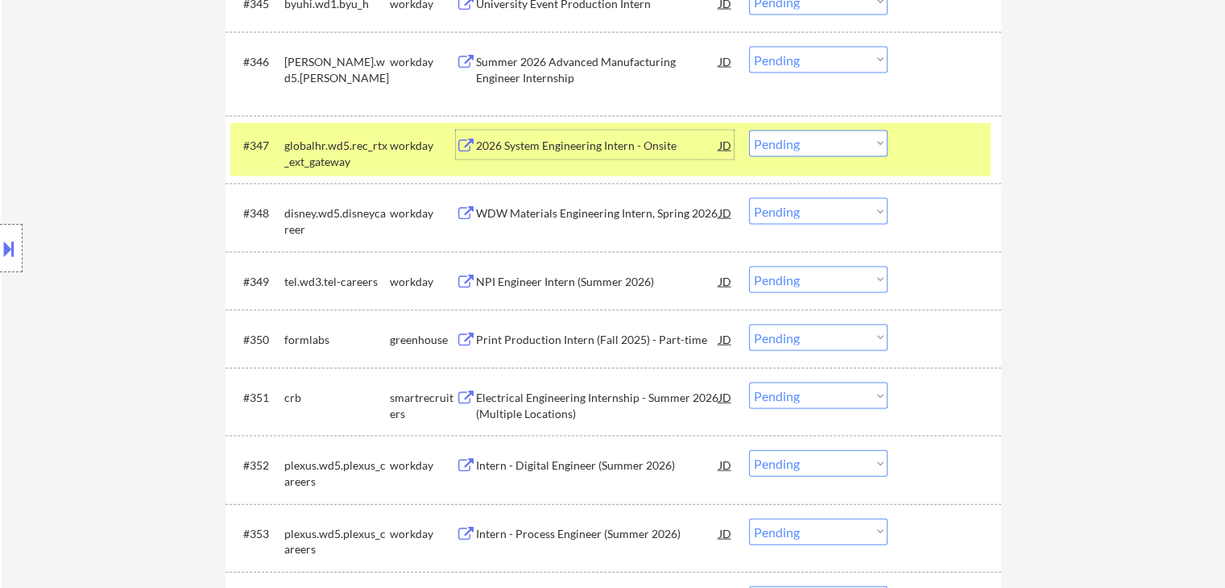
click at [799, 143] on select "Choose an option... Pending Applied Excluded (Questions) Excluded (Expired) Exc…" at bounding box center [818, 143] width 139 height 27
click at [749, 130] on select "Choose an option... Pending Applied Excluded (Questions) Excluded (Expired) Exc…" at bounding box center [818, 143] width 139 height 27
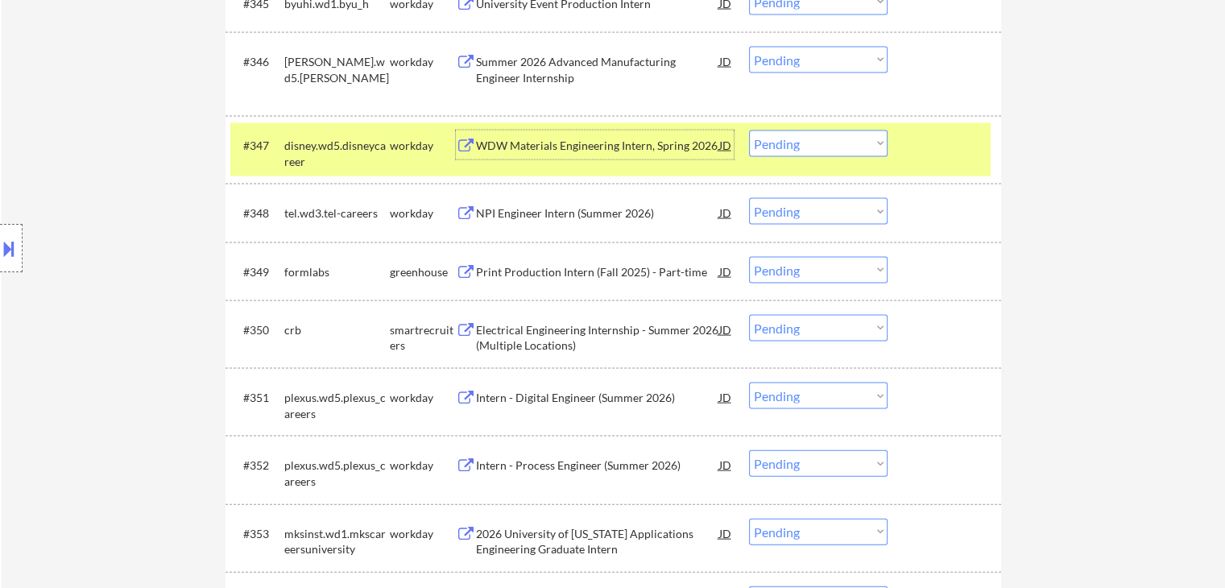
click at [557, 141] on div "WDW Materials Engineering Intern, Spring 2026" at bounding box center [597, 146] width 243 height 16
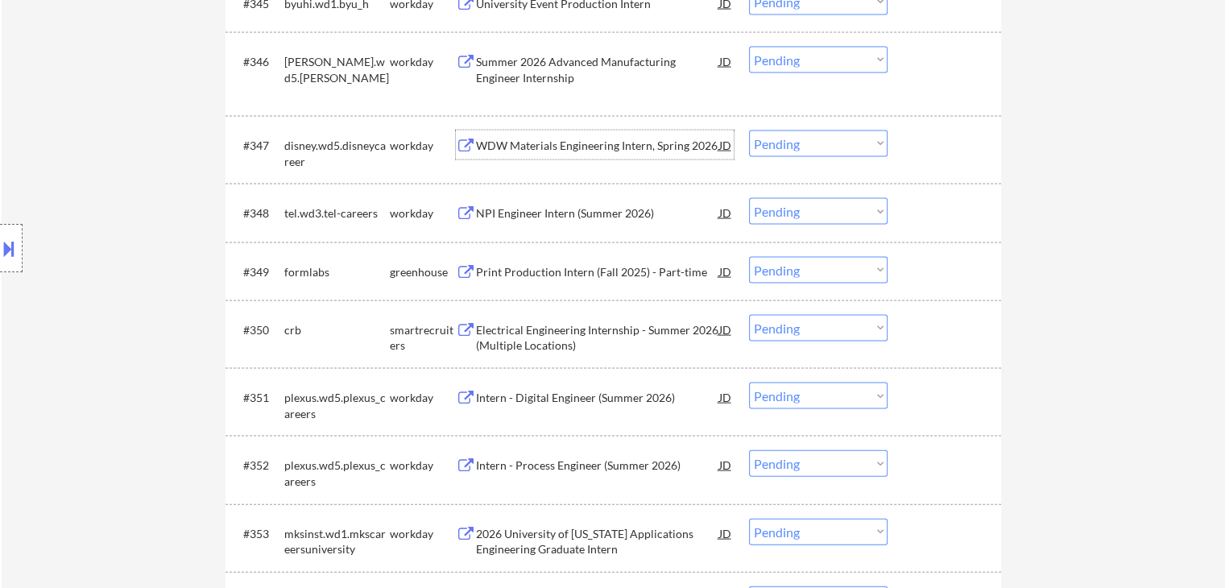
drag, startPoint x: 828, startPoint y: 144, endPoint x: 831, endPoint y: 155, distance: 11.7
click at [828, 146] on select "Choose an option... Pending Applied Excluded (Questions) Excluded (Expired) Exc…" at bounding box center [818, 143] width 139 height 27
click at [749, 130] on select "Choose an option... Pending Applied Excluded (Questions) Excluded (Expired) Exc…" at bounding box center [818, 143] width 139 height 27
select select ""pending""
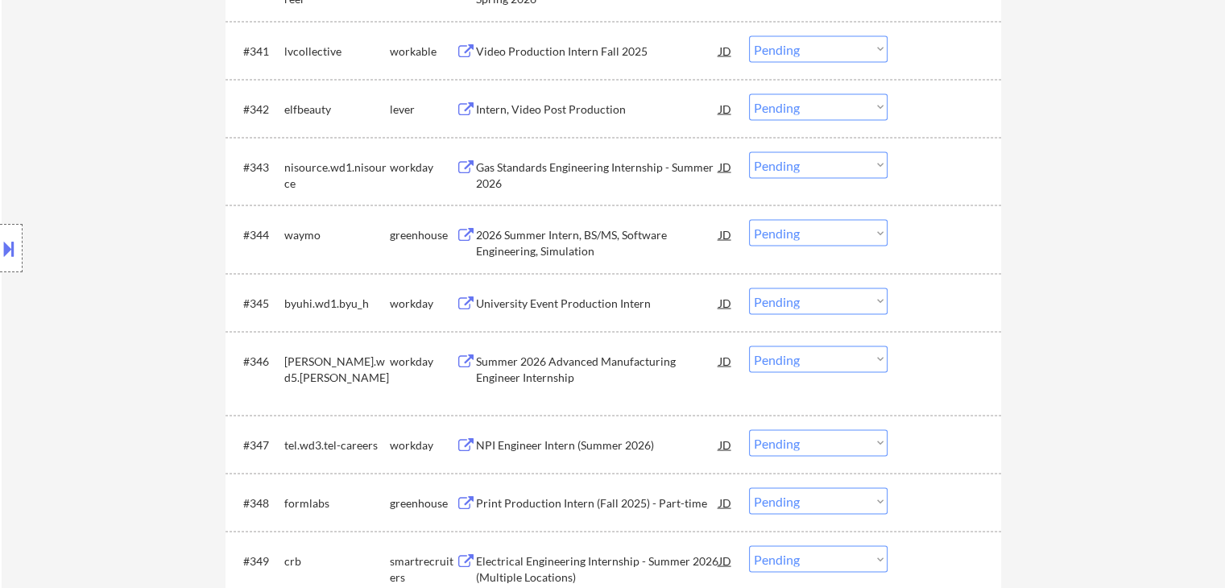
scroll to position [3060, 0]
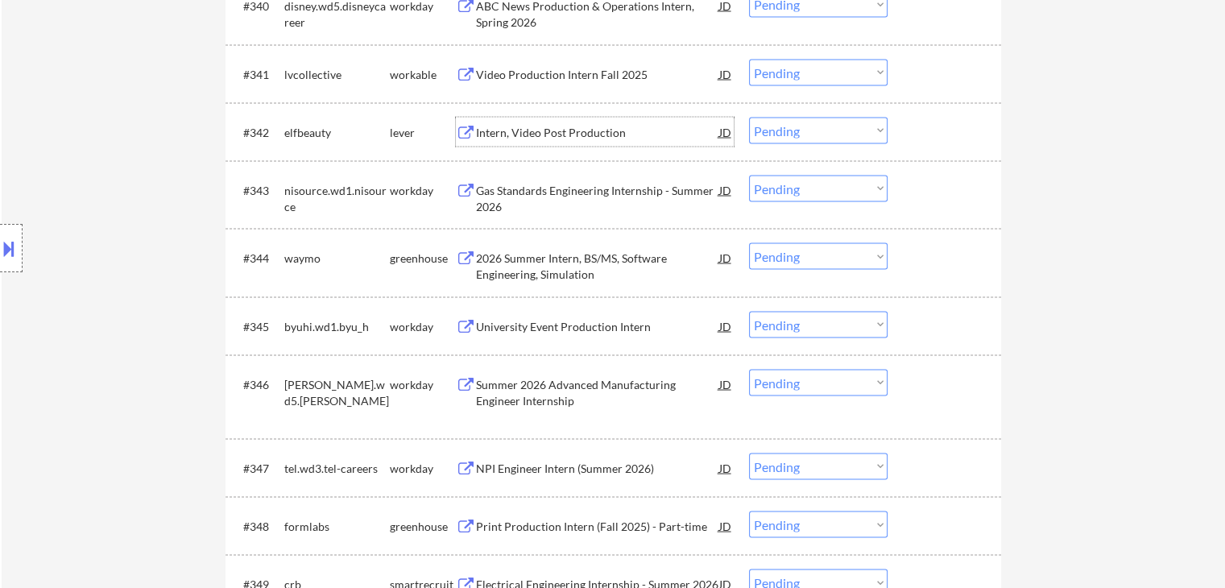
click at [550, 126] on div "Intern, Video Post Production" at bounding box center [597, 132] width 243 height 16
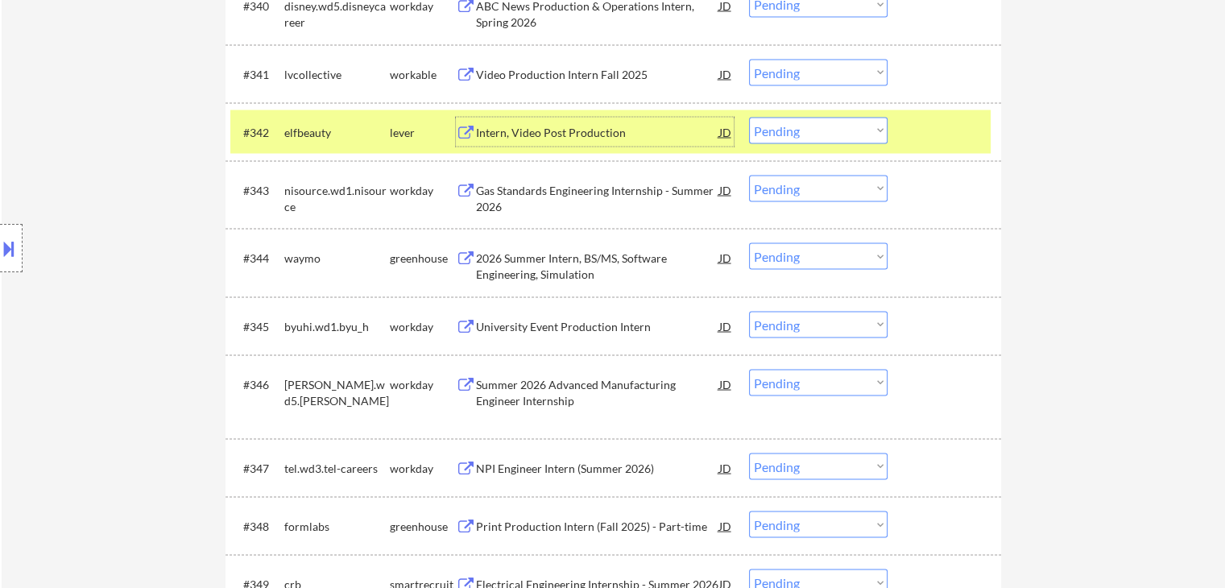
drag, startPoint x: 780, startPoint y: 135, endPoint x: 790, endPoint y: 143, distance: 12.1
click at [780, 135] on select "Choose an option... Pending Applied Excluded (Questions) Excluded (Expired) Exc…" at bounding box center [818, 130] width 139 height 27
click at [749, 117] on select "Choose an option... Pending Applied Excluded (Questions) Excluded (Expired) Exc…" at bounding box center [818, 130] width 139 height 27
select select ""pending""
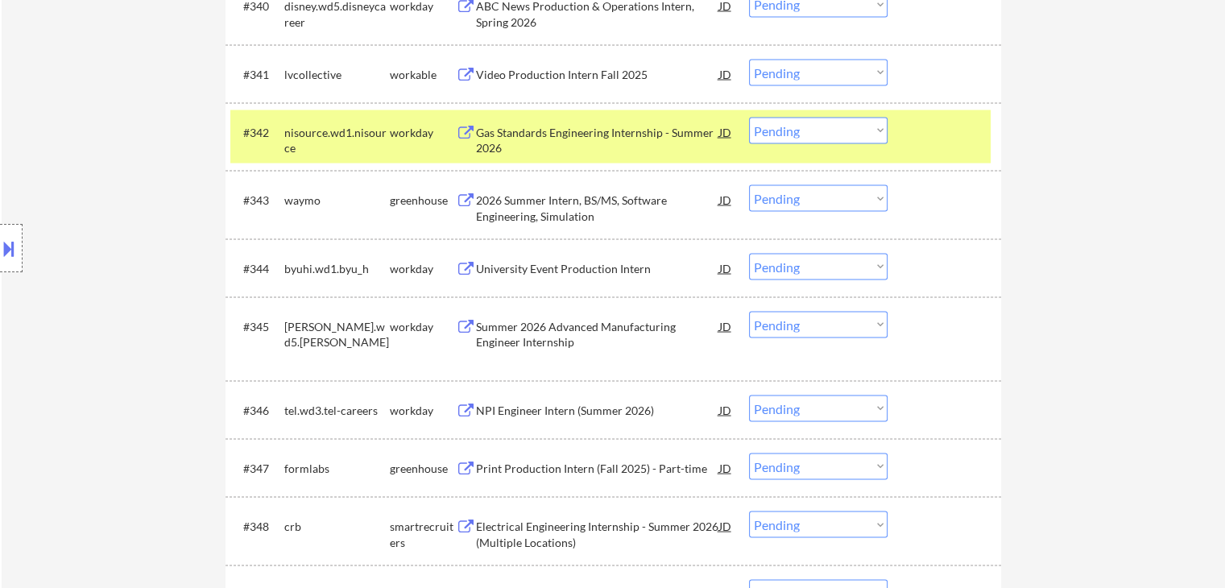
click at [358, 128] on div "nisource.wd1.nisource" at bounding box center [336, 139] width 105 height 31
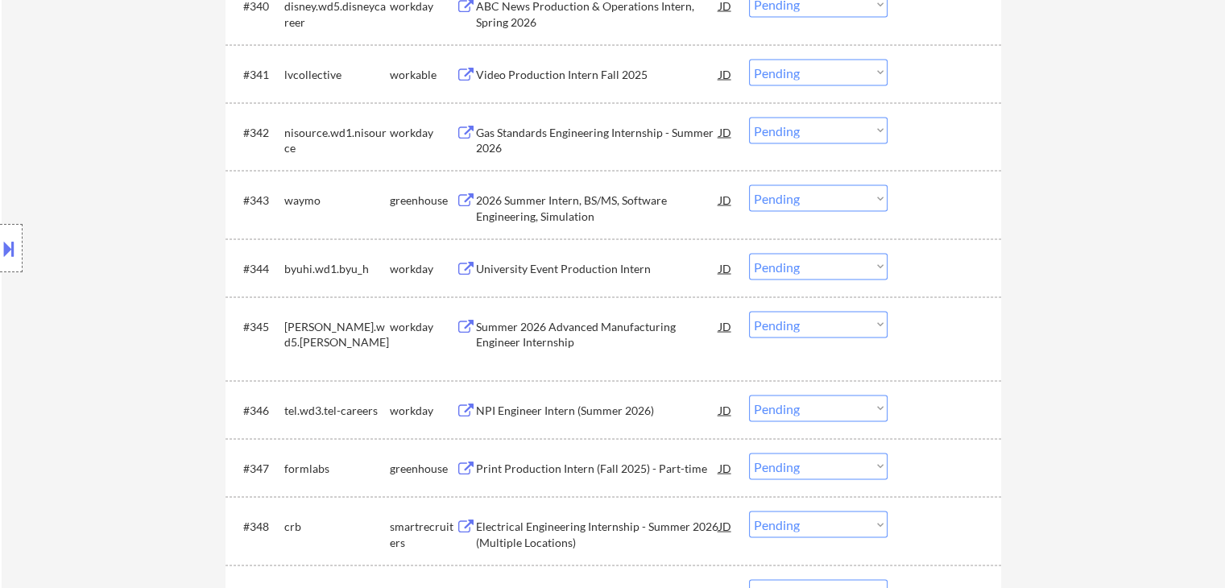
click at [593, 269] on div "University Event Production Intern" at bounding box center [597, 268] width 243 height 16
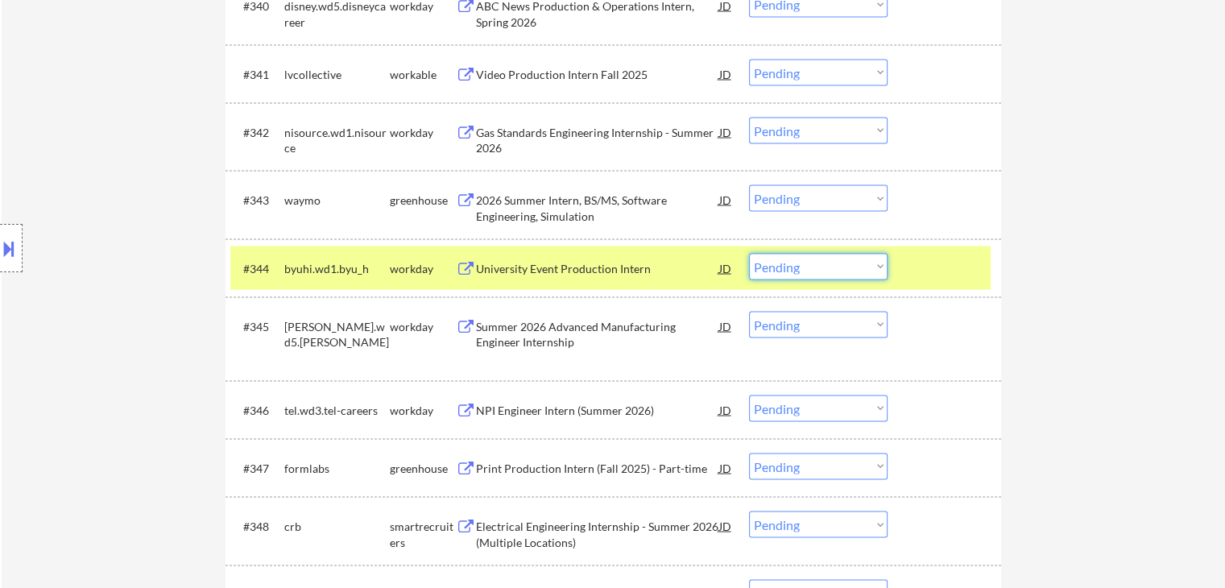
click at [823, 262] on select "Choose an option... Pending Applied Excluded (Questions) Excluded (Expired) Exc…" at bounding box center [818, 266] width 139 height 27
click at [749, 253] on select "Choose an option... Pending Applied Excluded (Questions) Excluded (Expired) Exc…" at bounding box center [818, 266] width 139 height 27
select select ""pending""
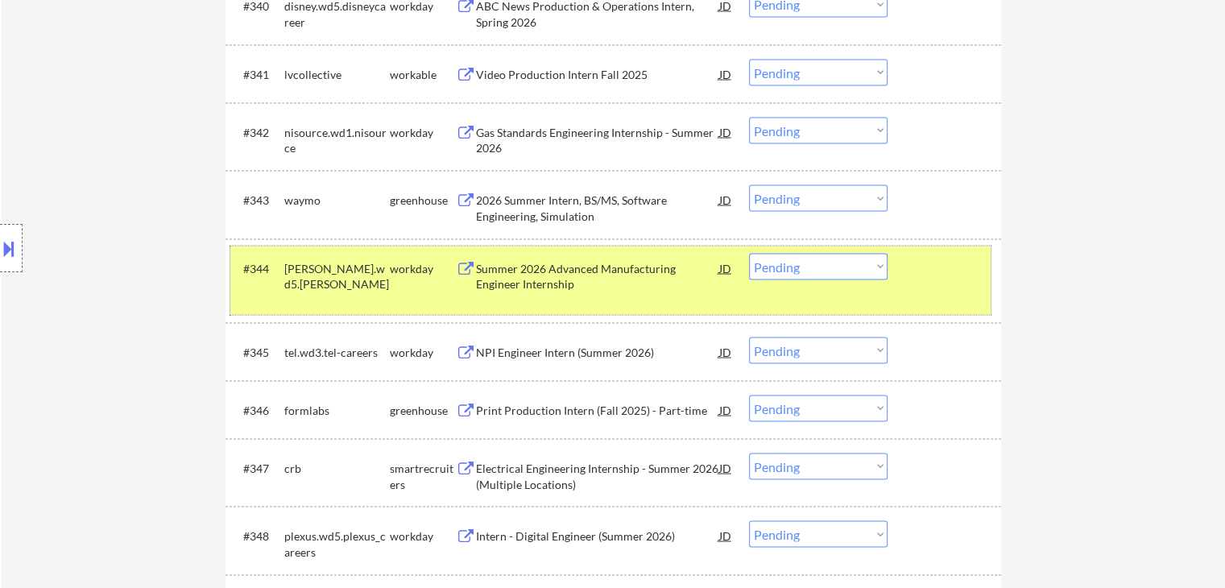
click at [341, 288] on div "[PERSON_NAME].wd5.[PERSON_NAME]" at bounding box center [336, 275] width 105 height 31
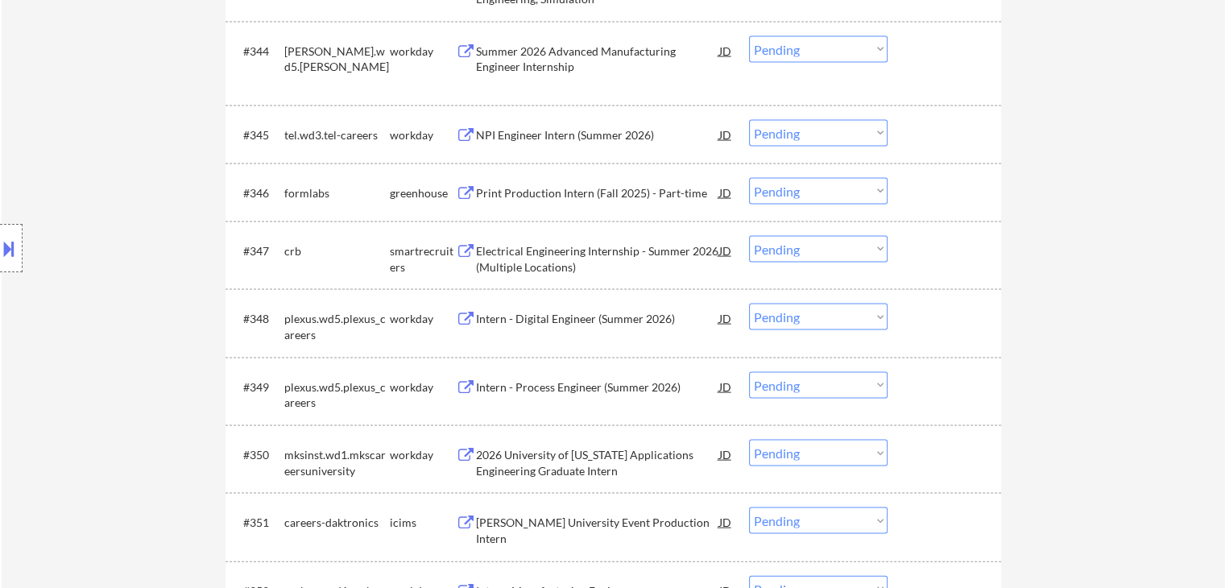
scroll to position [3302, 0]
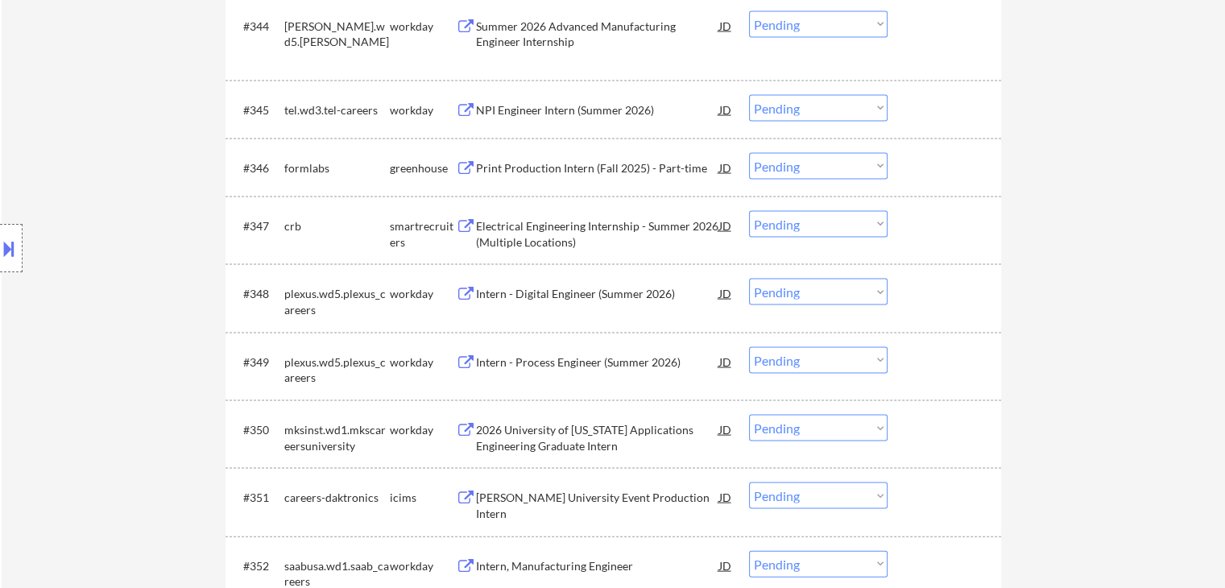
click at [583, 449] on div "2026 University of [US_STATE] Applications Engineering Graduate Intern" at bounding box center [597, 437] width 243 height 31
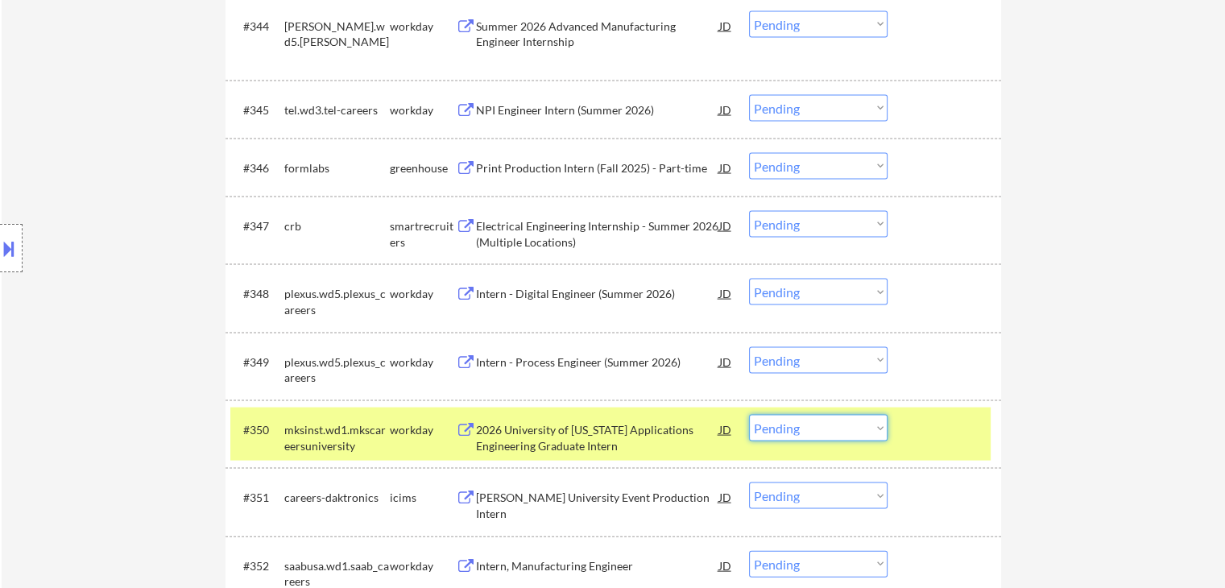
click at [860, 433] on select "Choose an option... Pending Applied Excluded (Questions) Excluded (Expired) Exc…" at bounding box center [818, 428] width 139 height 27
click at [749, 415] on select "Choose an option... Pending Applied Excluded (Questions) Excluded (Expired) Exc…" at bounding box center [818, 428] width 139 height 27
select select ""pending""
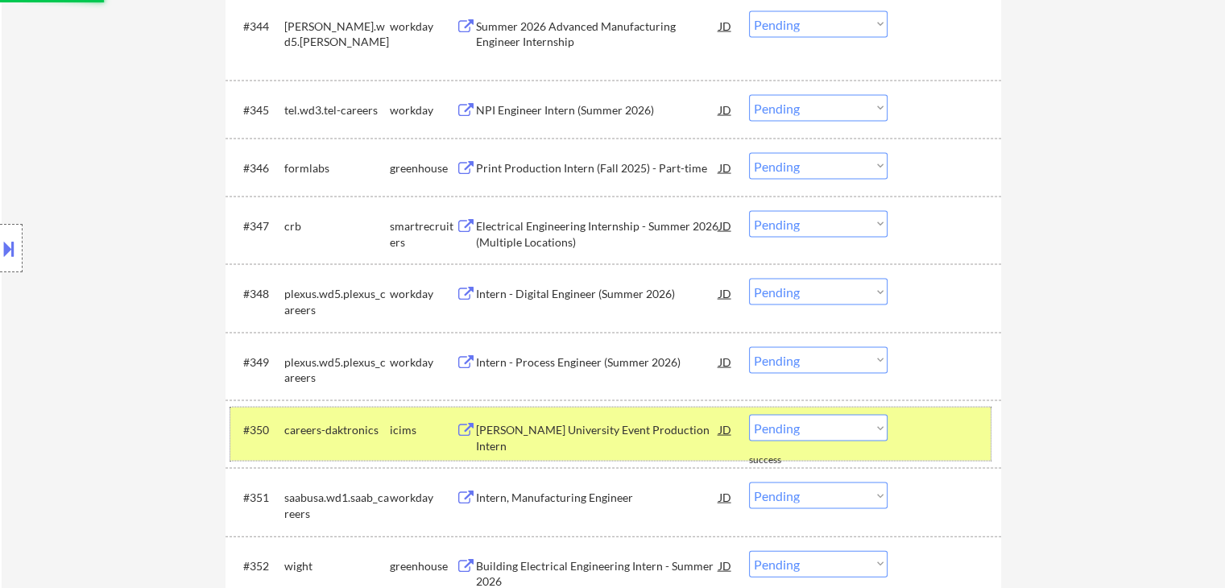
click at [401, 432] on div "icims" at bounding box center [423, 430] width 66 height 16
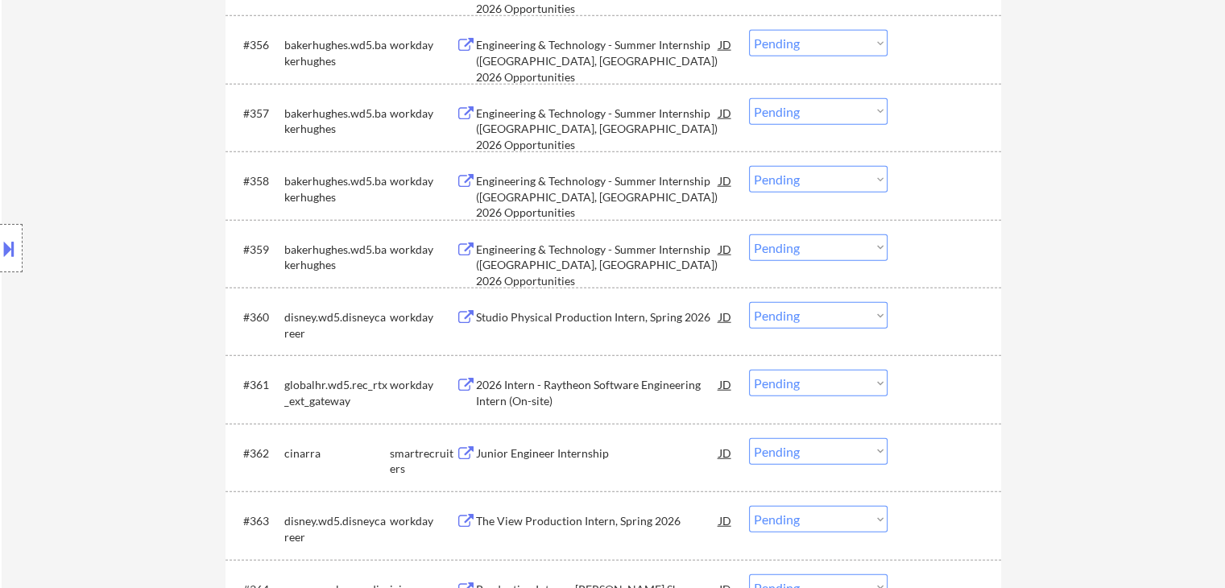
scroll to position [4268, 0]
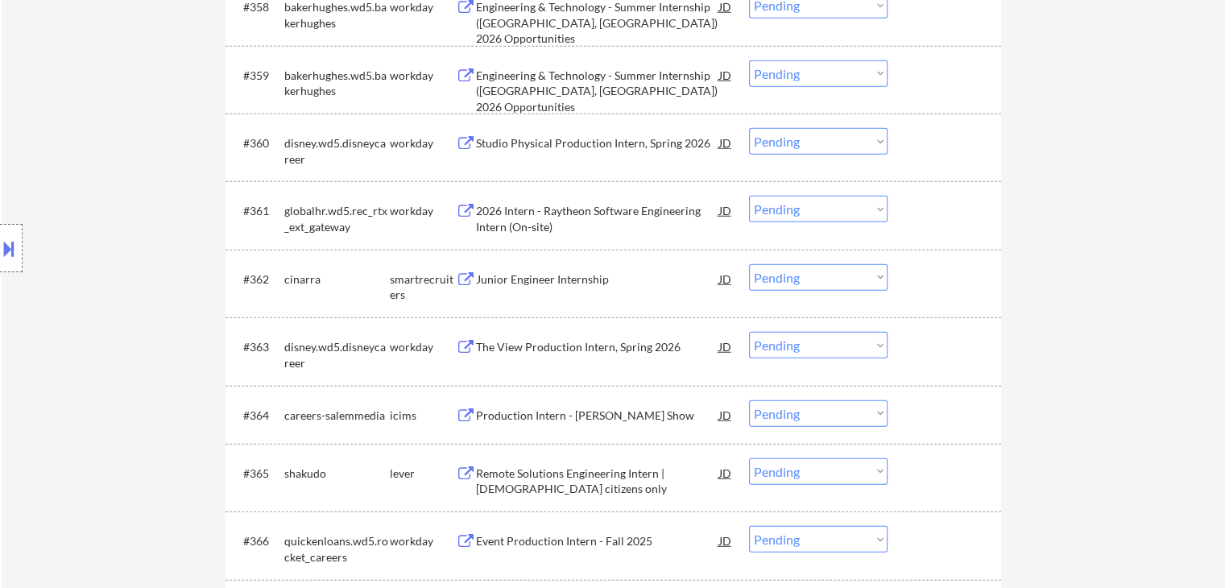
click at [532, 278] on div "Junior Engineer Internship" at bounding box center [597, 279] width 243 height 16
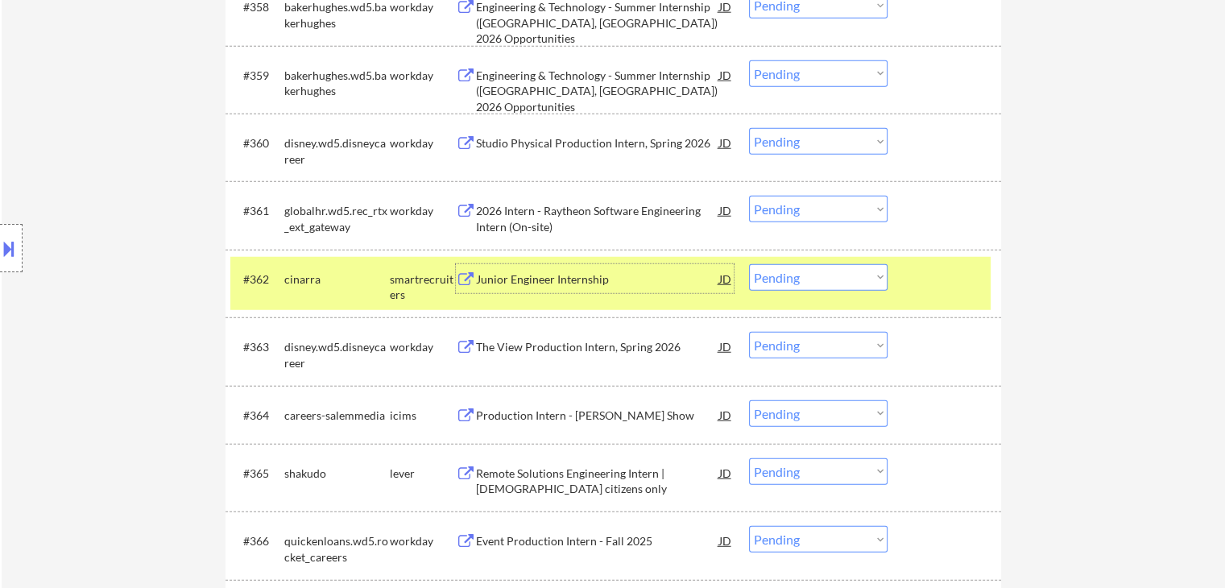
click at [535, 281] on div "Junior Engineer Internship" at bounding box center [597, 279] width 243 height 16
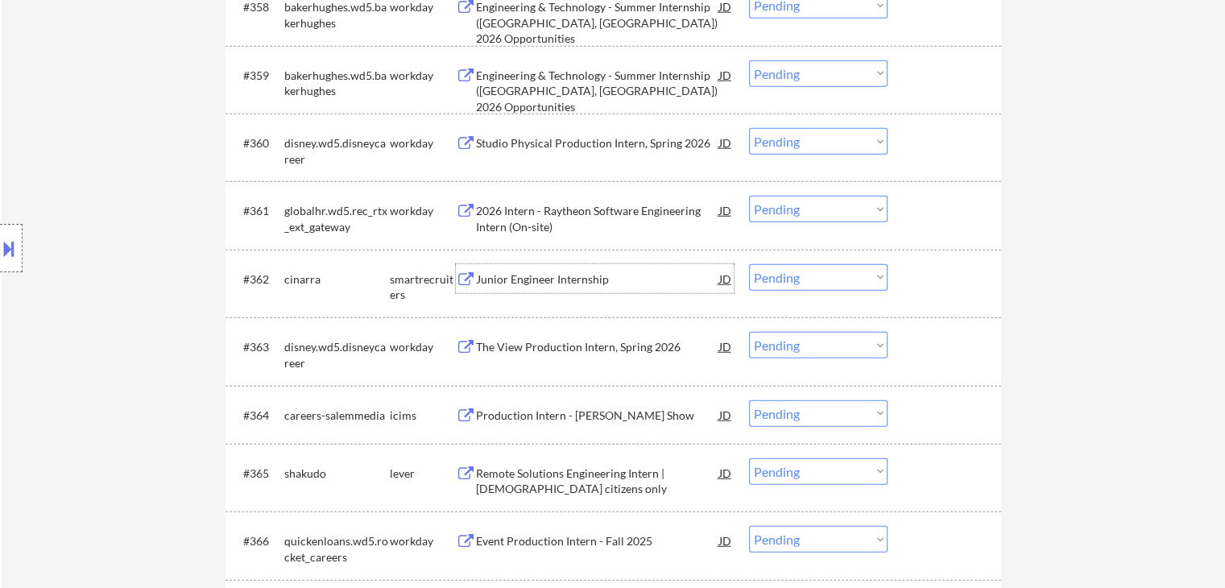
click at [610, 413] on div "Production Intern - [PERSON_NAME] Show" at bounding box center [597, 415] width 243 height 16
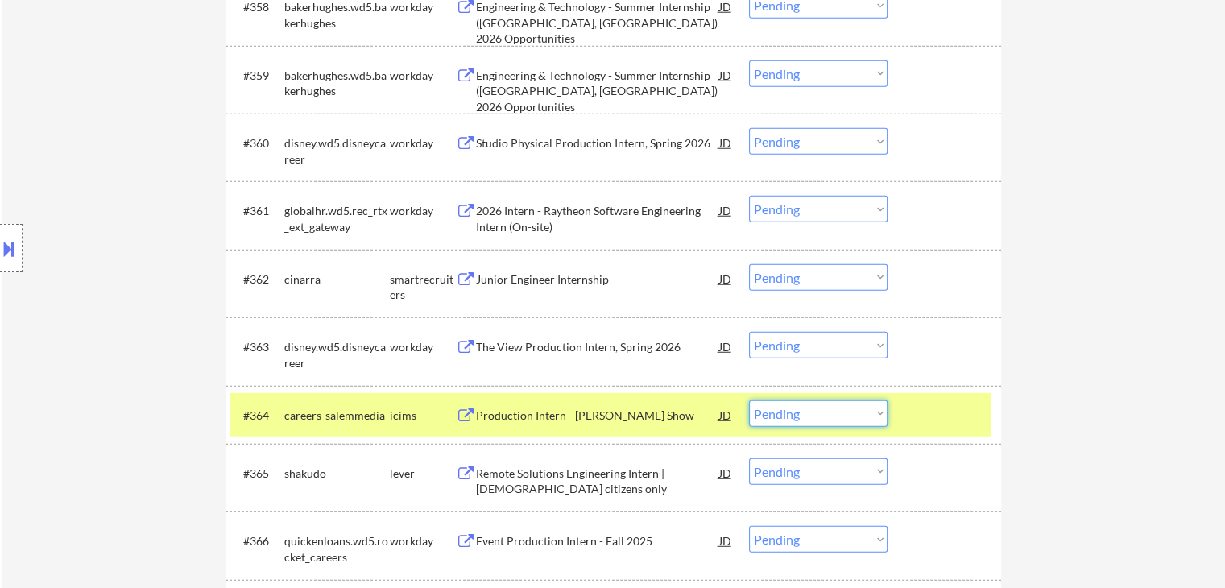
click at [825, 415] on select "Choose an option... Pending Applied Excluded (Questions) Excluded (Expired) Exc…" at bounding box center [818, 413] width 139 height 27
click at [749, 400] on select "Choose an option... Pending Applied Excluded (Questions) Excluded (Expired) Exc…" at bounding box center [818, 413] width 139 height 27
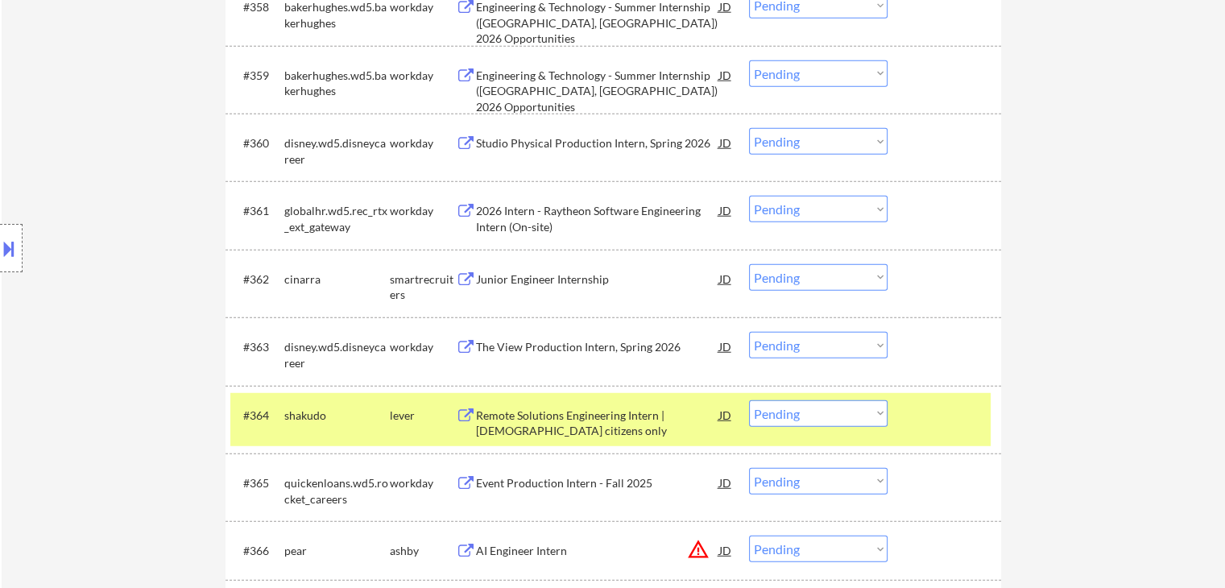
click at [640, 417] on div "Remote Solutions Engineering Intern | [DEMOGRAPHIC_DATA] citizens only" at bounding box center [597, 422] width 243 height 31
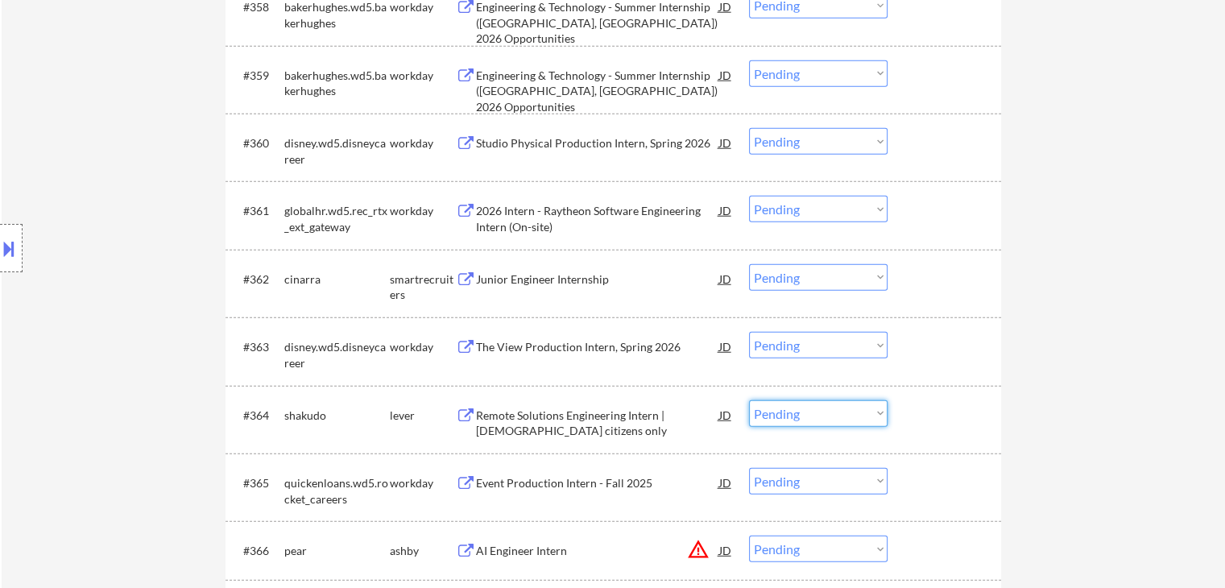
click at [825, 406] on select "Choose an option... Pending Applied Excluded (Questions) Excluded (Expired) Exc…" at bounding box center [818, 413] width 139 height 27
click at [749, 400] on select "Choose an option... Pending Applied Excluded (Questions) Excluded (Expired) Exc…" at bounding box center [818, 413] width 139 height 27
select select ""pending""
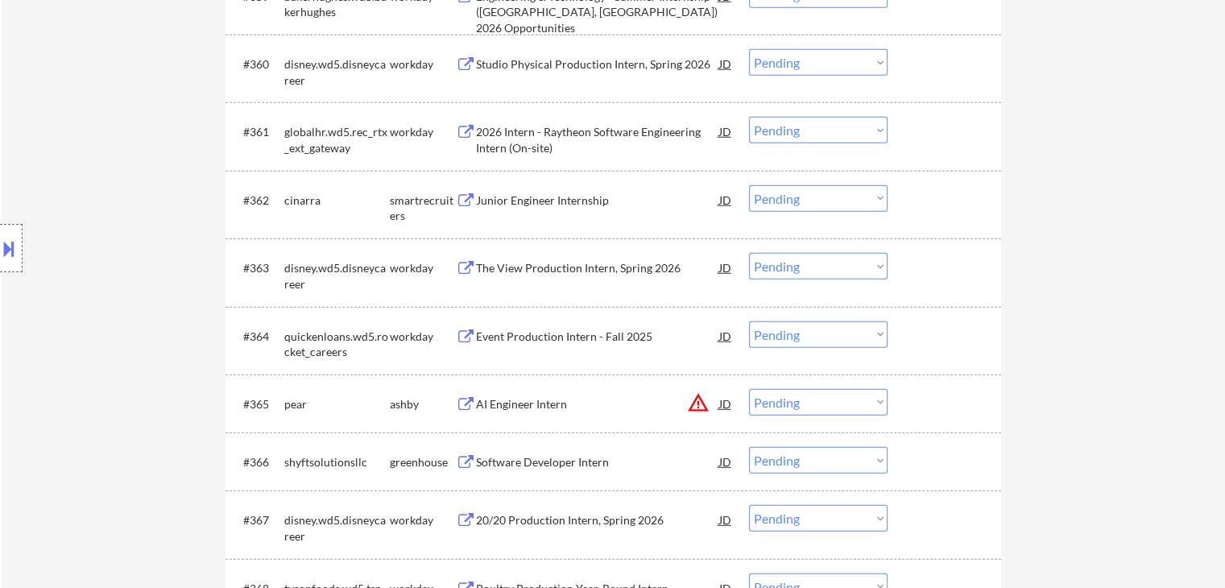
scroll to position [4429, 0]
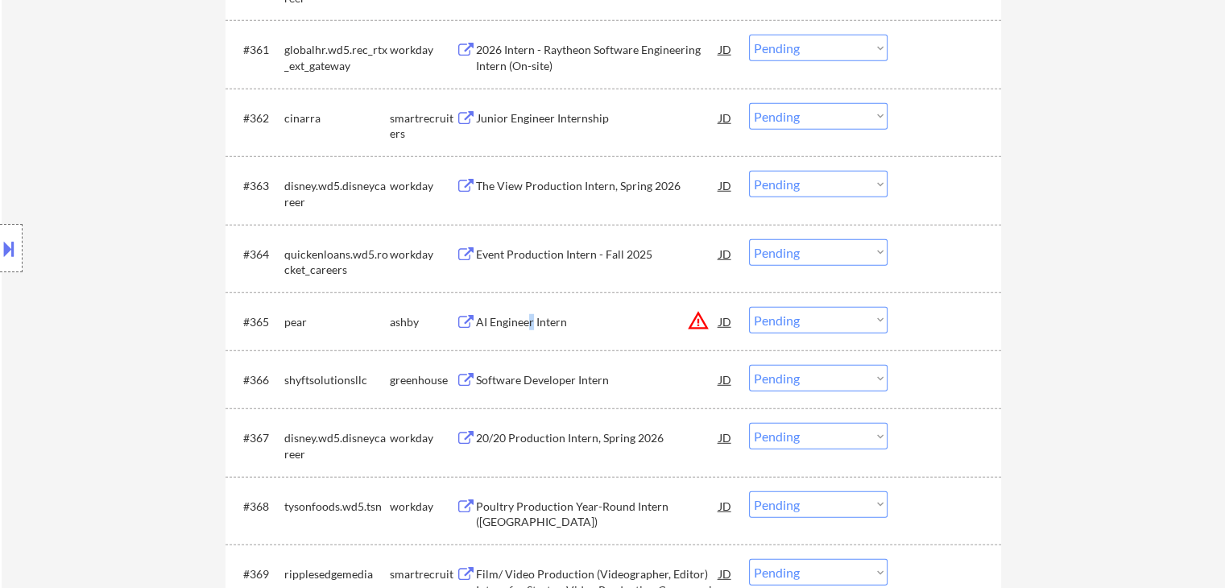
click at [531, 322] on div "AI Engineer Intern" at bounding box center [597, 322] width 243 height 16
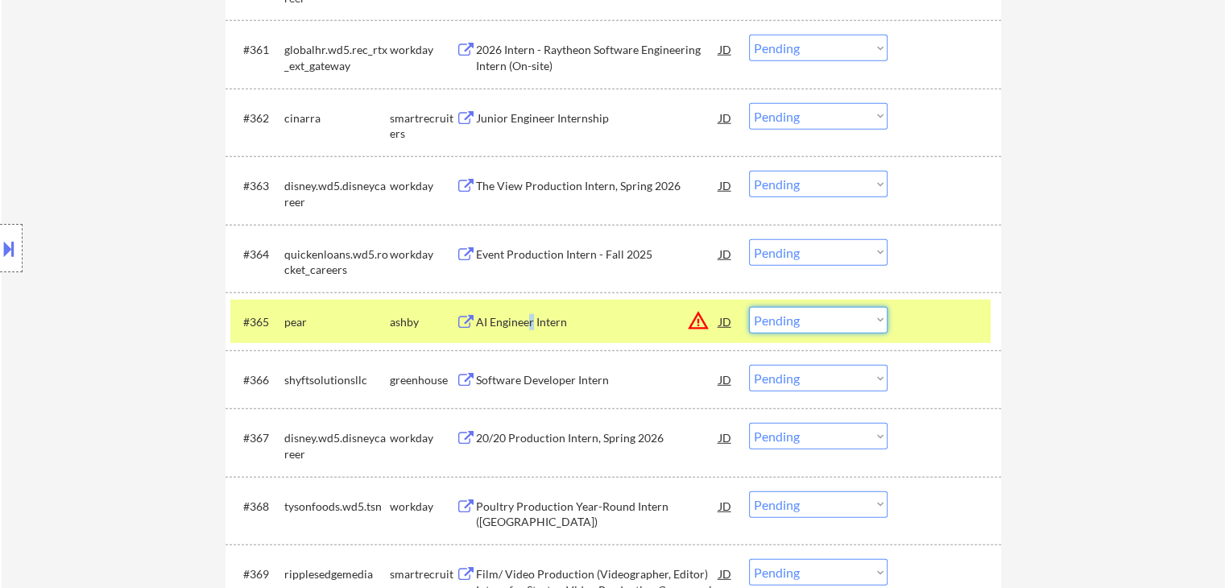
drag, startPoint x: 817, startPoint y: 325, endPoint x: 826, endPoint y: 333, distance: 12.6
click at [817, 325] on select "Choose an option... Pending Applied Excluded (Questions) Excluded (Expired) Exc…" at bounding box center [818, 320] width 139 height 27
click at [749, 307] on select "Choose an option... Pending Applied Excluded (Questions) Excluded (Expired) Exc…" at bounding box center [818, 320] width 139 height 27
select select ""pending""
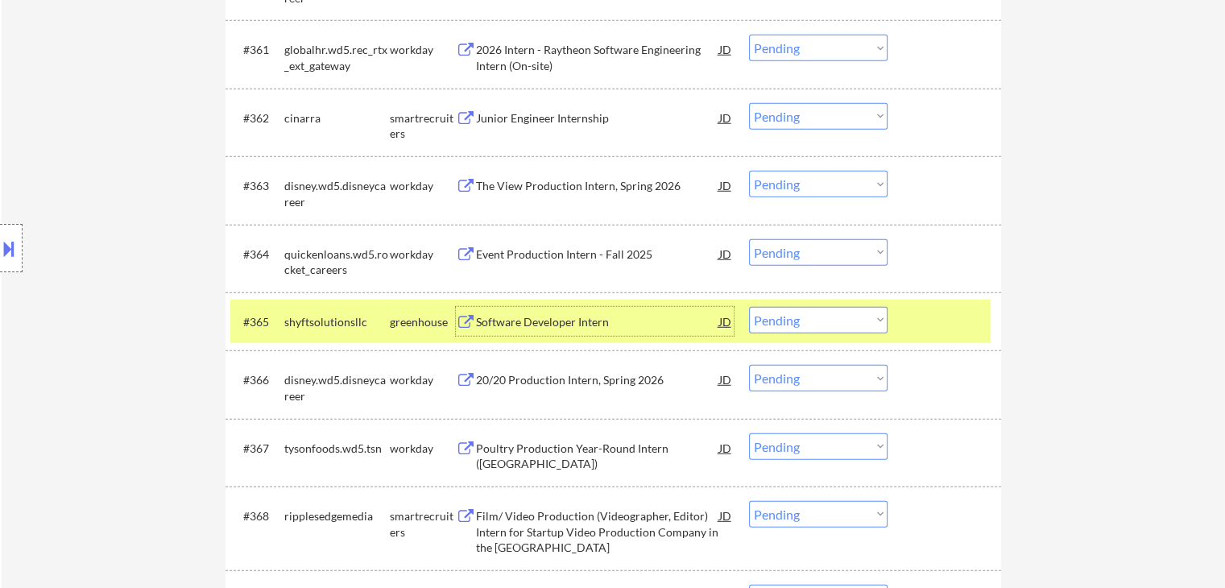
click at [580, 322] on div "Software Developer Intern" at bounding box center [597, 322] width 243 height 16
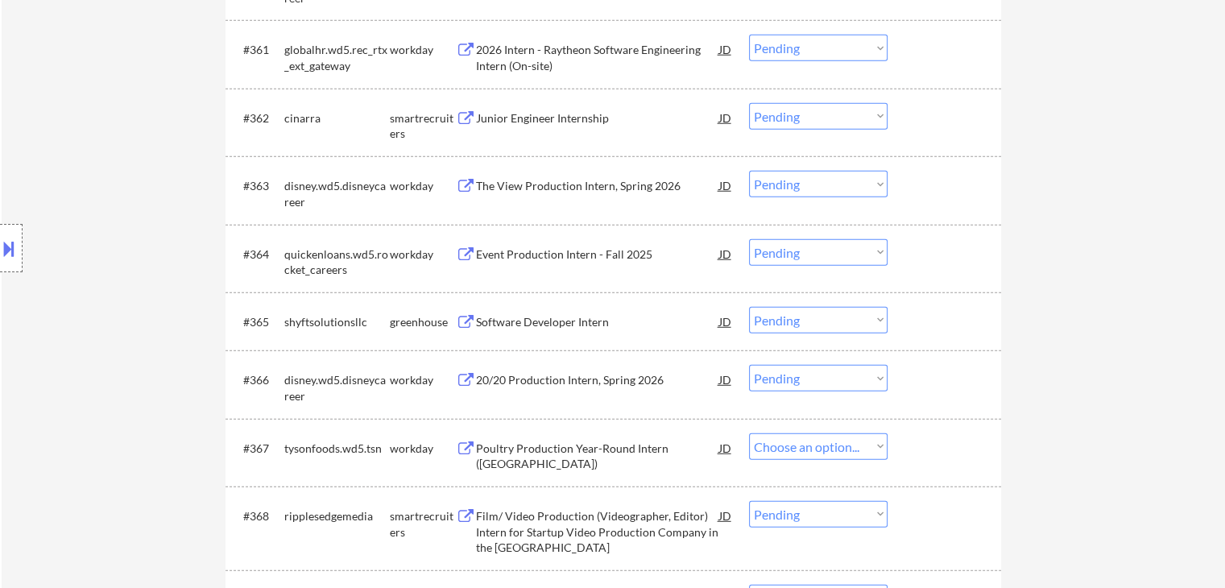
select select ""pending""
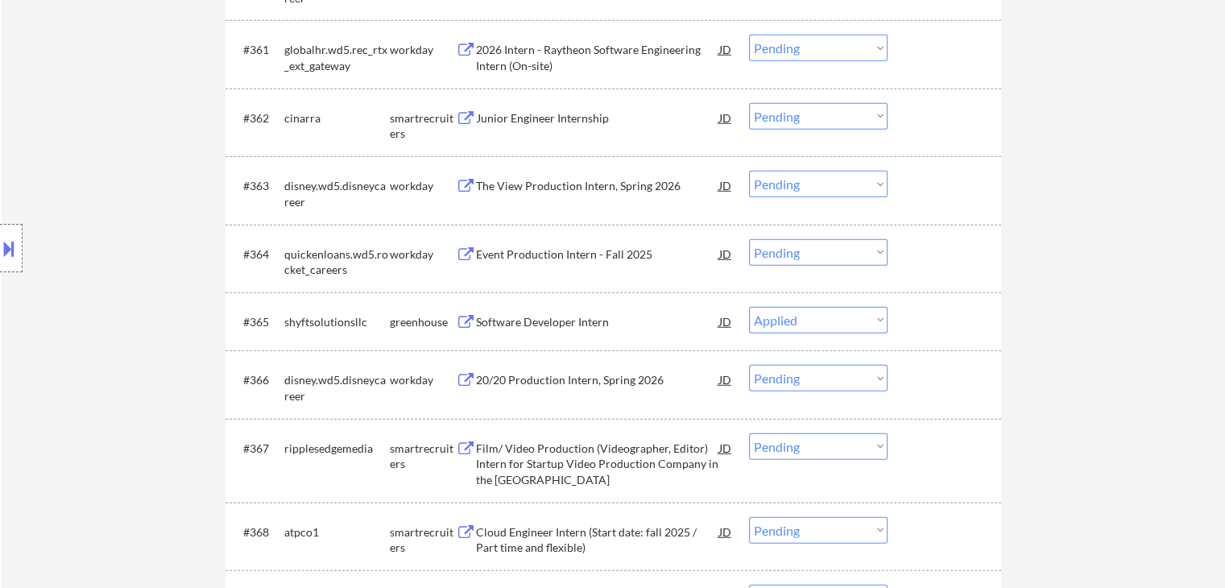
select select ""pending""
